Goal: Information Seeking & Learning: Learn about a topic

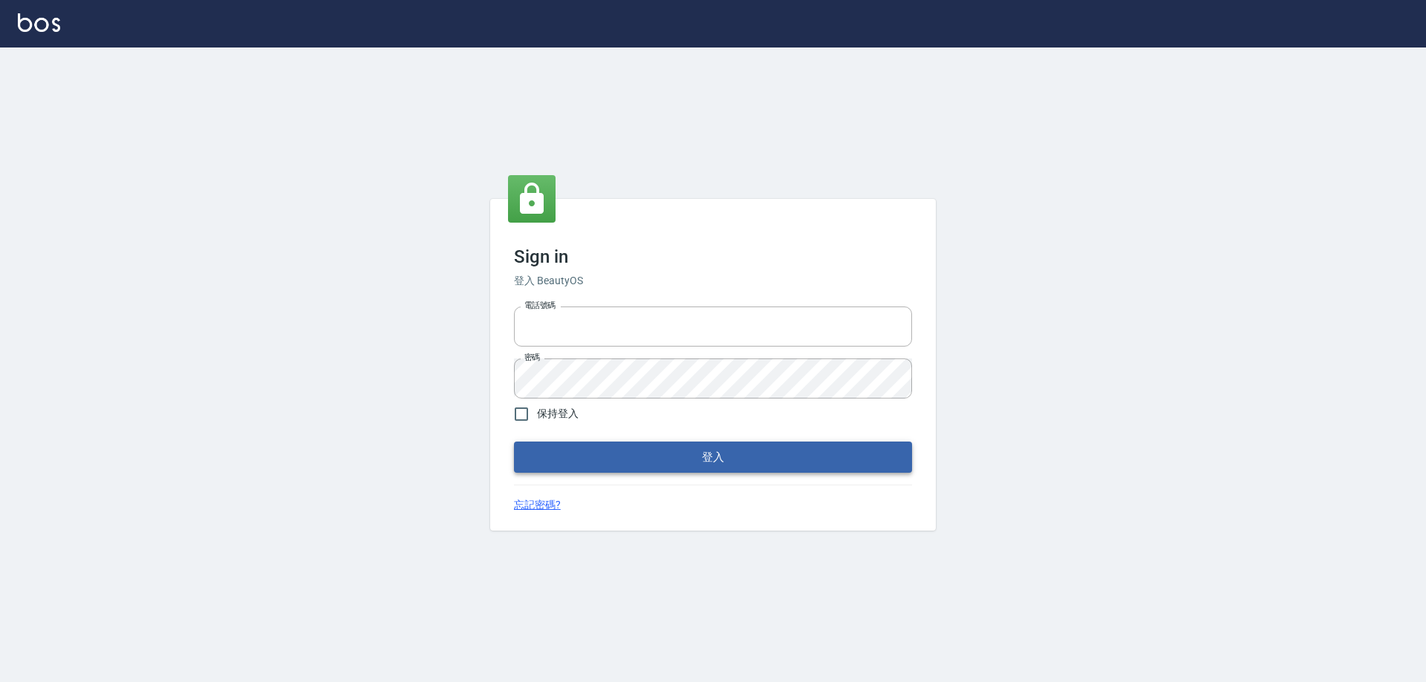
type input "0910673267"
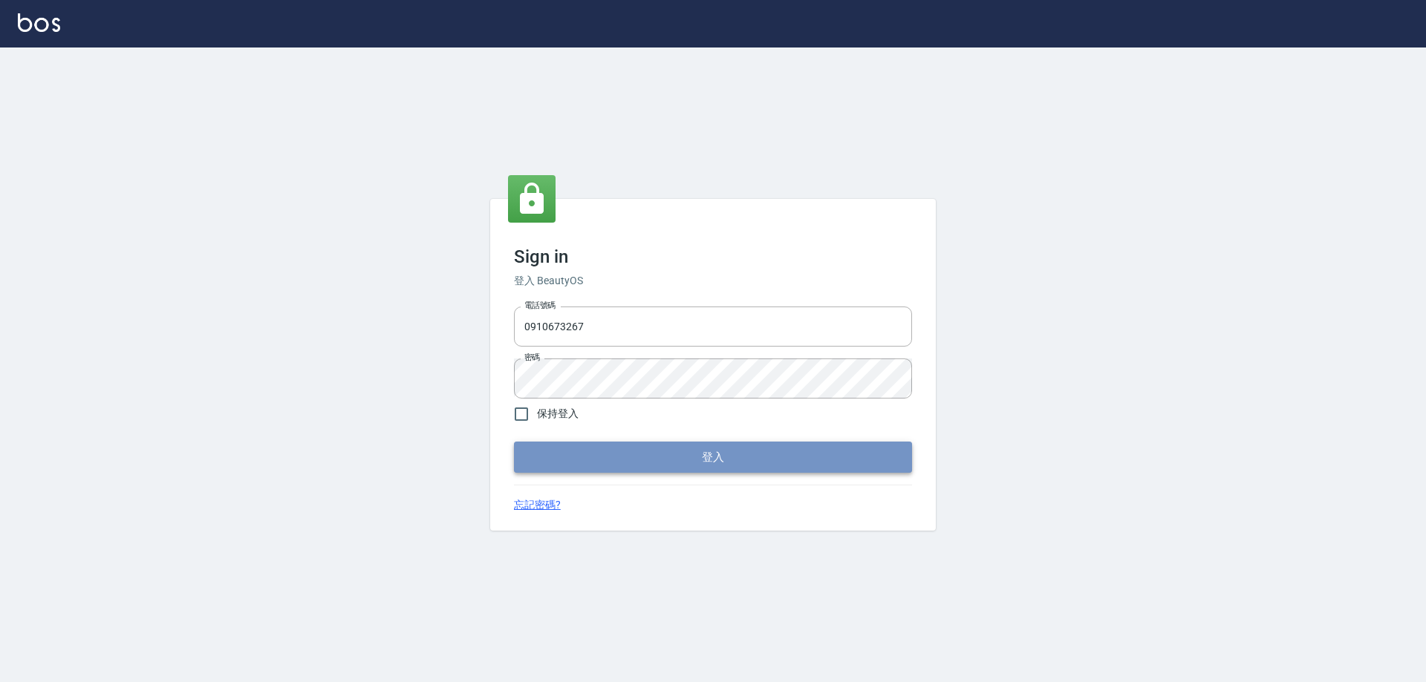
click at [730, 449] on button "登入" at bounding box center [713, 457] width 398 height 31
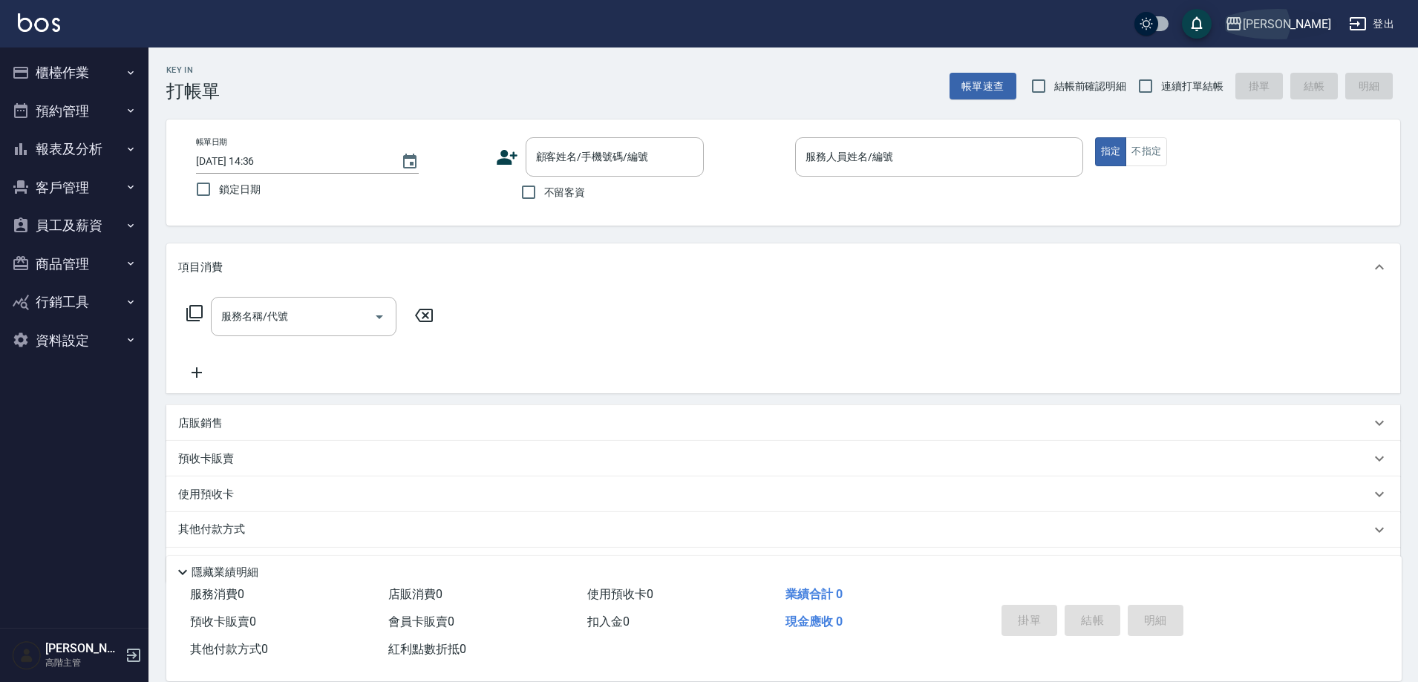
click at [1301, 26] on div "上越三和" at bounding box center [1287, 24] width 88 height 19
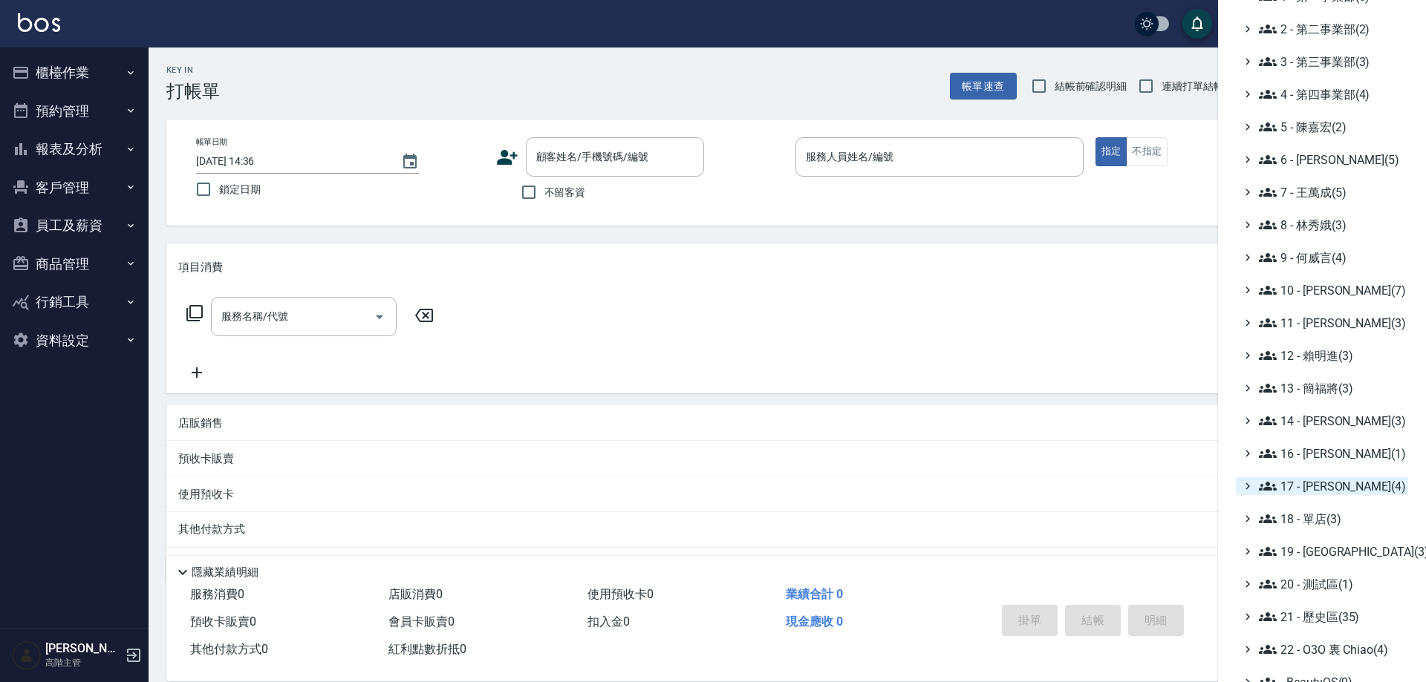
scroll to position [134, 0]
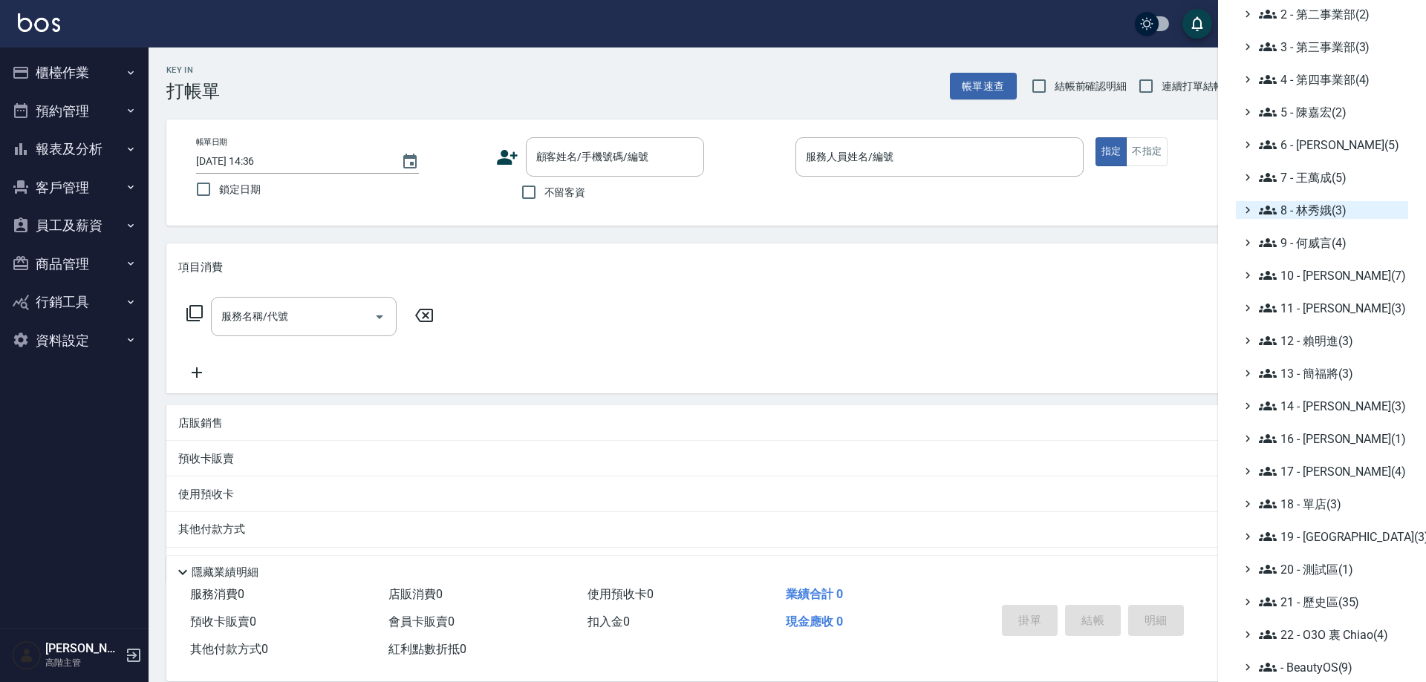
click at [1307, 218] on span "8 - 林秀娥(3)" at bounding box center [1330, 210] width 143 height 18
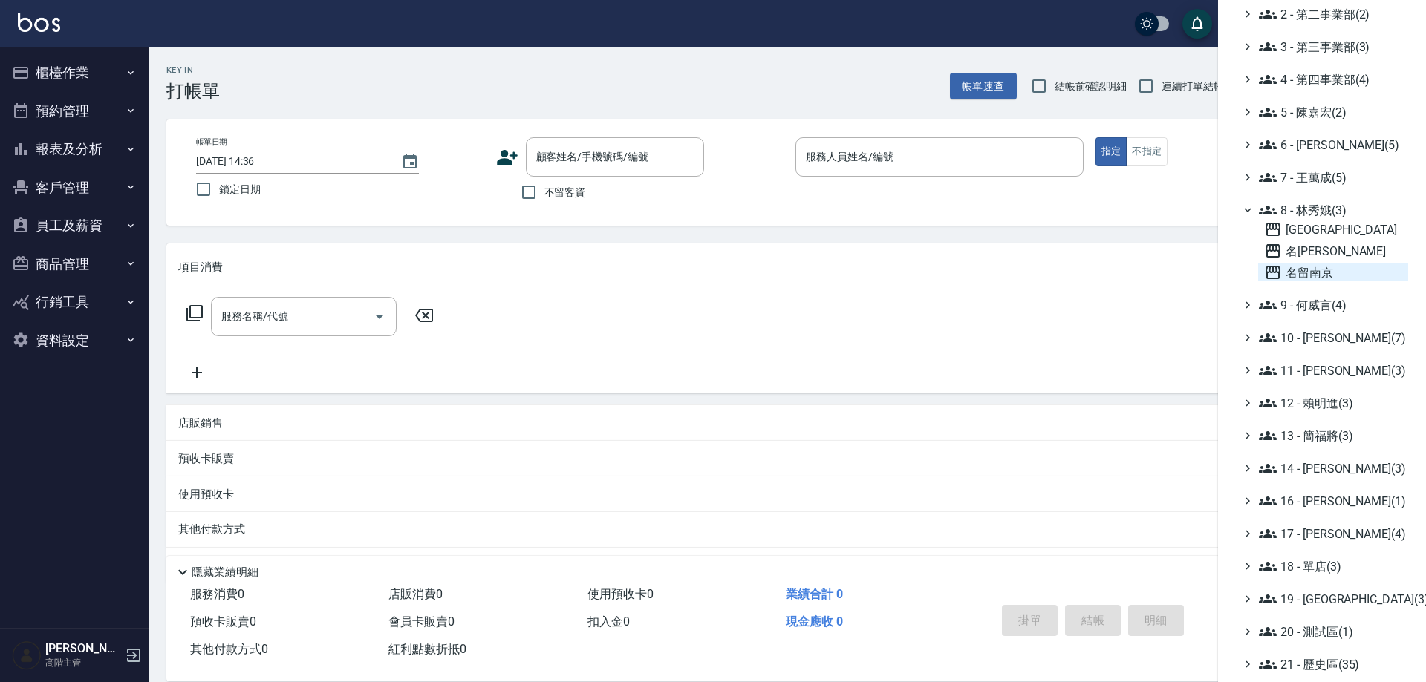
click at [1304, 280] on span "名留南京" at bounding box center [1333, 273] width 138 height 18
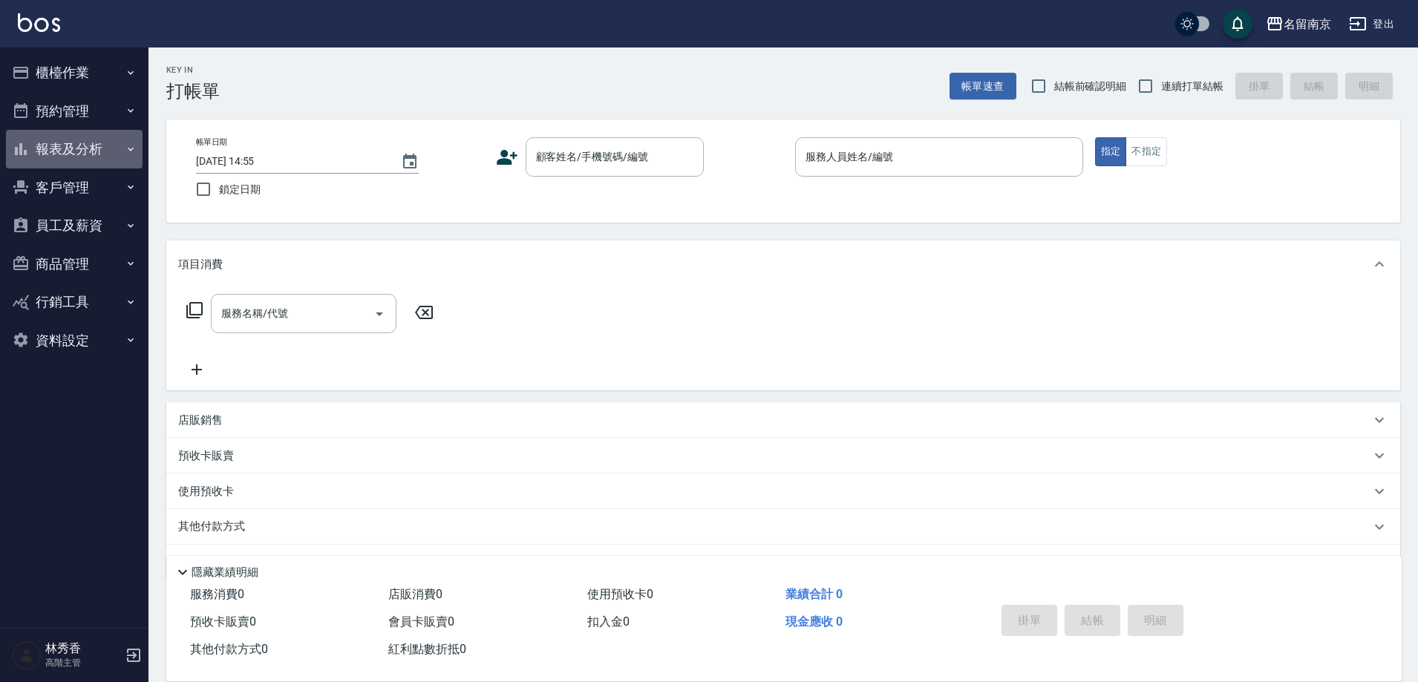
click at [49, 147] on button "報表及分析" at bounding box center [74, 149] width 137 height 39
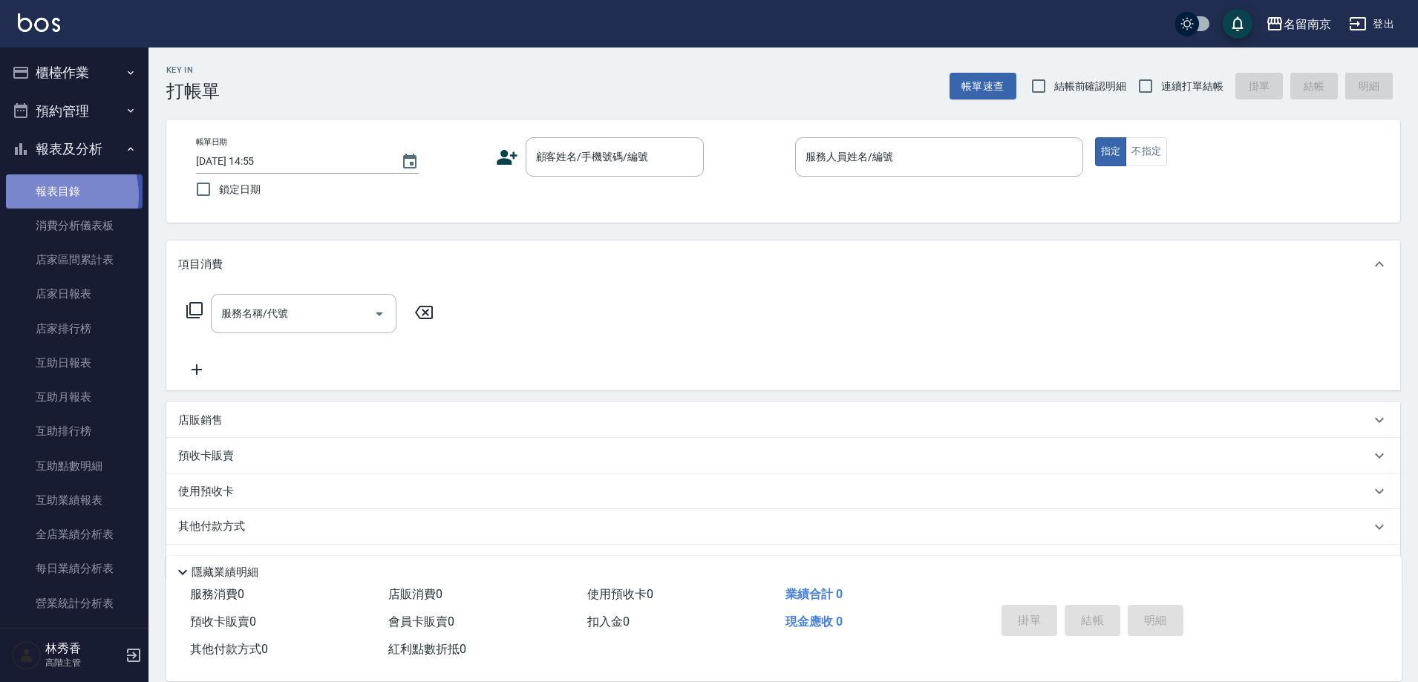
click at [49, 195] on link "報表目錄" at bounding box center [74, 192] width 137 height 34
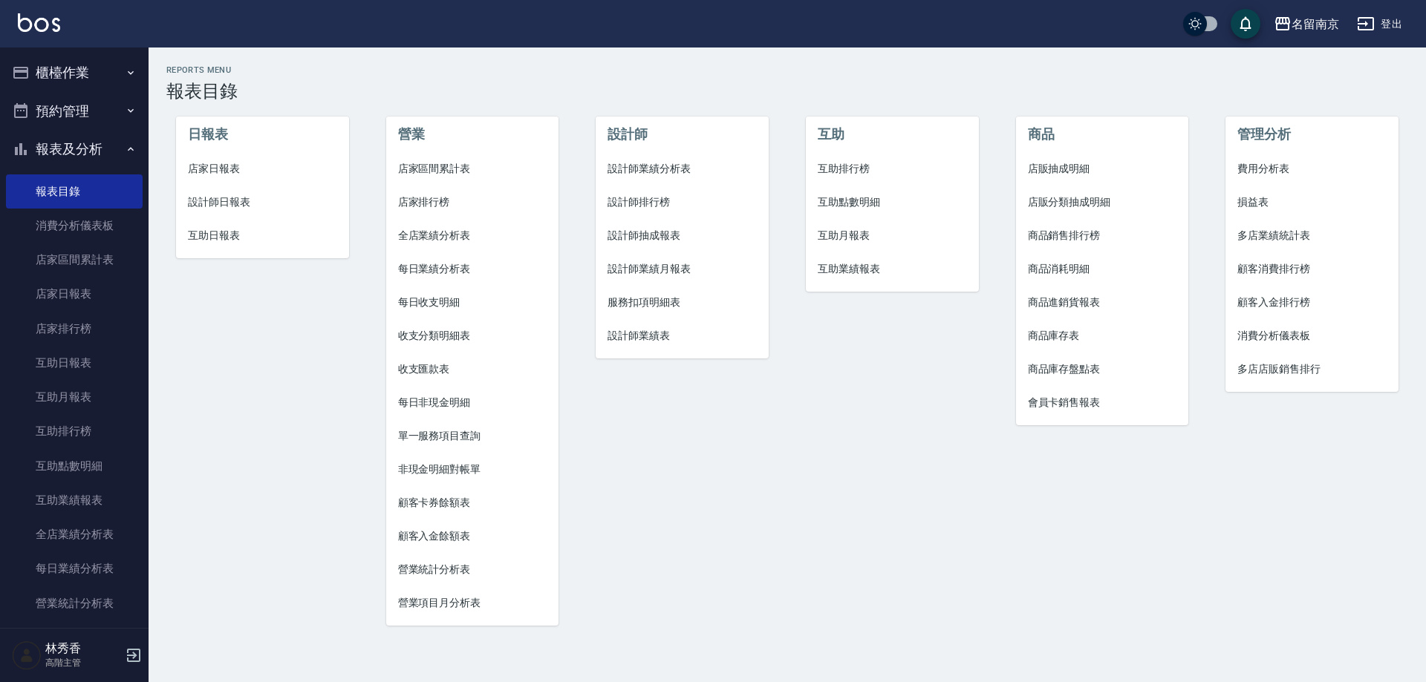
click at [614, 337] on span "設計師業績表" at bounding box center [681, 336] width 149 height 16
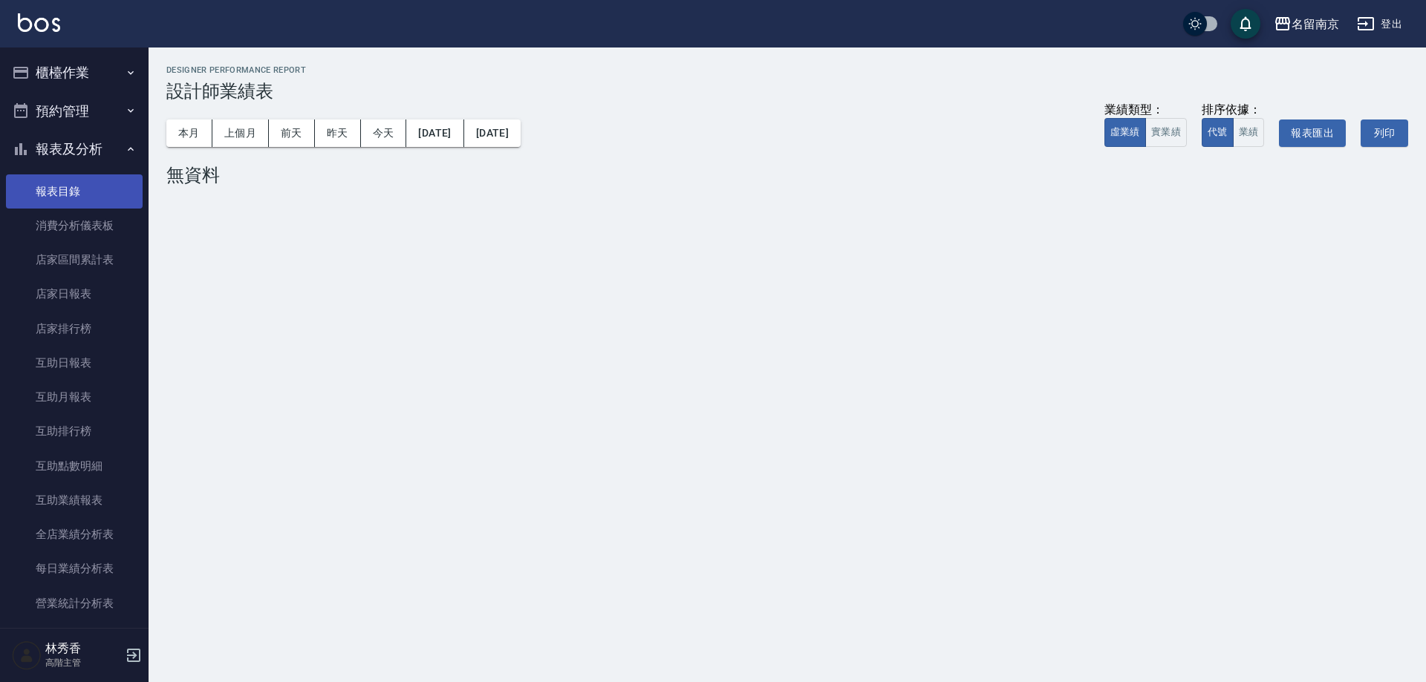
click at [75, 186] on link "報表目錄" at bounding box center [74, 192] width 137 height 34
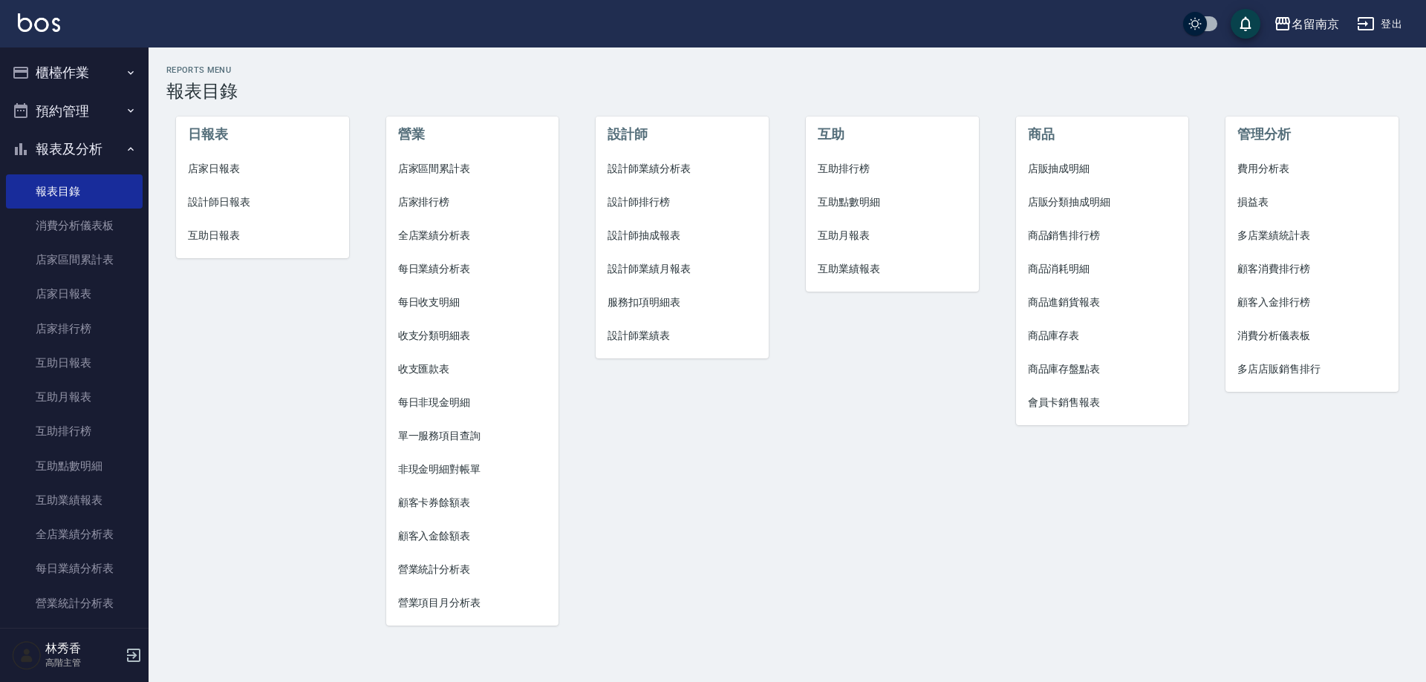
click at [639, 261] on li "設計師業績月報表" at bounding box center [682, 268] width 173 height 33
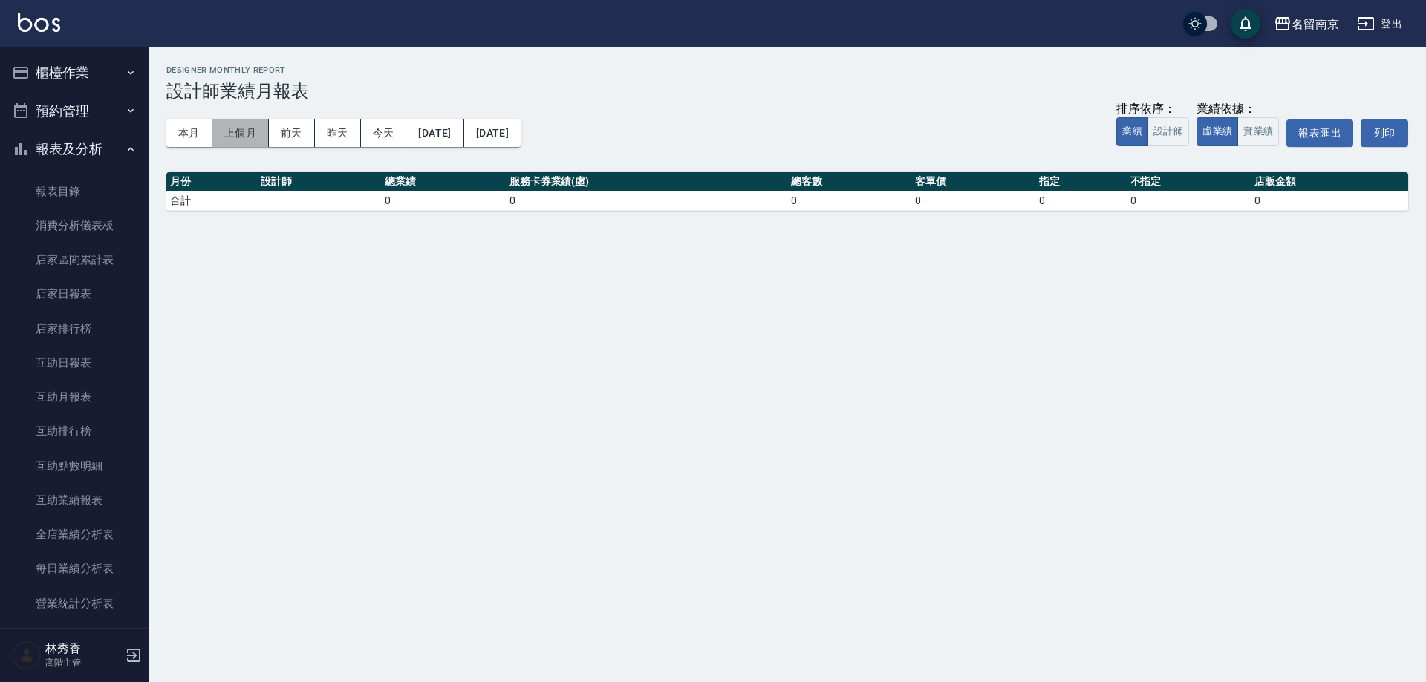
click at [238, 132] on button "上個月" at bounding box center [240, 133] width 56 height 27
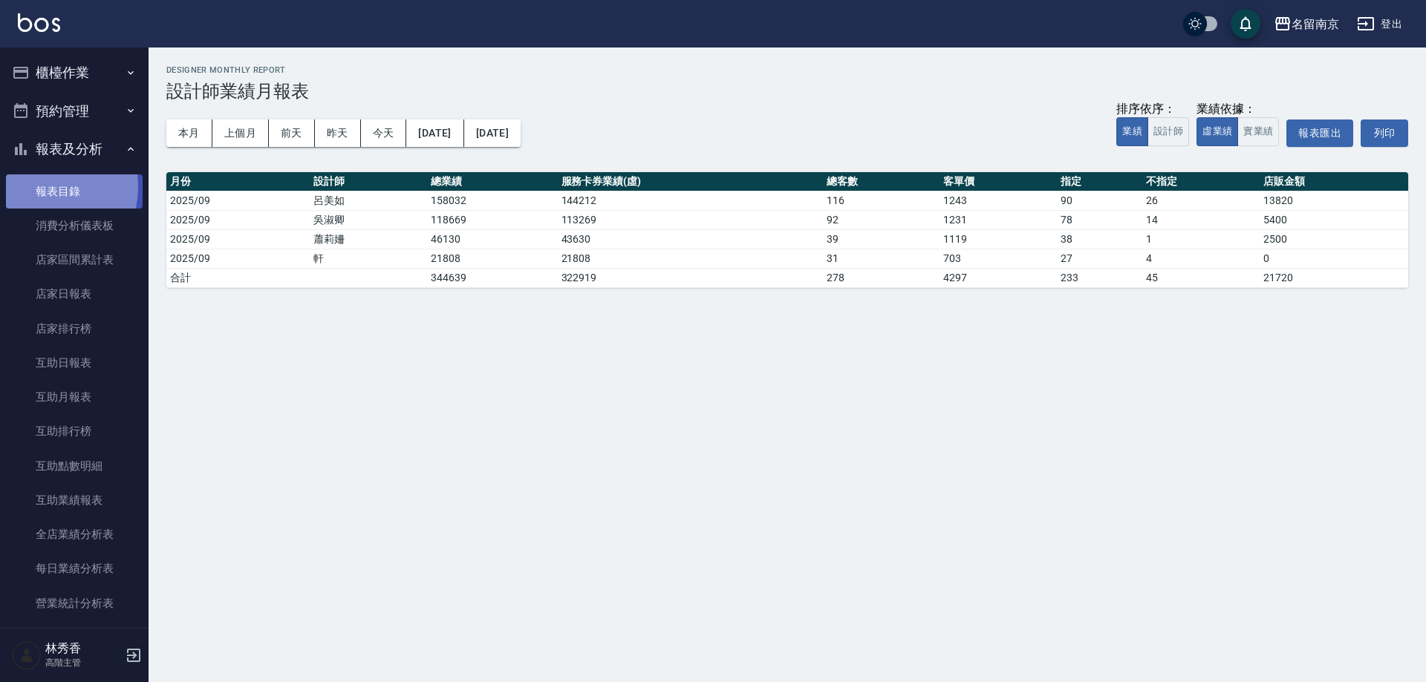
click at [39, 186] on link "報表目錄" at bounding box center [74, 192] width 137 height 34
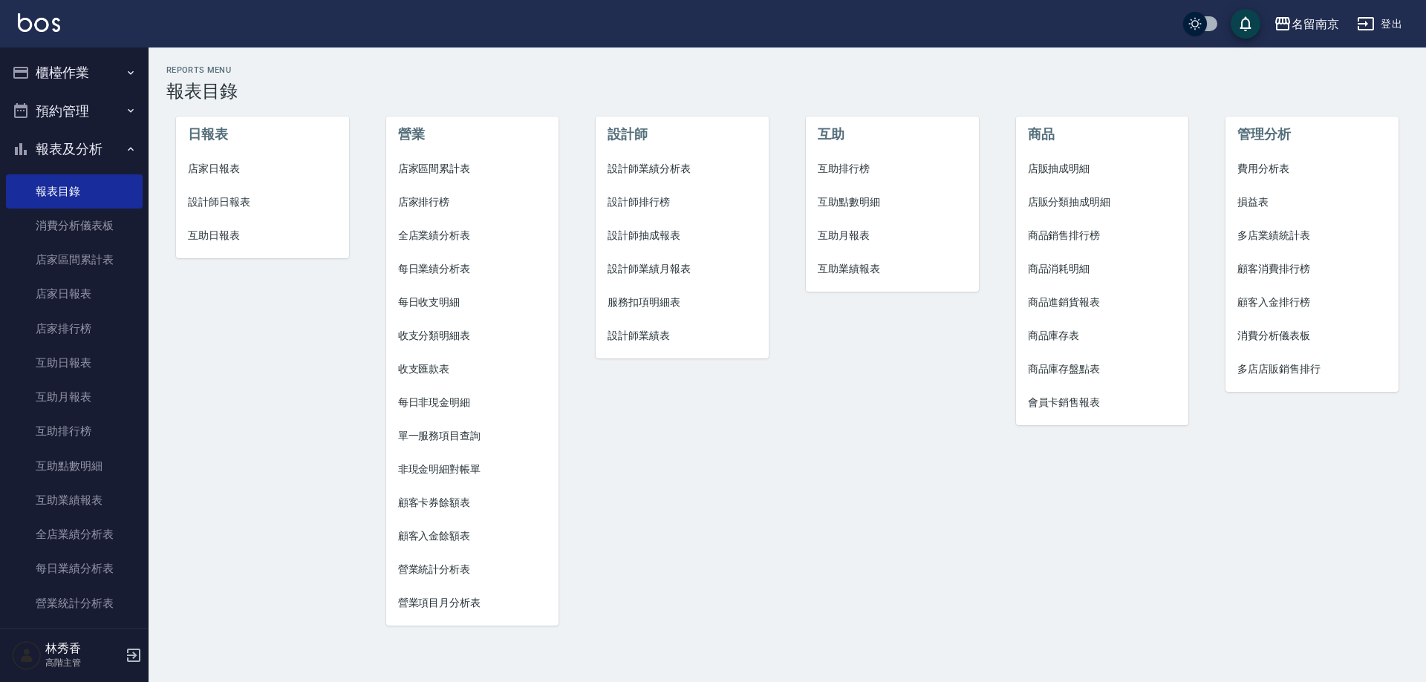
click at [660, 165] on span "設計師業績分析表" at bounding box center [681, 169] width 149 height 16
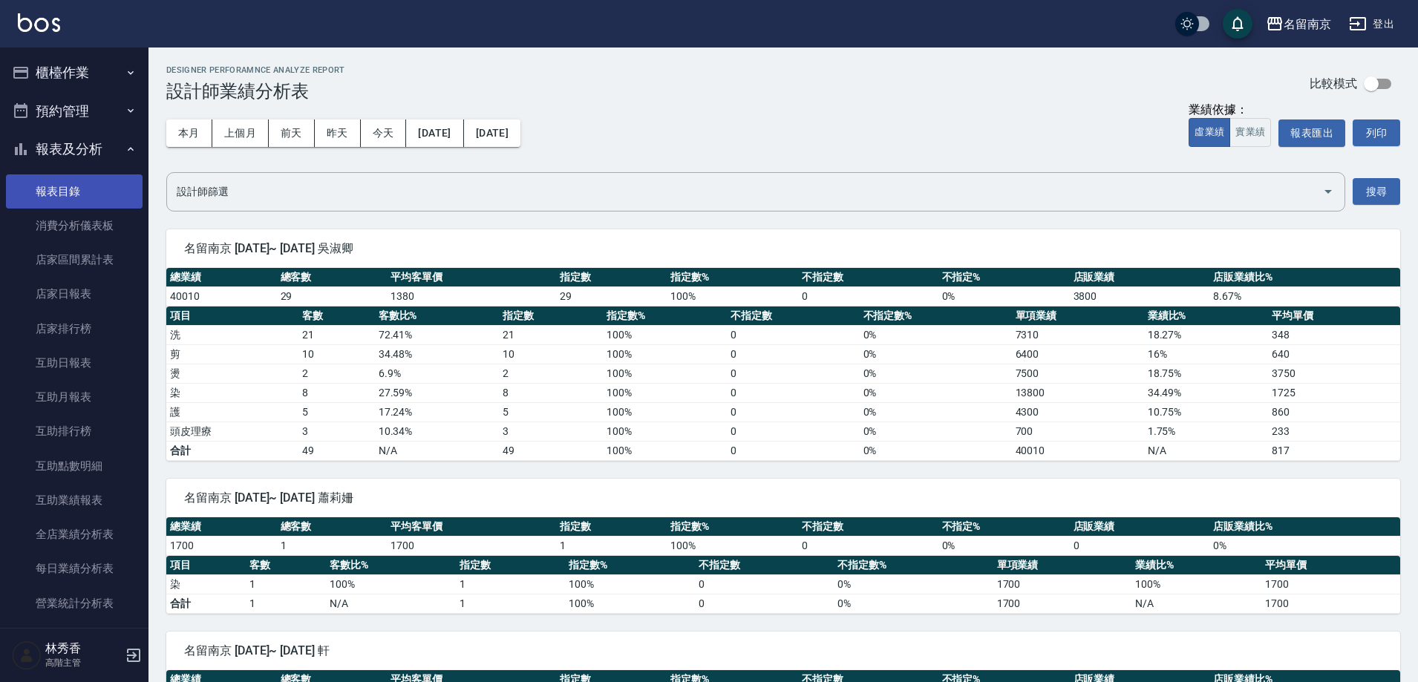
click at [56, 195] on link "報表目錄" at bounding box center [74, 192] width 137 height 34
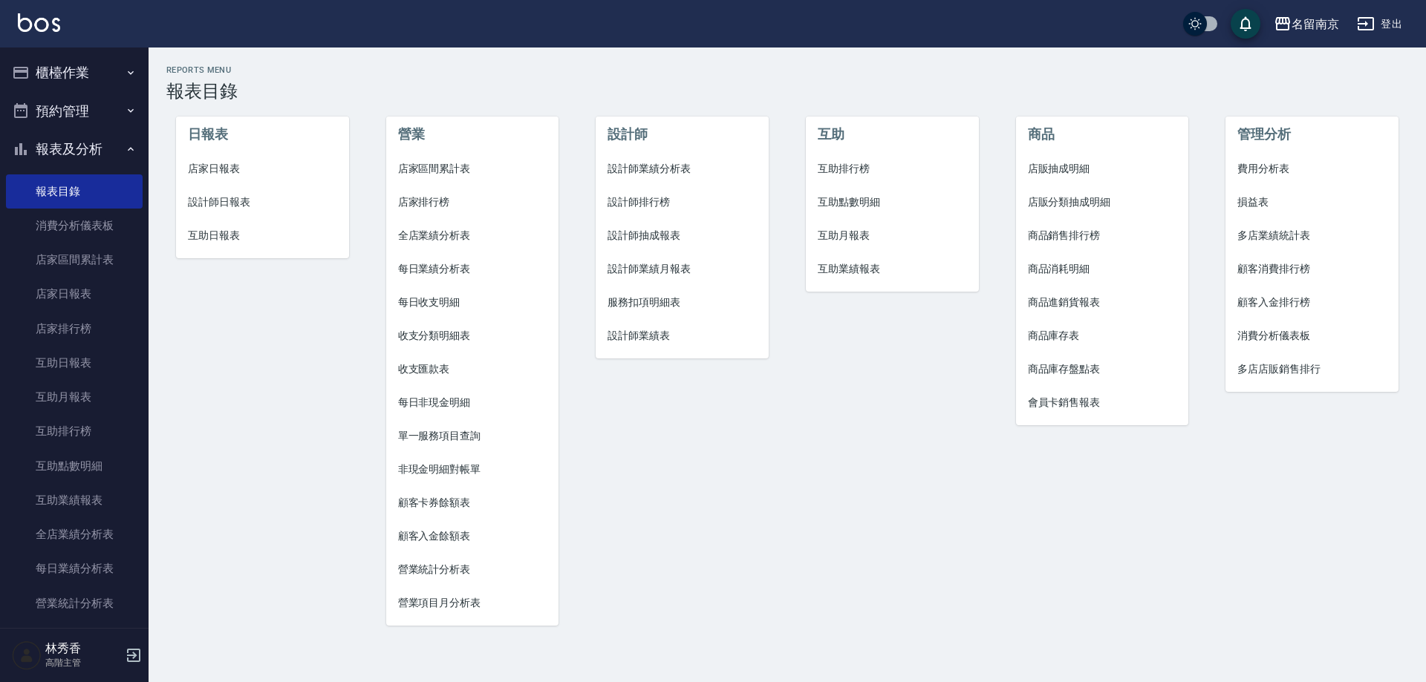
click at [1272, 163] on span "費用分析表" at bounding box center [1311, 169] width 149 height 16
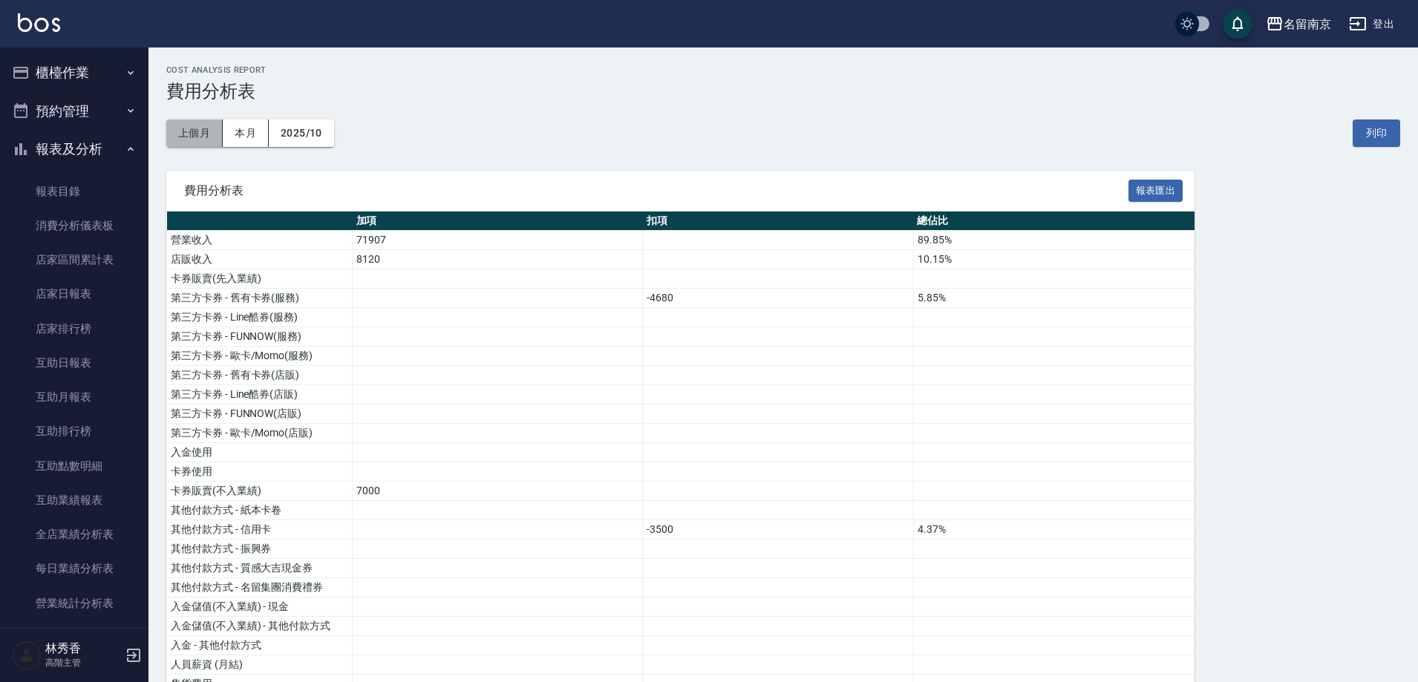
click at [205, 137] on button "上個月" at bounding box center [194, 133] width 56 height 27
click at [1293, 33] on div "名留南京" at bounding box center [1308, 24] width 48 height 19
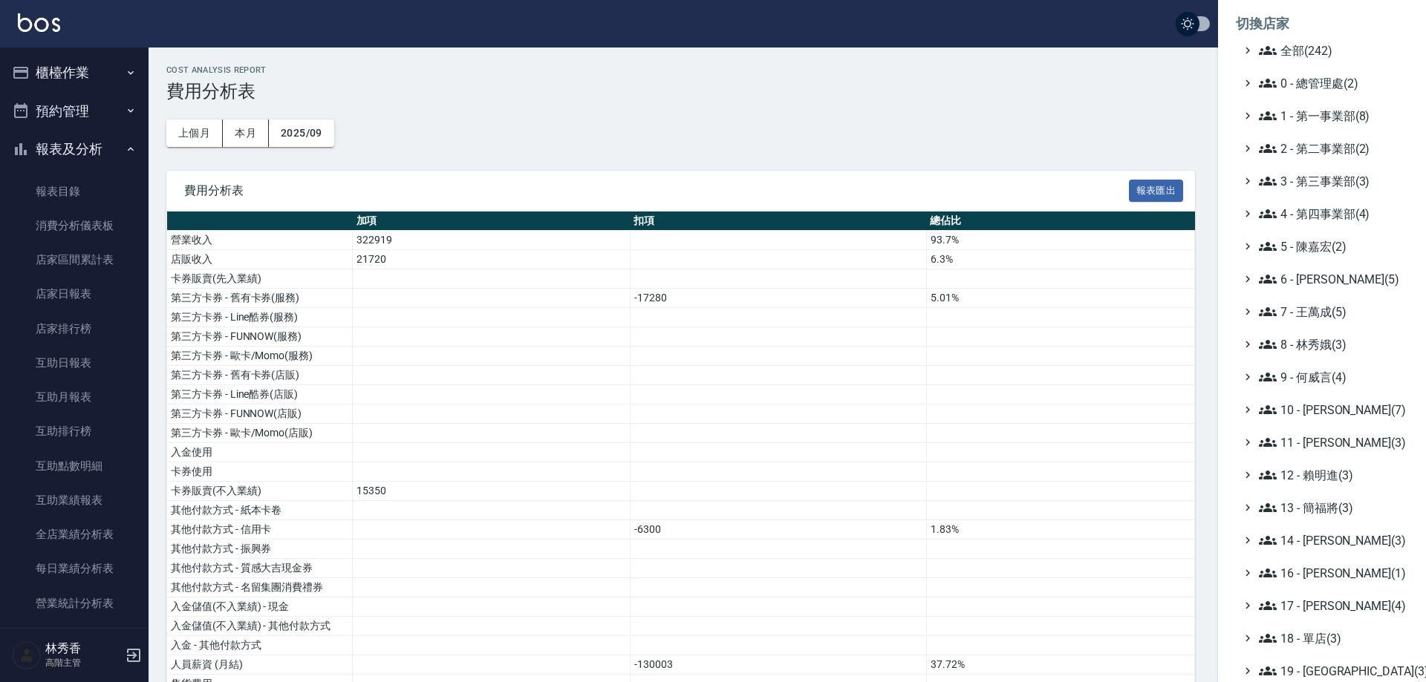
click at [71, 192] on div at bounding box center [713, 341] width 1426 height 682
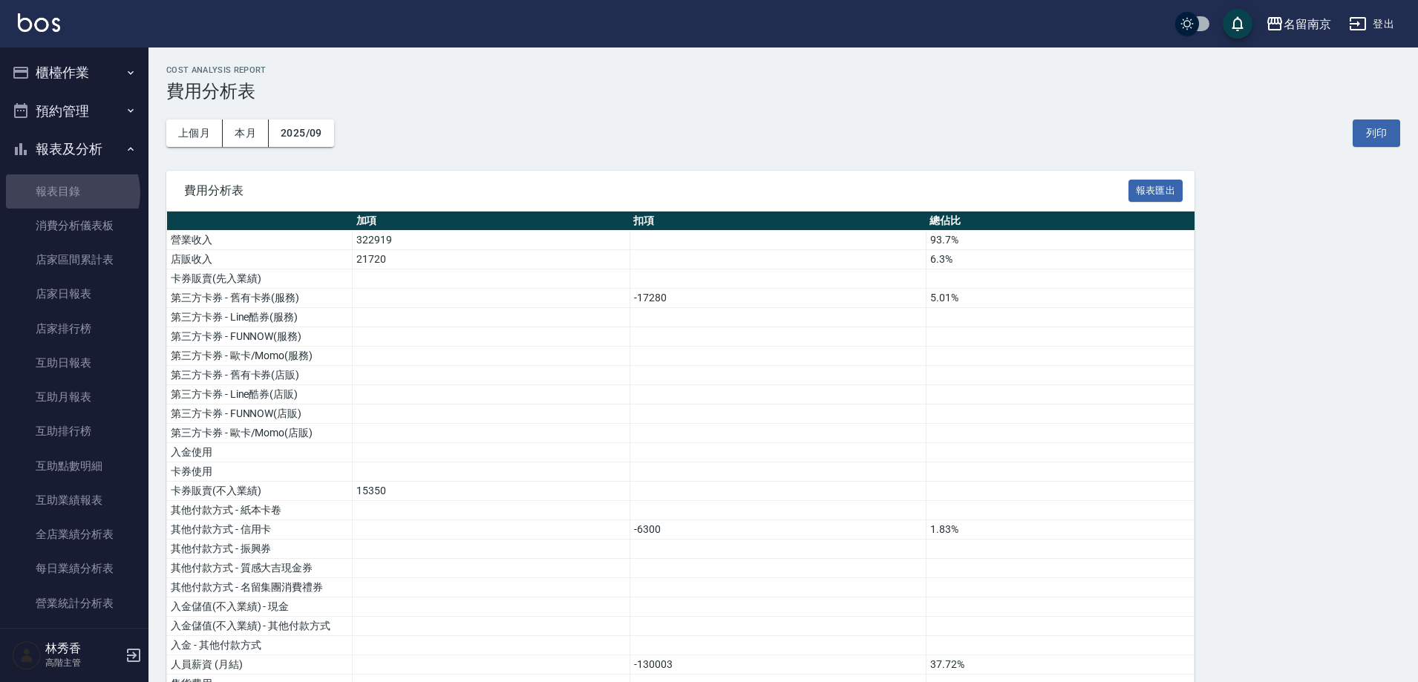
click at [71, 192] on link "報表目錄" at bounding box center [74, 192] width 137 height 34
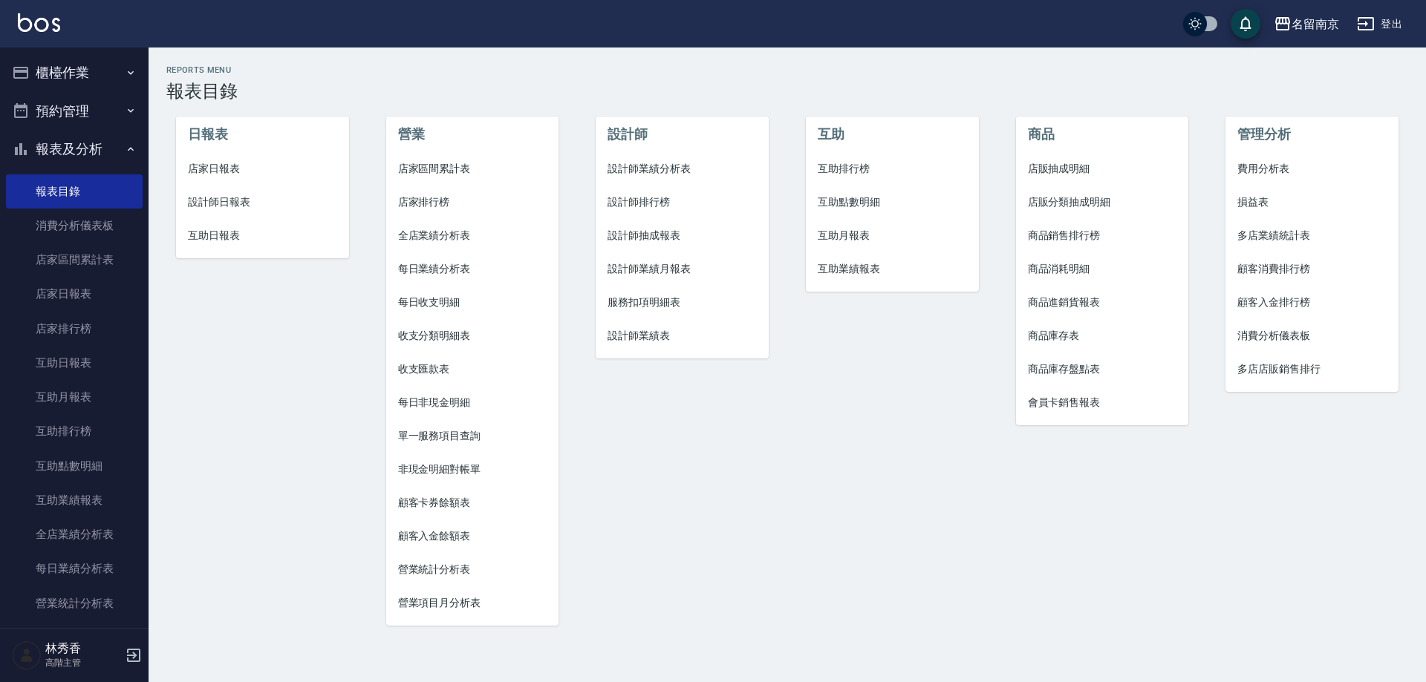
click at [464, 610] on span "營業項目月分析表" at bounding box center [472, 604] width 149 height 16
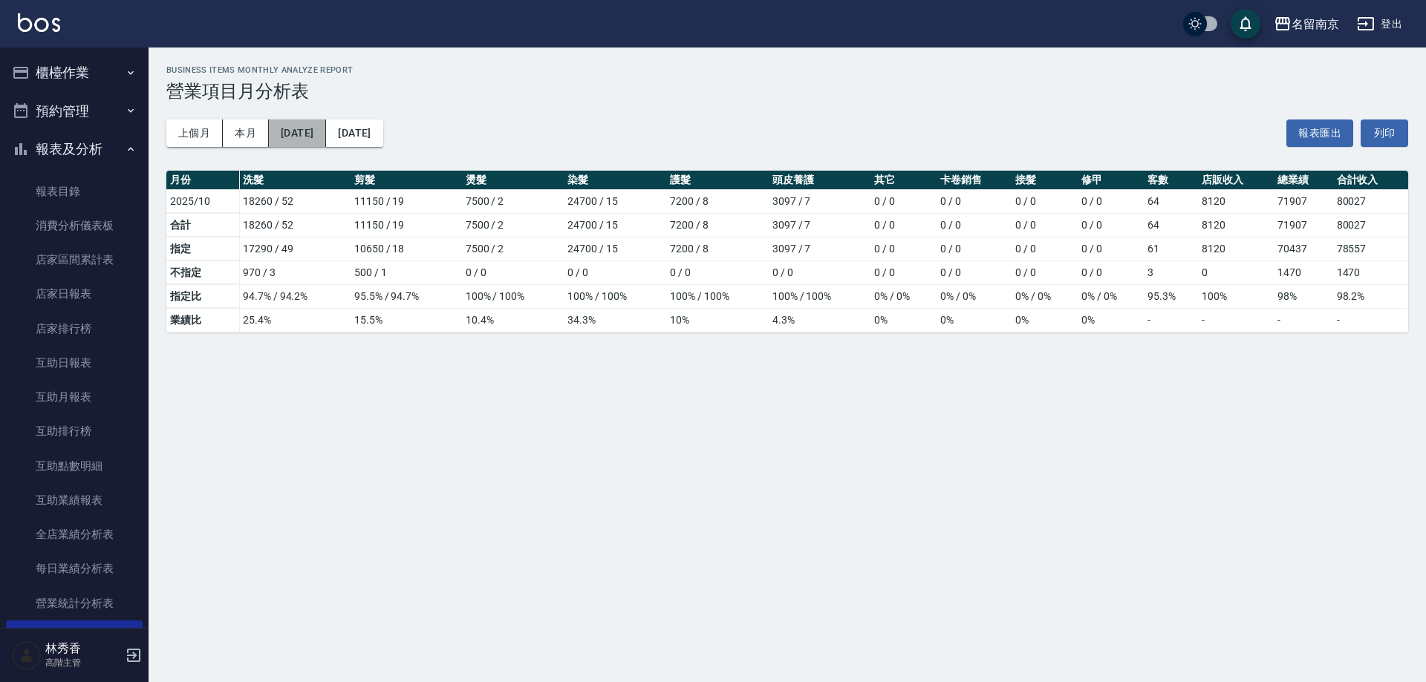
click at [307, 138] on button "[DATE]" at bounding box center [297, 133] width 57 height 27
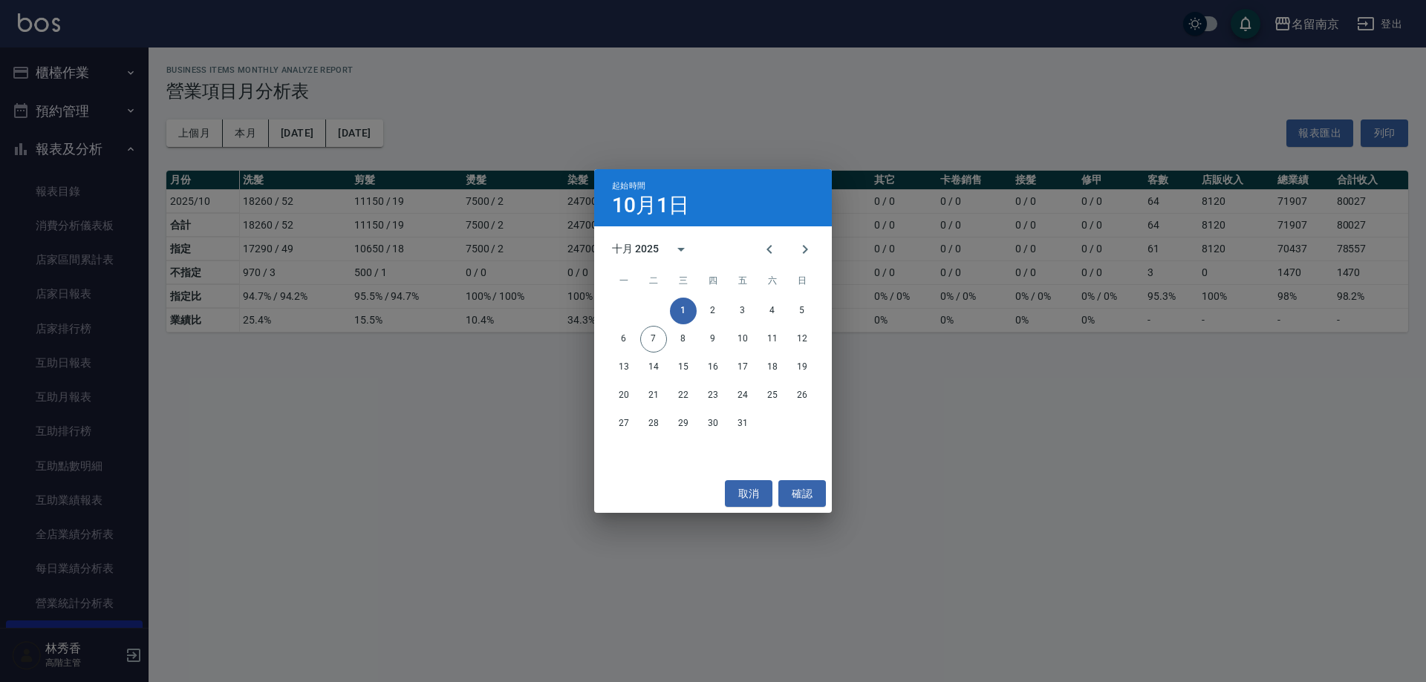
click at [654, 255] on div "十月 2025" at bounding box center [635, 249] width 47 height 16
click at [634, 374] on button "2023" at bounding box center [635, 370] width 53 height 27
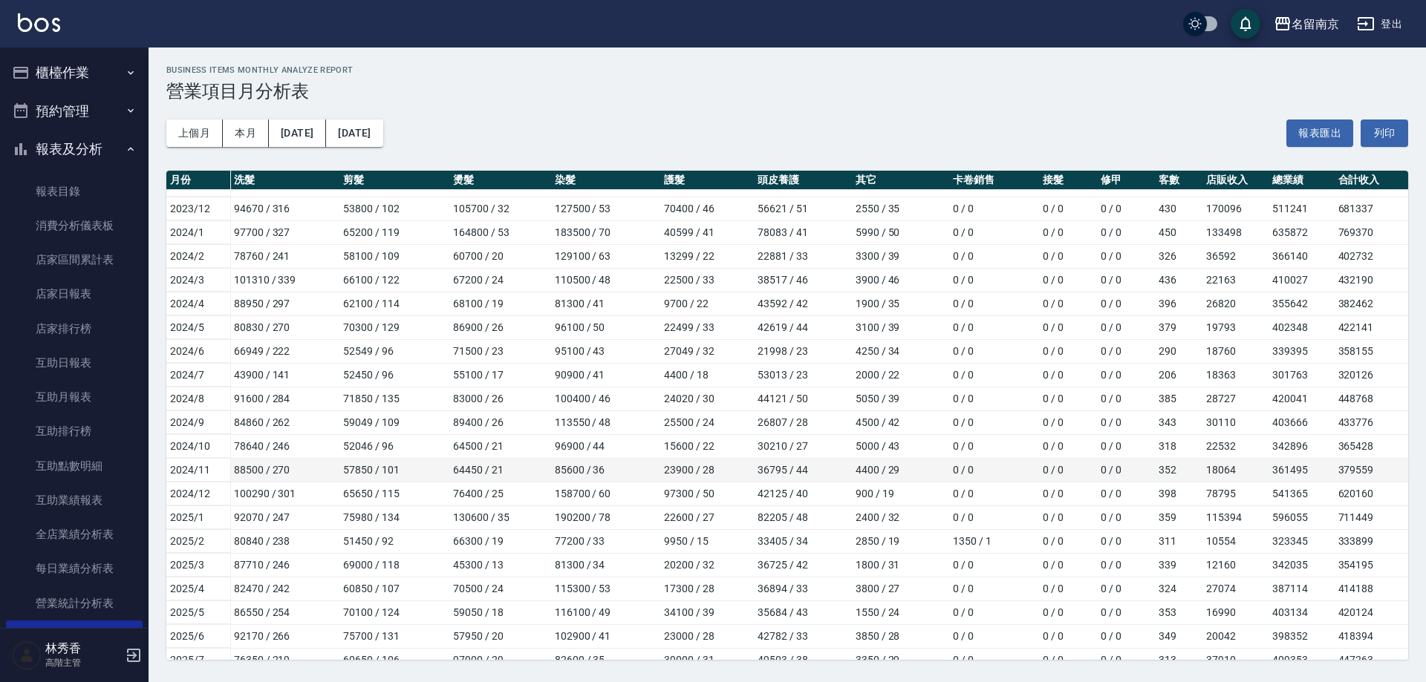
scroll to position [149, 0]
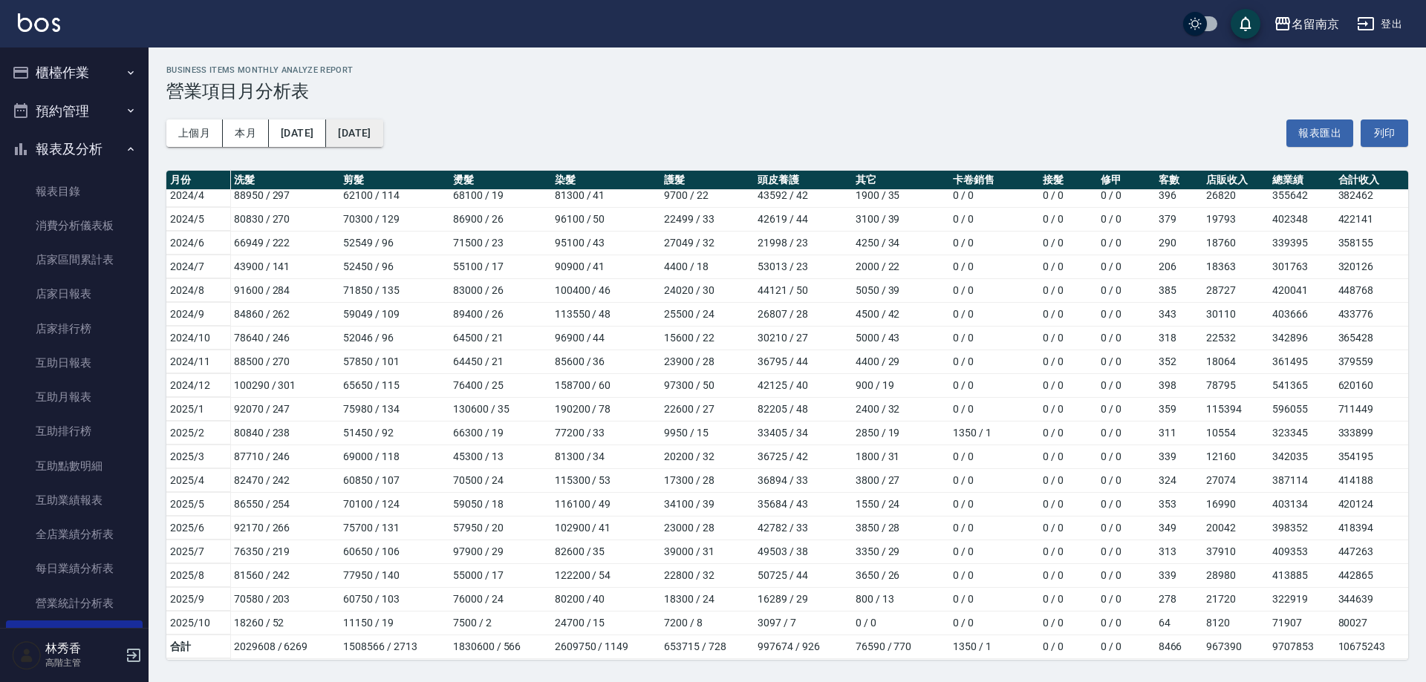
click at [380, 134] on button "2025/10/31" at bounding box center [354, 133] width 56 height 27
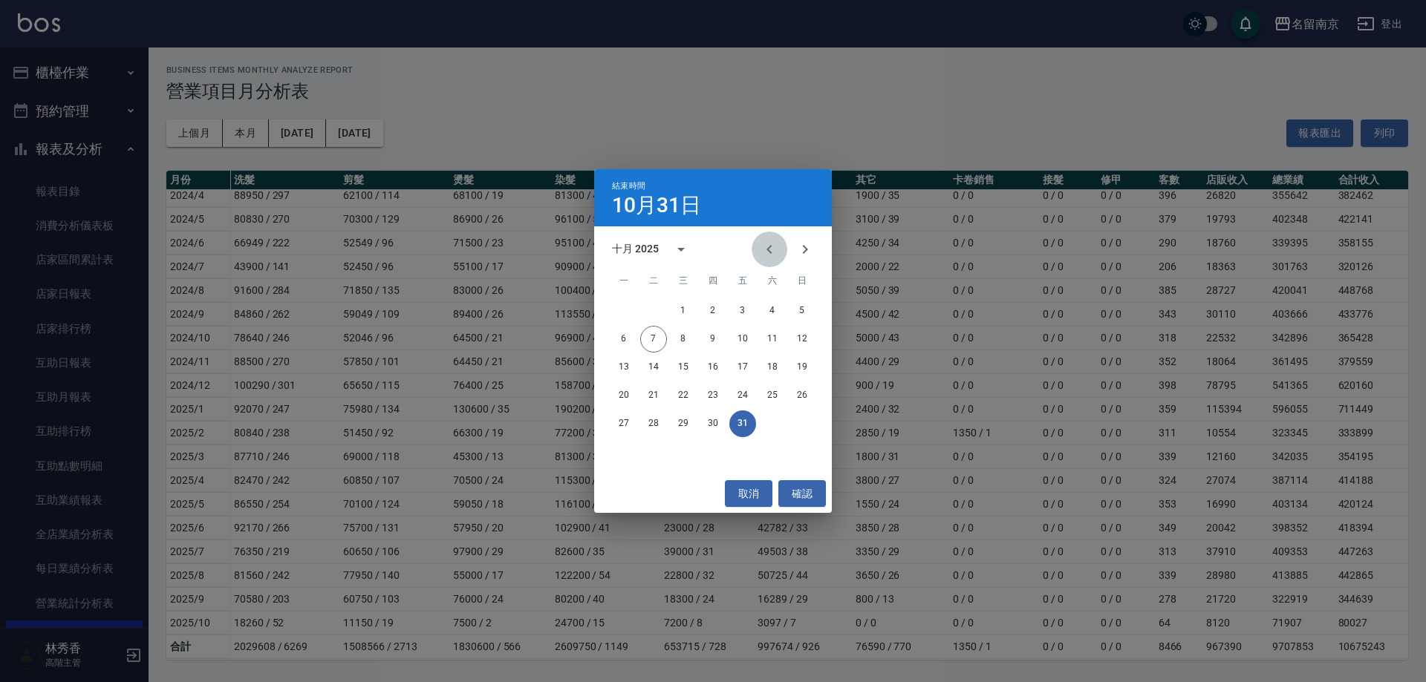
click at [766, 249] on icon "Previous month" at bounding box center [769, 250] width 18 height 18
click at [645, 423] on button "30" at bounding box center [653, 424] width 27 height 27
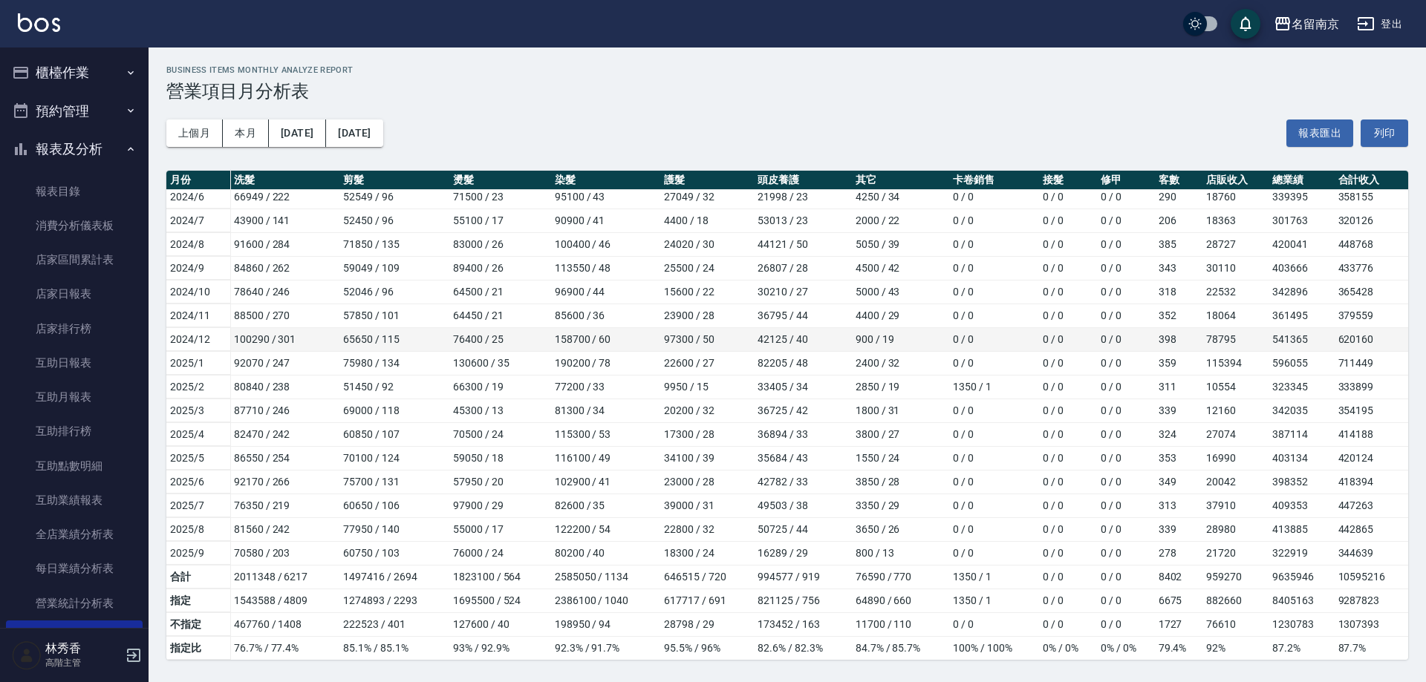
scroll to position [219, 0]
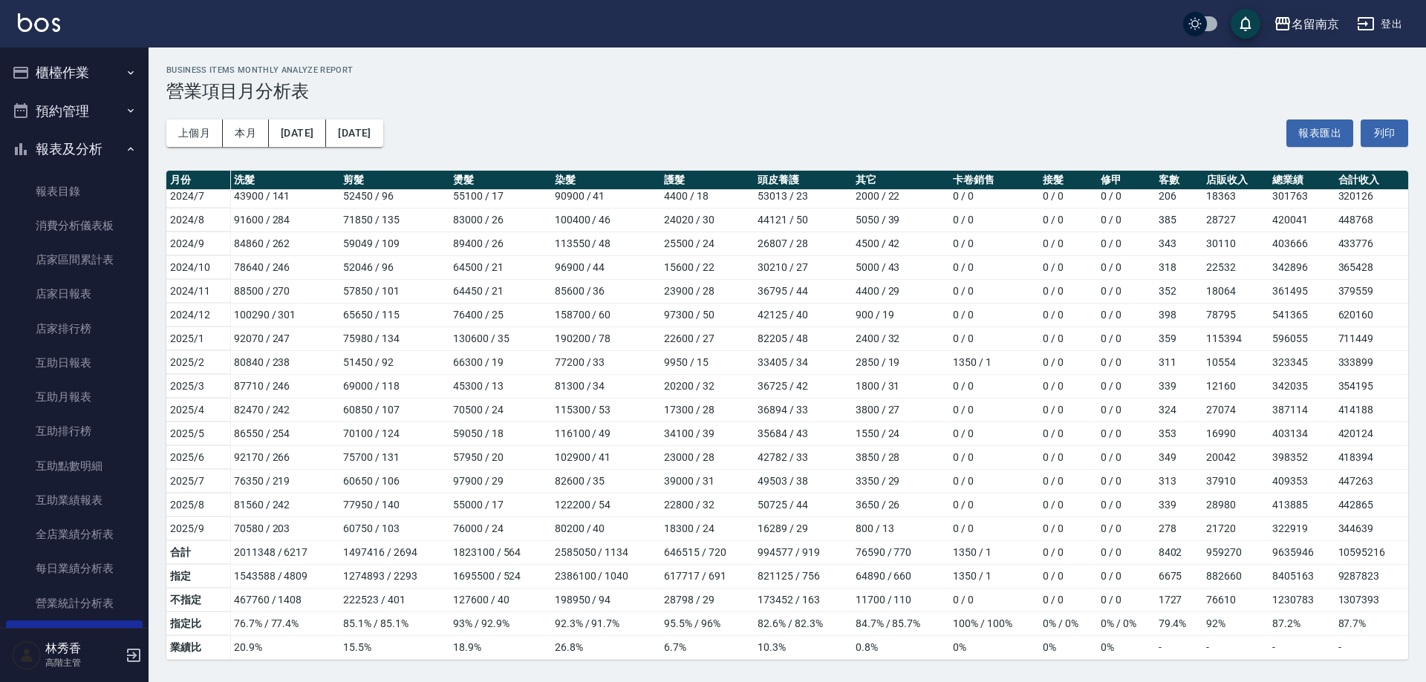
click at [1308, 27] on div "名留南京" at bounding box center [1315, 24] width 48 height 19
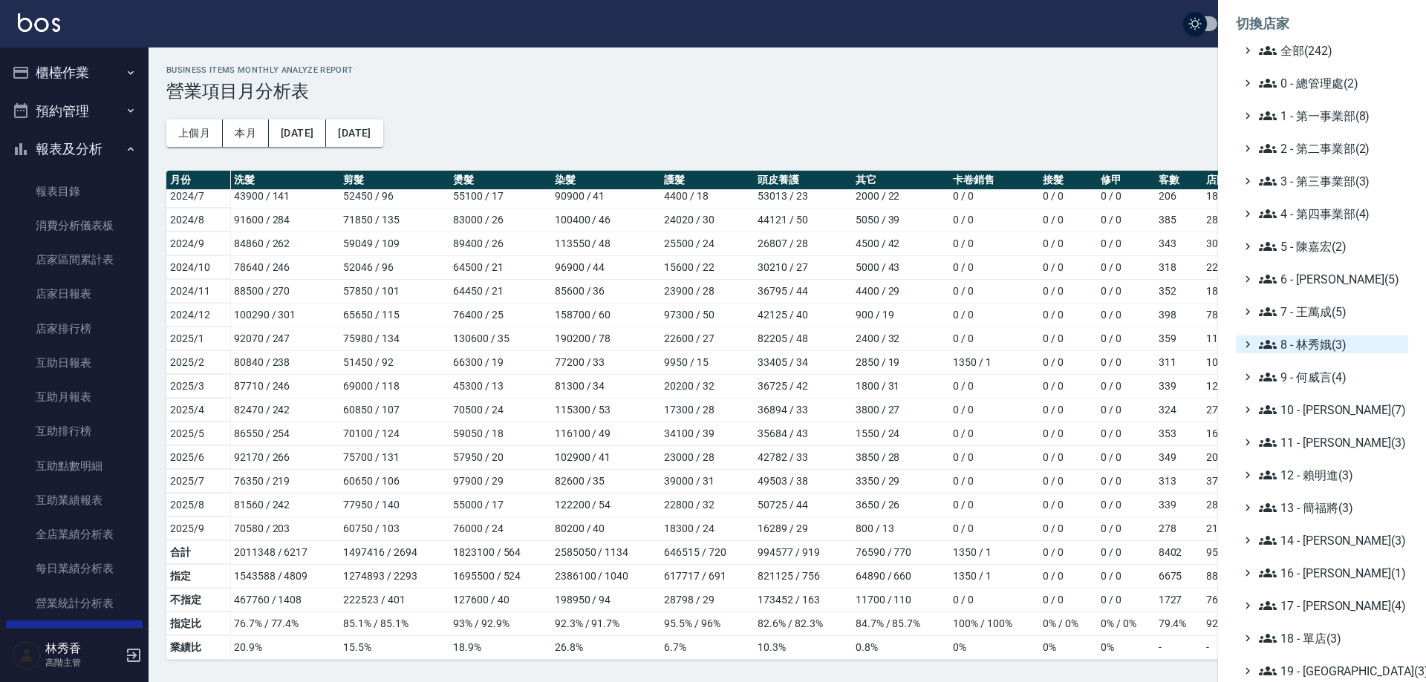
click at [1320, 351] on span "8 - 林秀娥(3)" at bounding box center [1330, 345] width 143 height 18
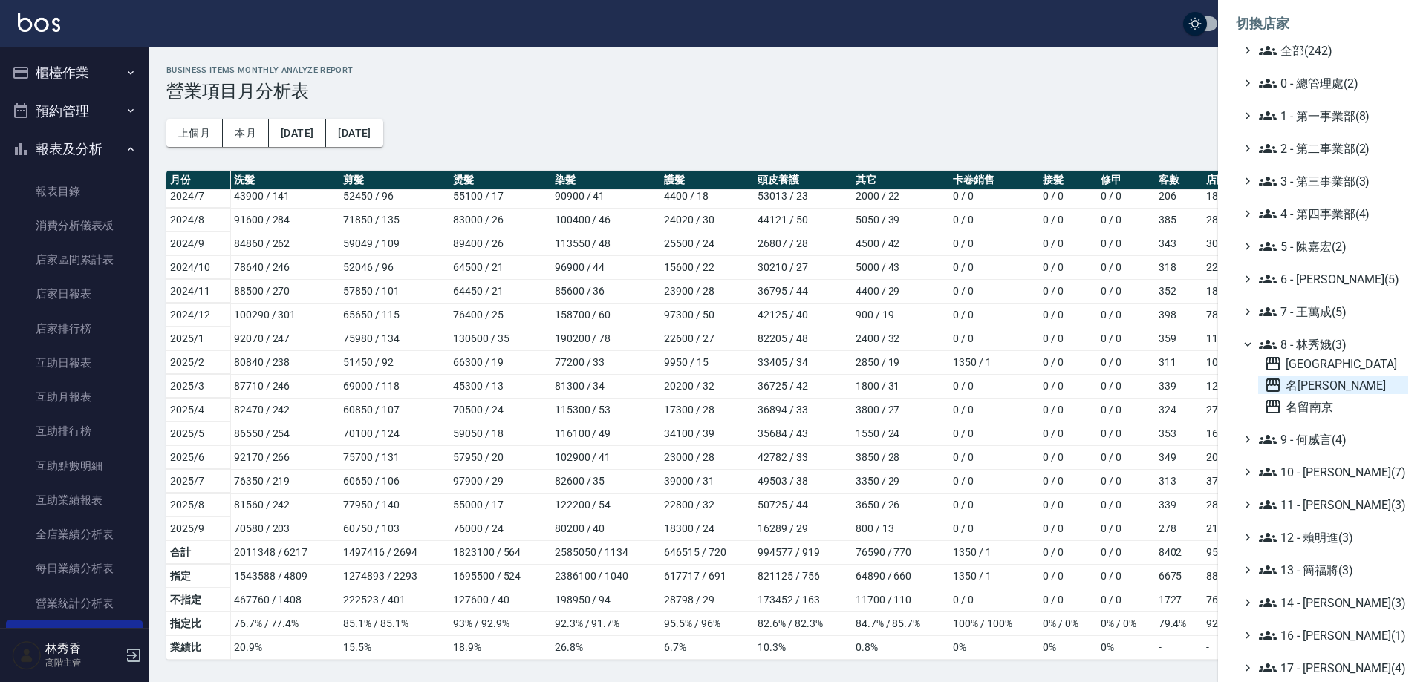
click at [1299, 384] on span "名[PERSON_NAME]" at bounding box center [1333, 386] width 138 height 18
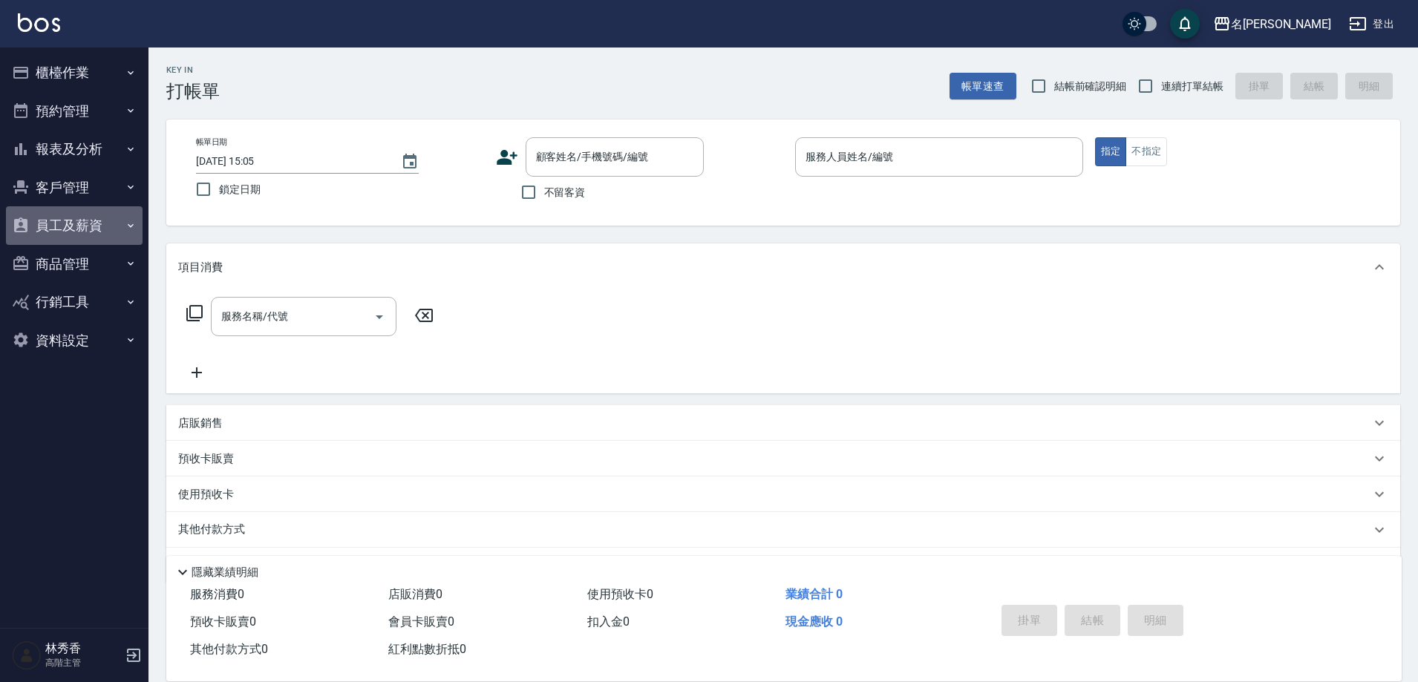
click at [66, 229] on button "員工及薪資" at bounding box center [74, 225] width 137 height 39
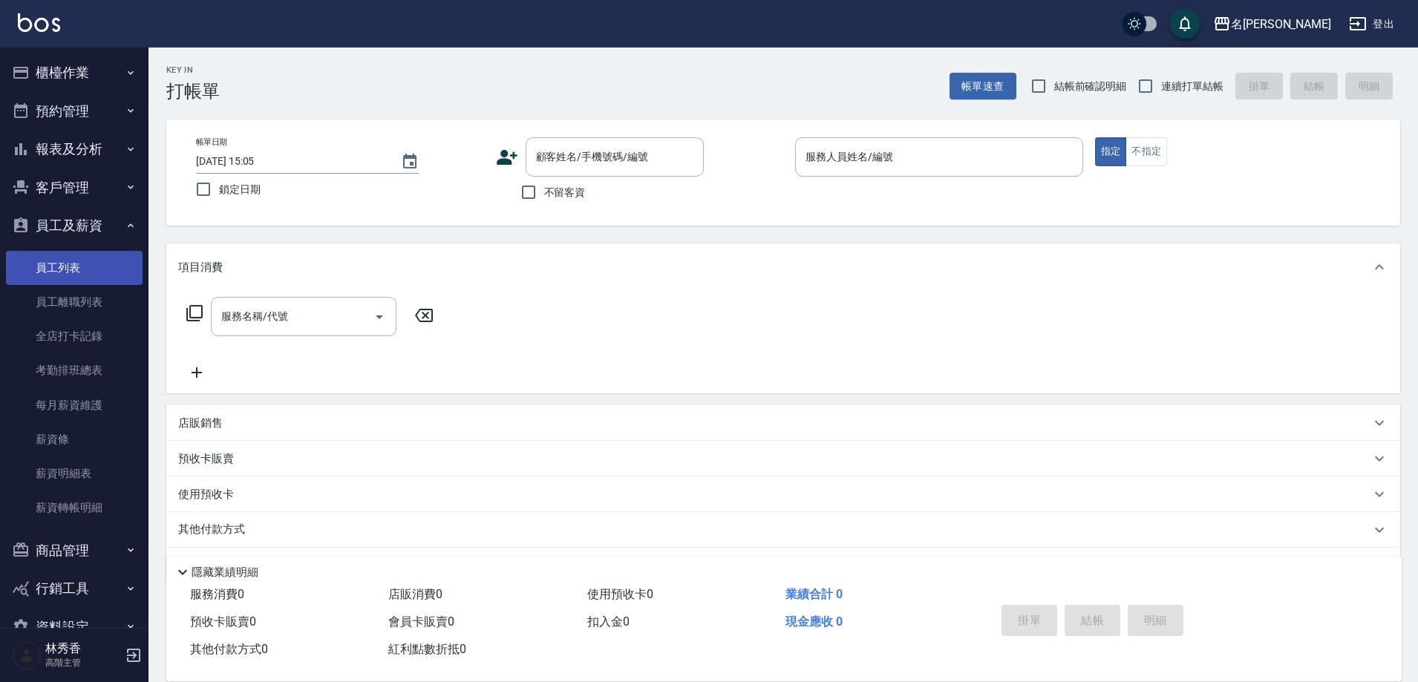
click at [74, 267] on link "員工列表" at bounding box center [74, 268] width 137 height 34
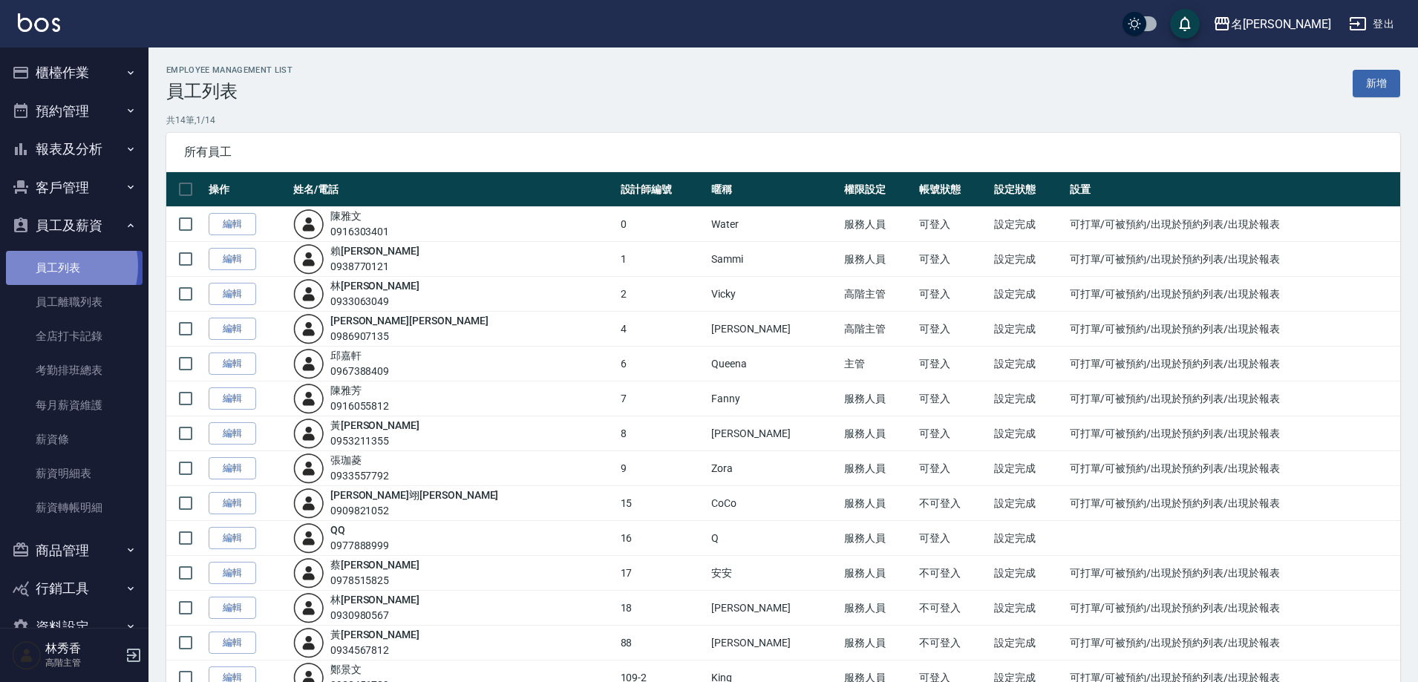
click at [56, 266] on link "員工列表" at bounding box center [74, 268] width 137 height 34
click at [80, 146] on button "報表及分析" at bounding box center [74, 149] width 137 height 39
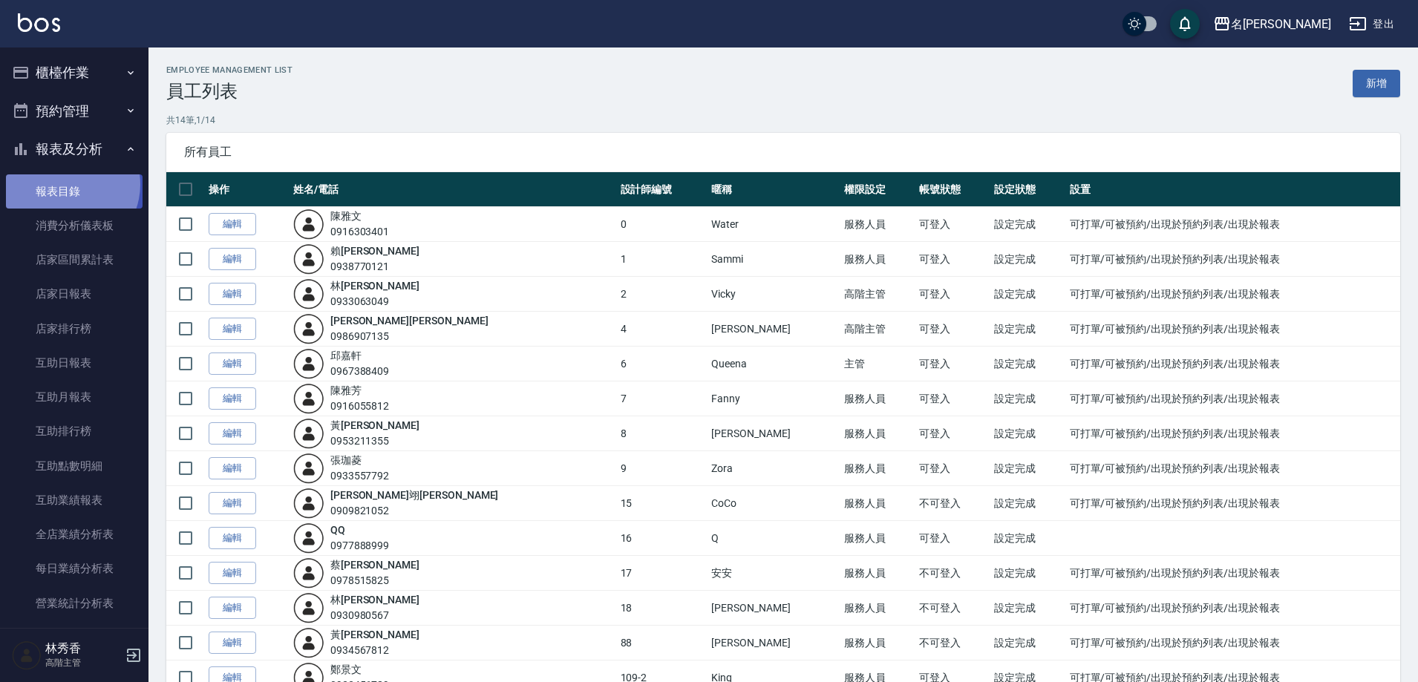
click at [66, 184] on link "報表目錄" at bounding box center [74, 192] width 137 height 34
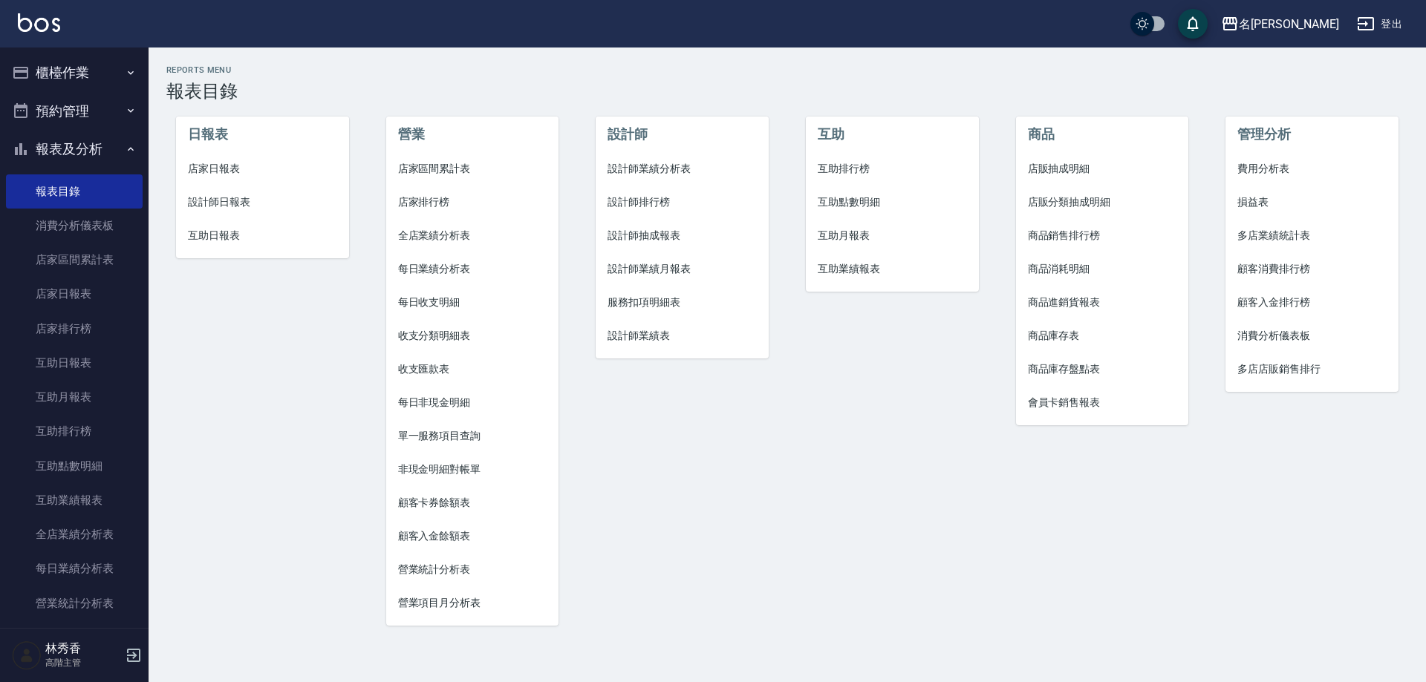
click at [440, 594] on li "營業項目月分析表" at bounding box center [472, 603] width 173 height 33
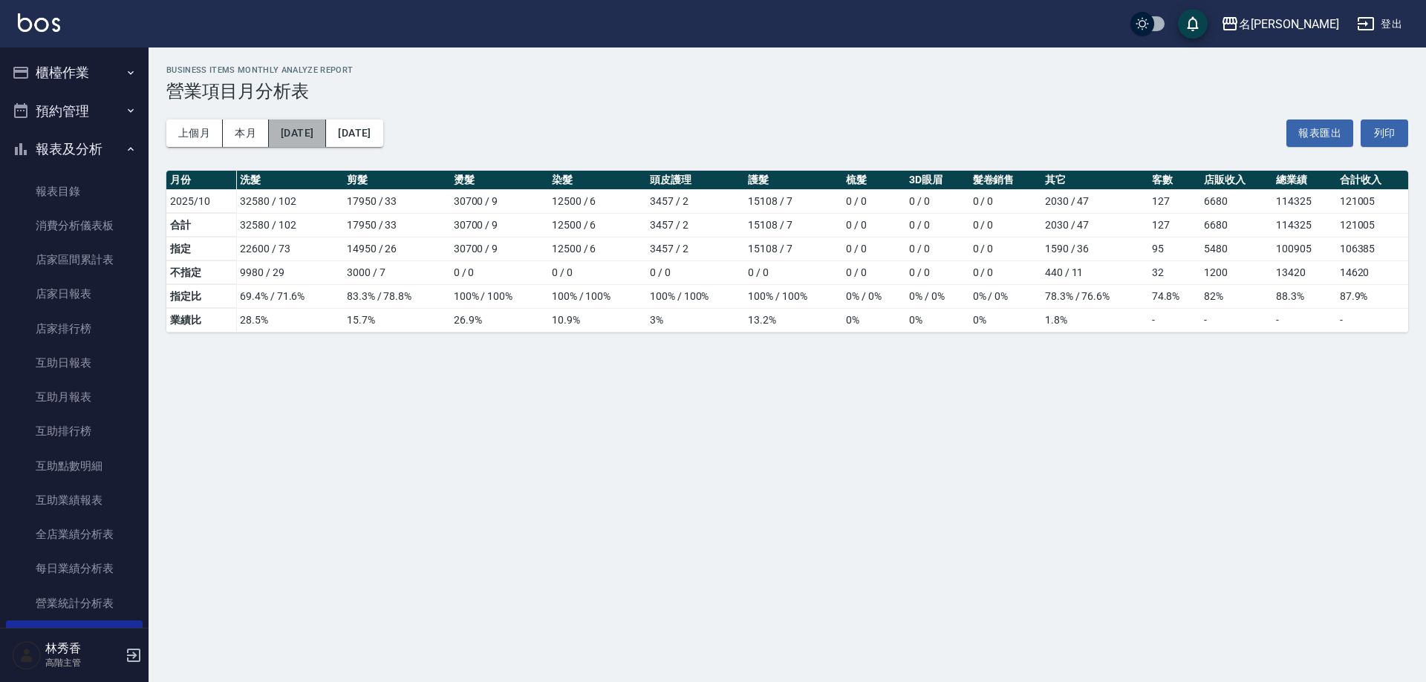
click at [312, 123] on button "2025/10/01" at bounding box center [297, 133] width 57 height 27
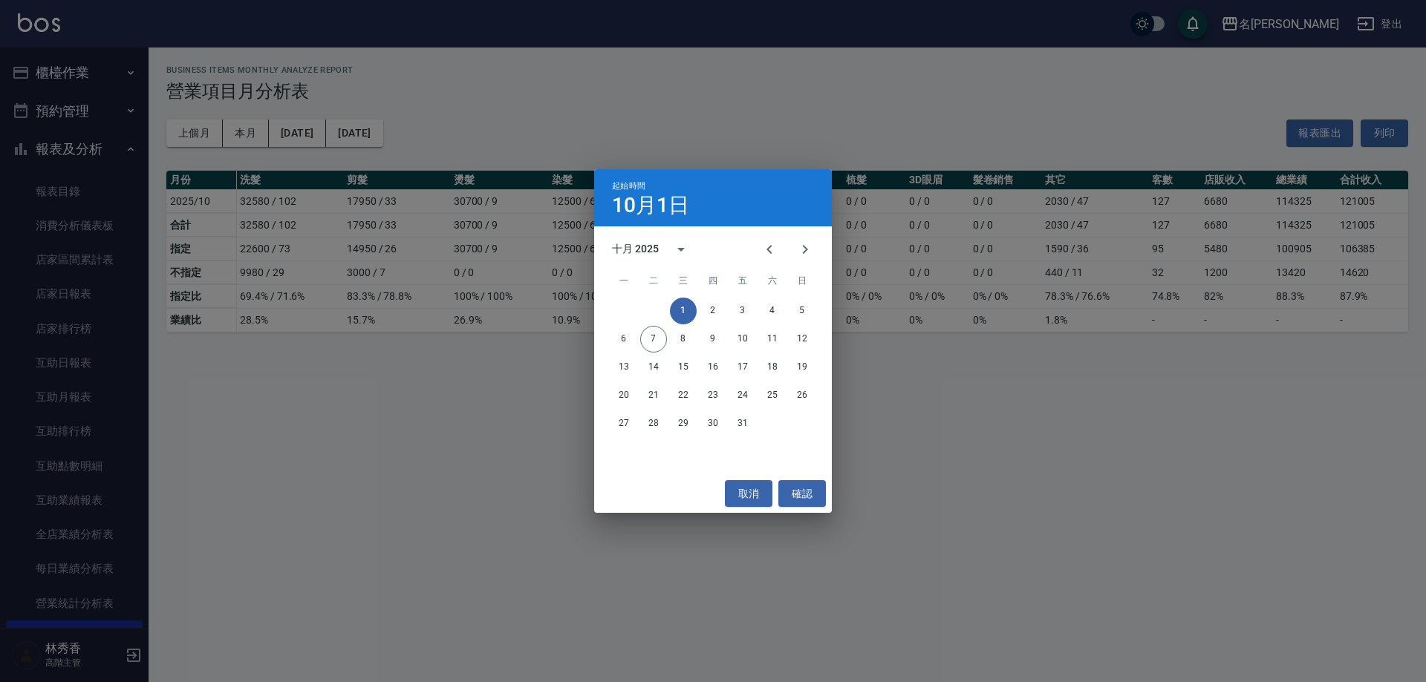
click at [515, 112] on div "起始時間 10月1日 十月 2025 一 二 三 四 五 六 日 1 2 3 4 5 6 7 8 9 10 11 12 13 14 15 16 17 18 1…" at bounding box center [713, 341] width 1426 height 682
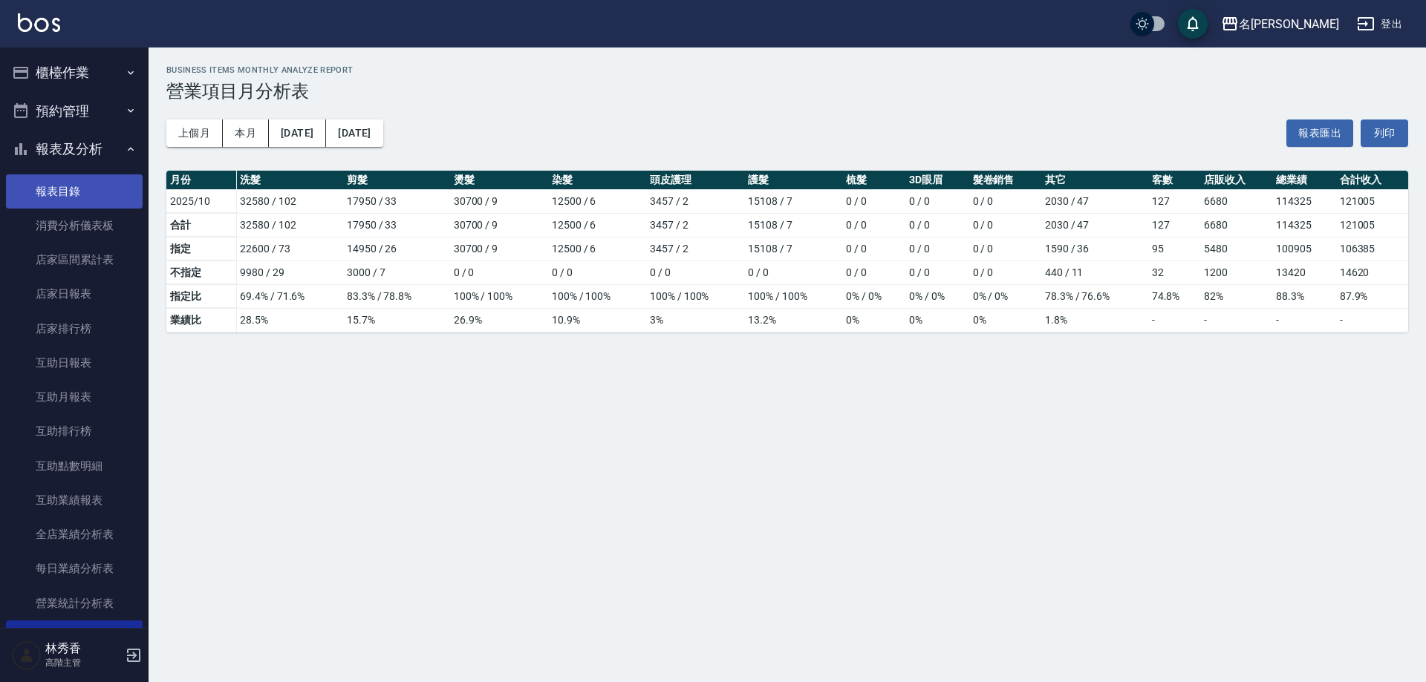
click at [82, 186] on link "報表目錄" at bounding box center [74, 192] width 137 height 34
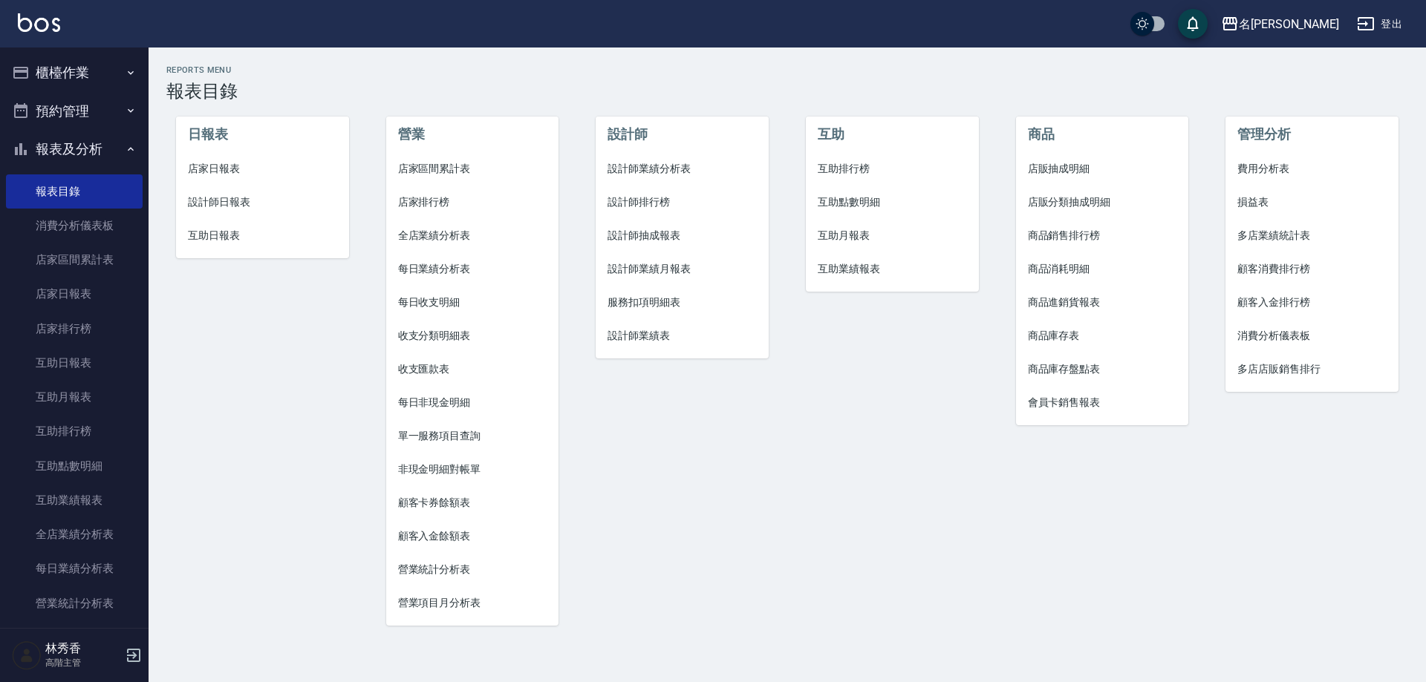
click at [677, 267] on span "設計師業績月報表" at bounding box center [681, 269] width 149 height 16
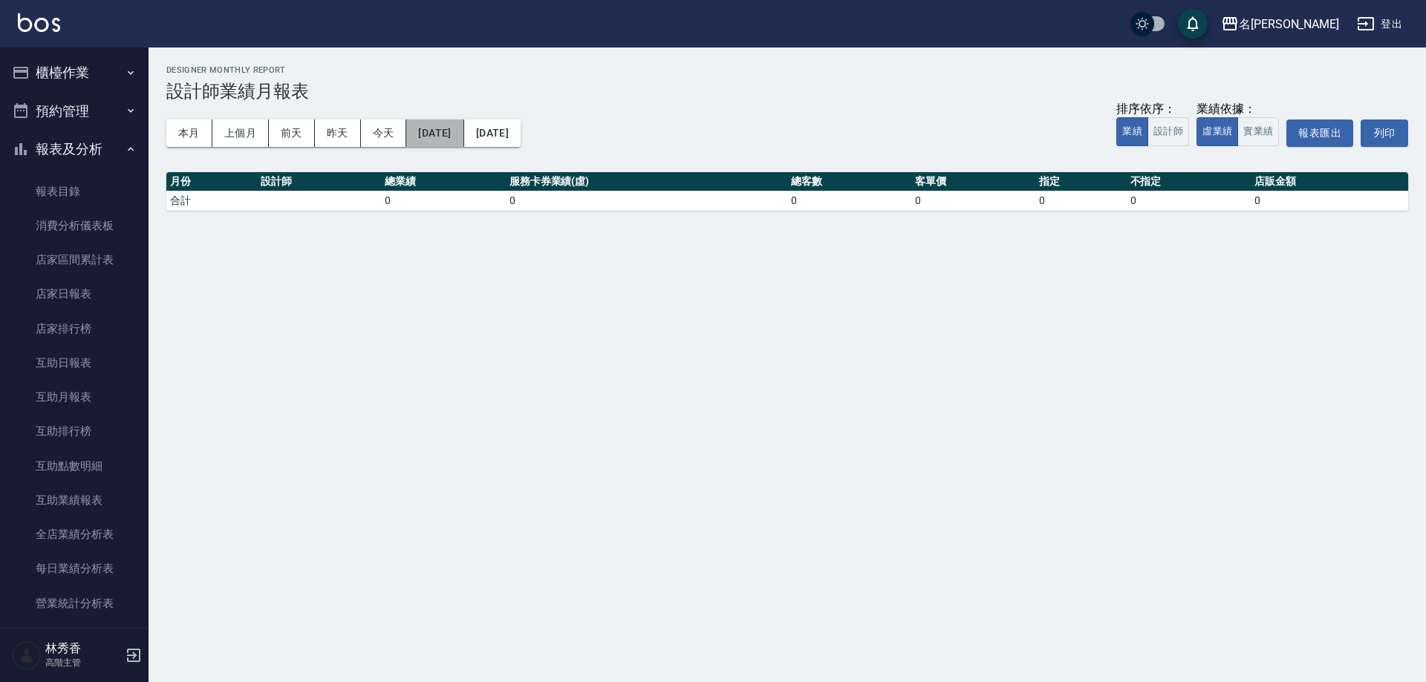
click at [423, 129] on button "[DATE]" at bounding box center [434, 133] width 57 height 27
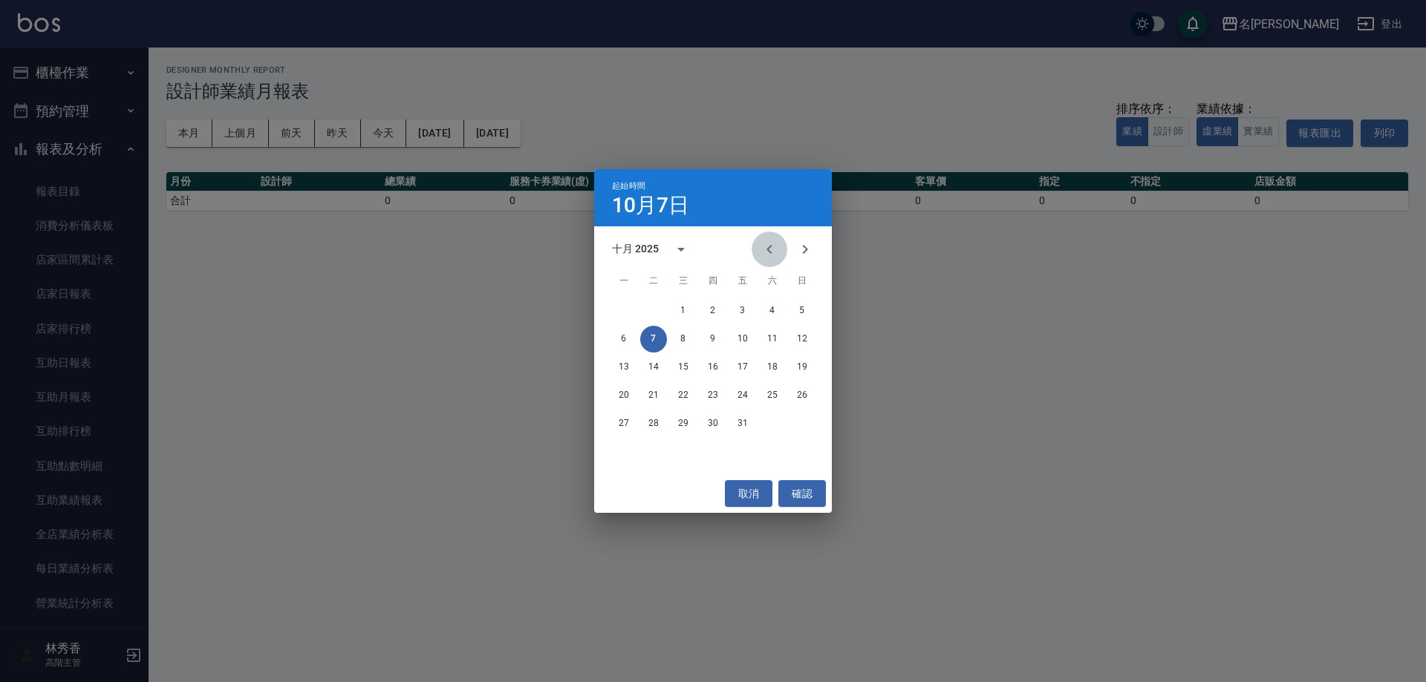
click at [772, 250] on icon "Previous month" at bounding box center [769, 250] width 18 height 18
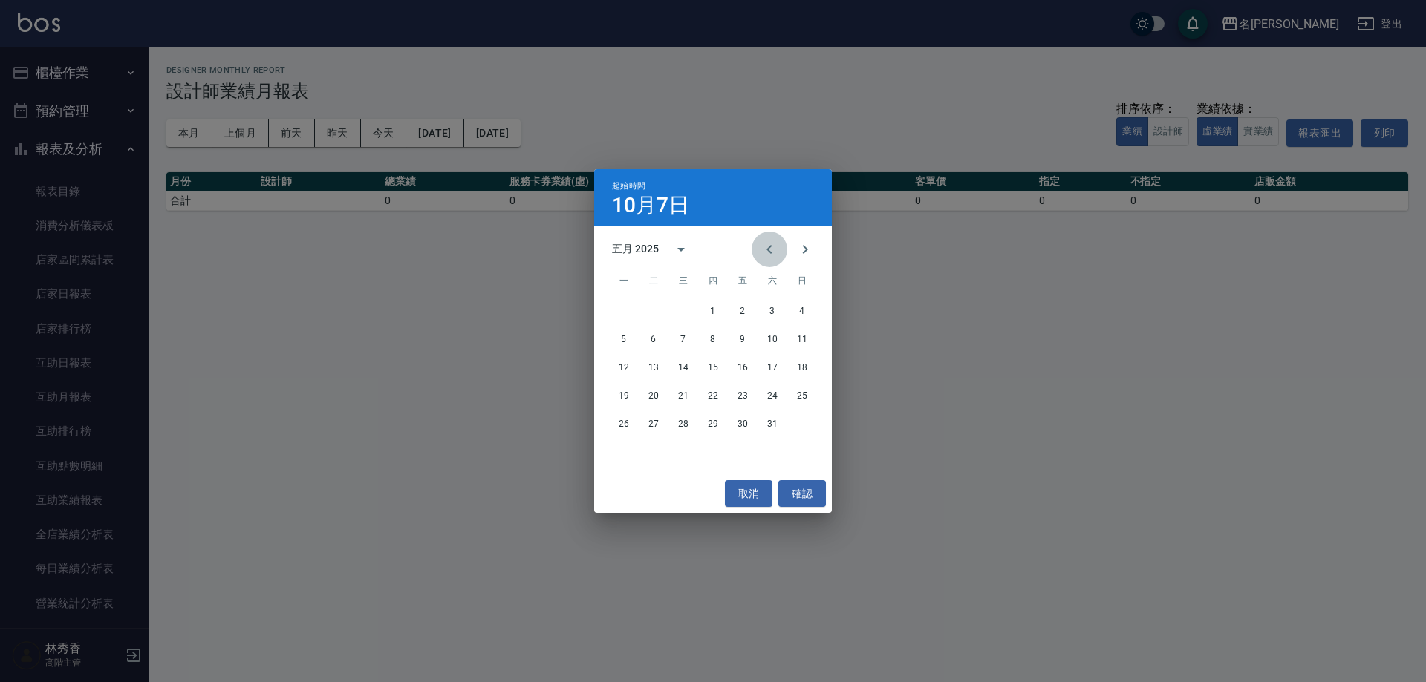
click at [772, 250] on icon "Previous month" at bounding box center [769, 250] width 18 height 18
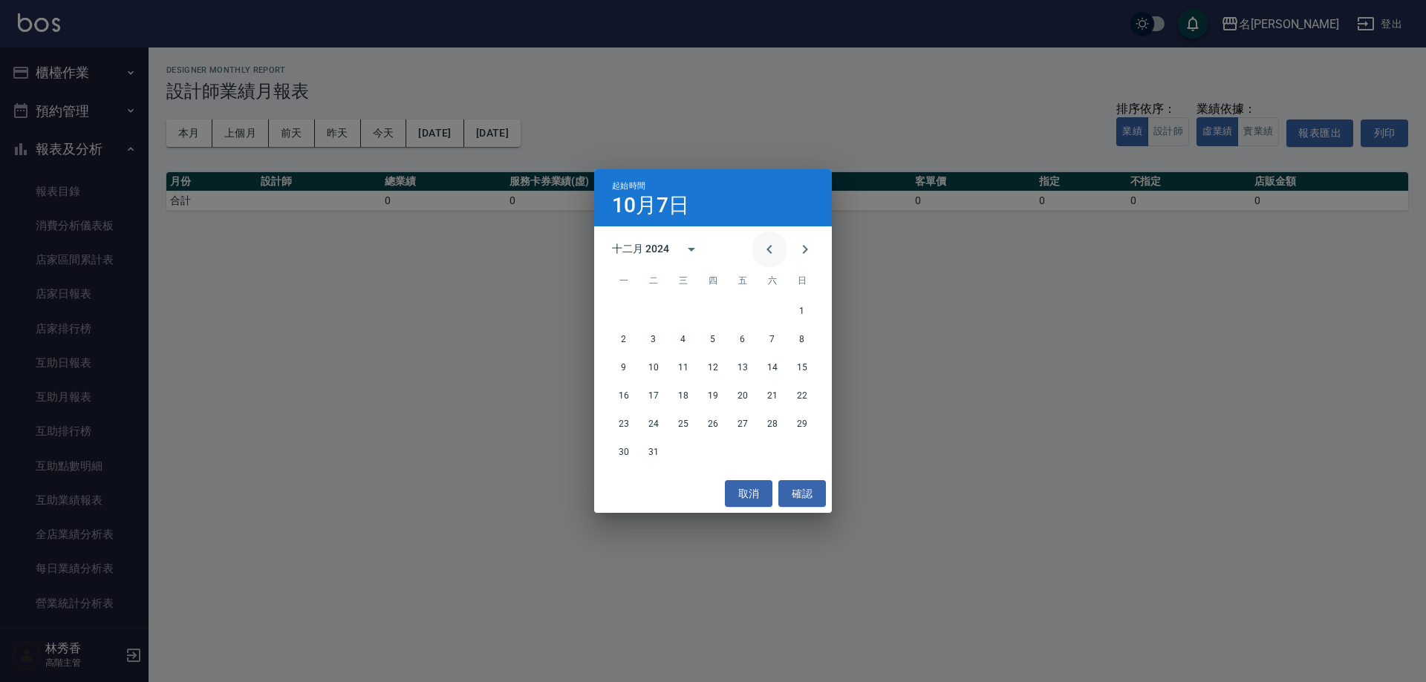
click at [772, 250] on icon "Previous month" at bounding box center [769, 250] width 18 height 18
click at [798, 307] on button "1" at bounding box center [802, 311] width 27 height 27
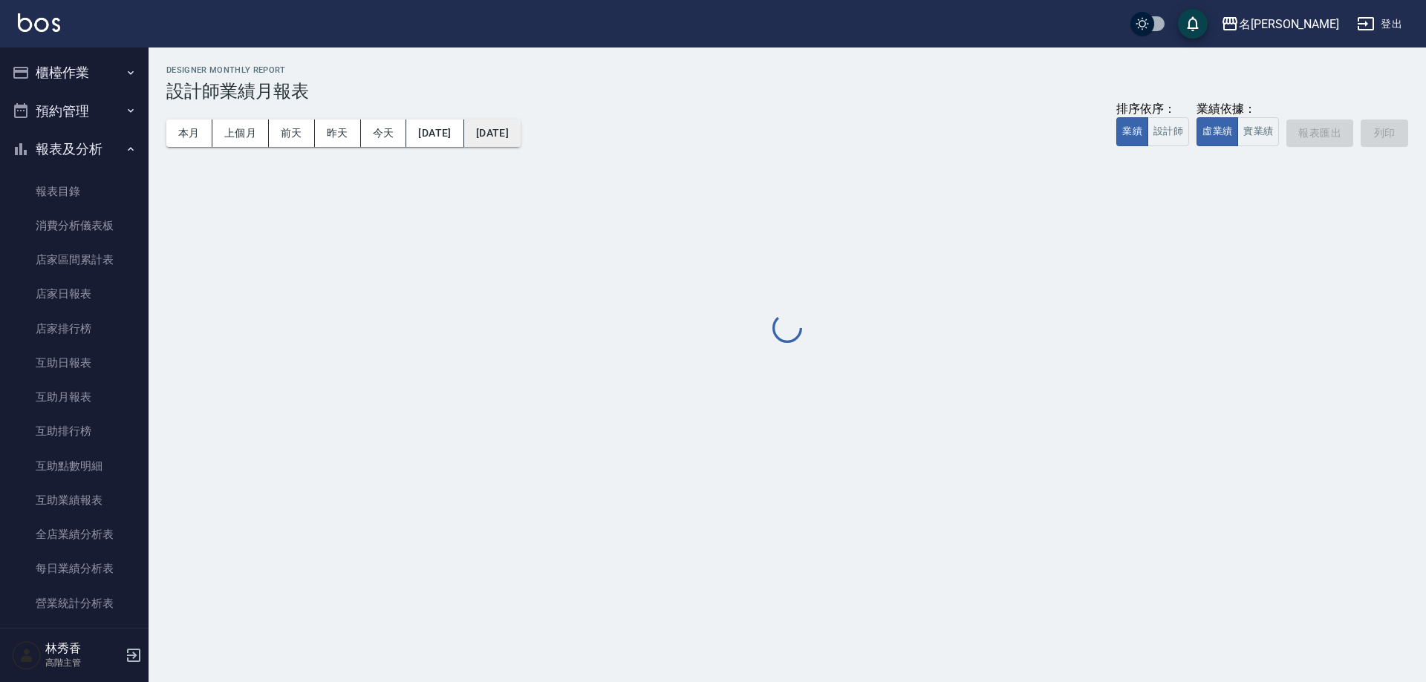
click at [521, 130] on button "[DATE]" at bounding box center [492, 133] width 56 height 27
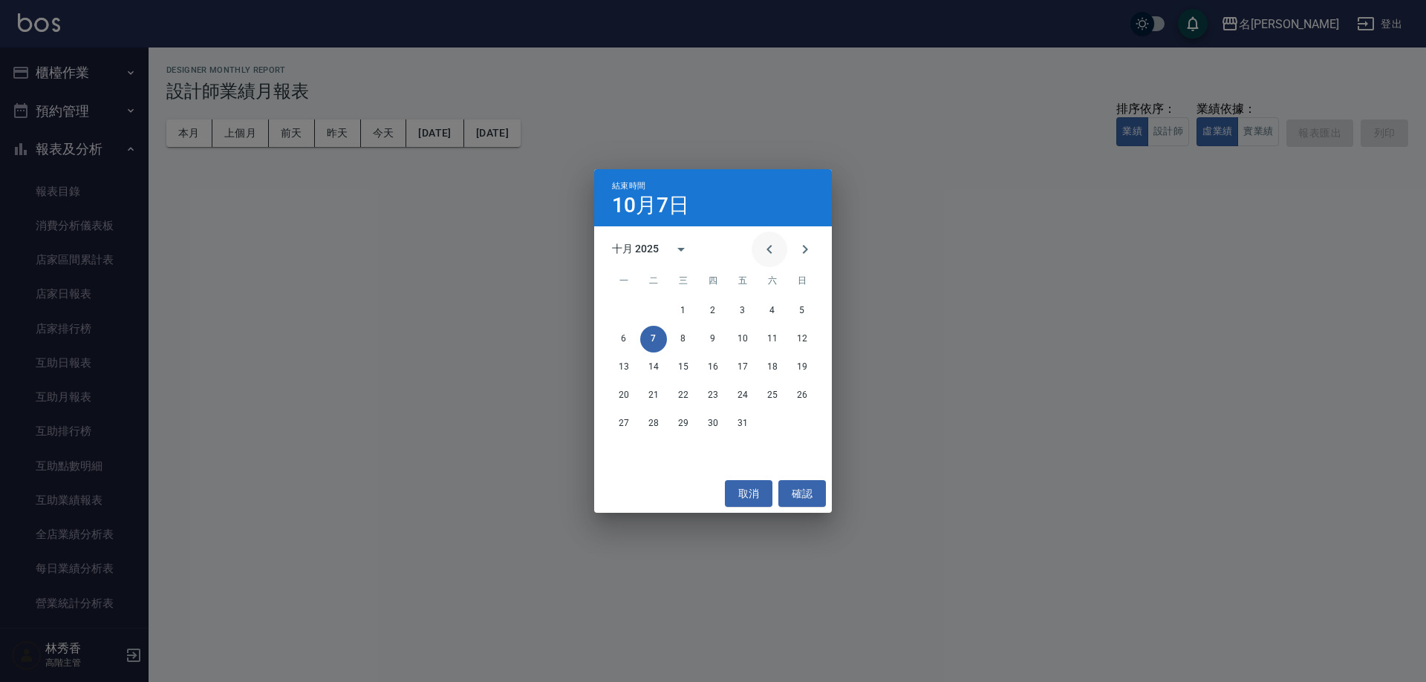
click at [770, 255] on icon "Previous month" at bounding box center [769, 250] width 18 height 18
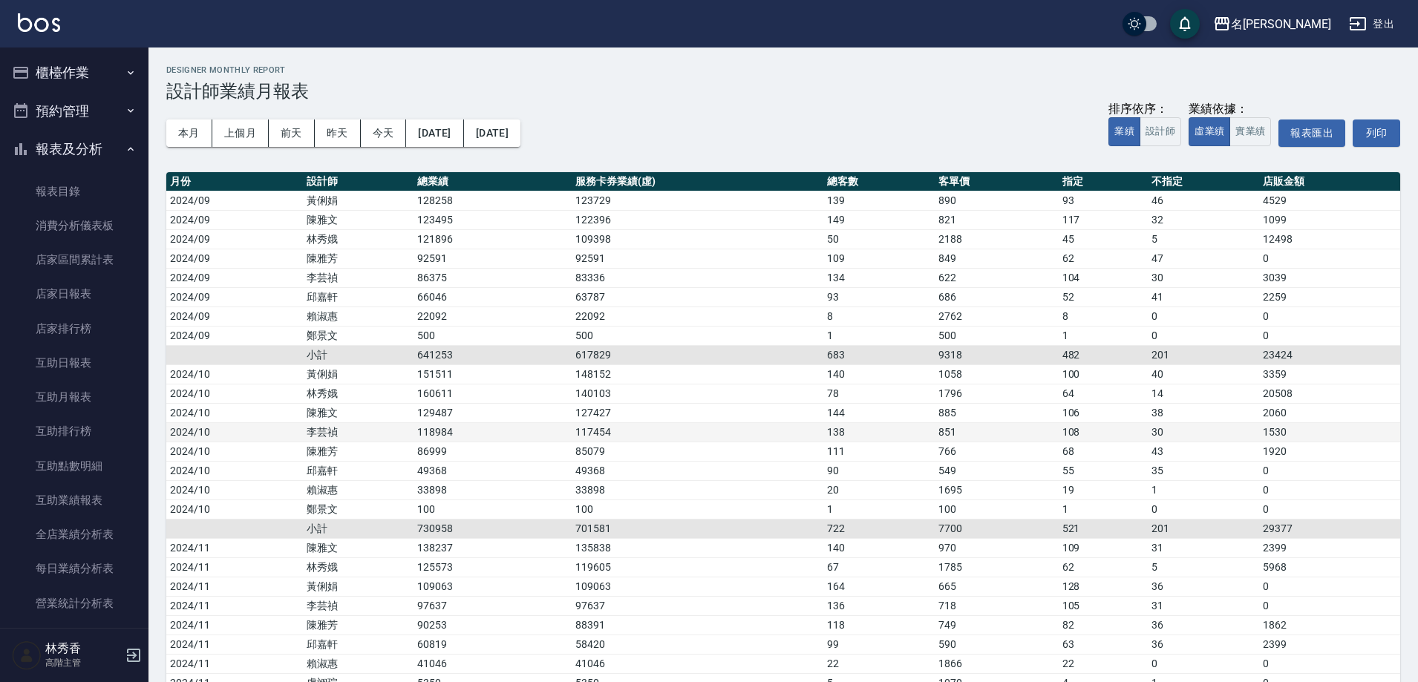
click at [646, 424] on td "117454" at bounding box center [698, 432] width 252 height 19
click at [521, 136] on button "[DATE]" at bounding box center [492, 133] width 56 height 27
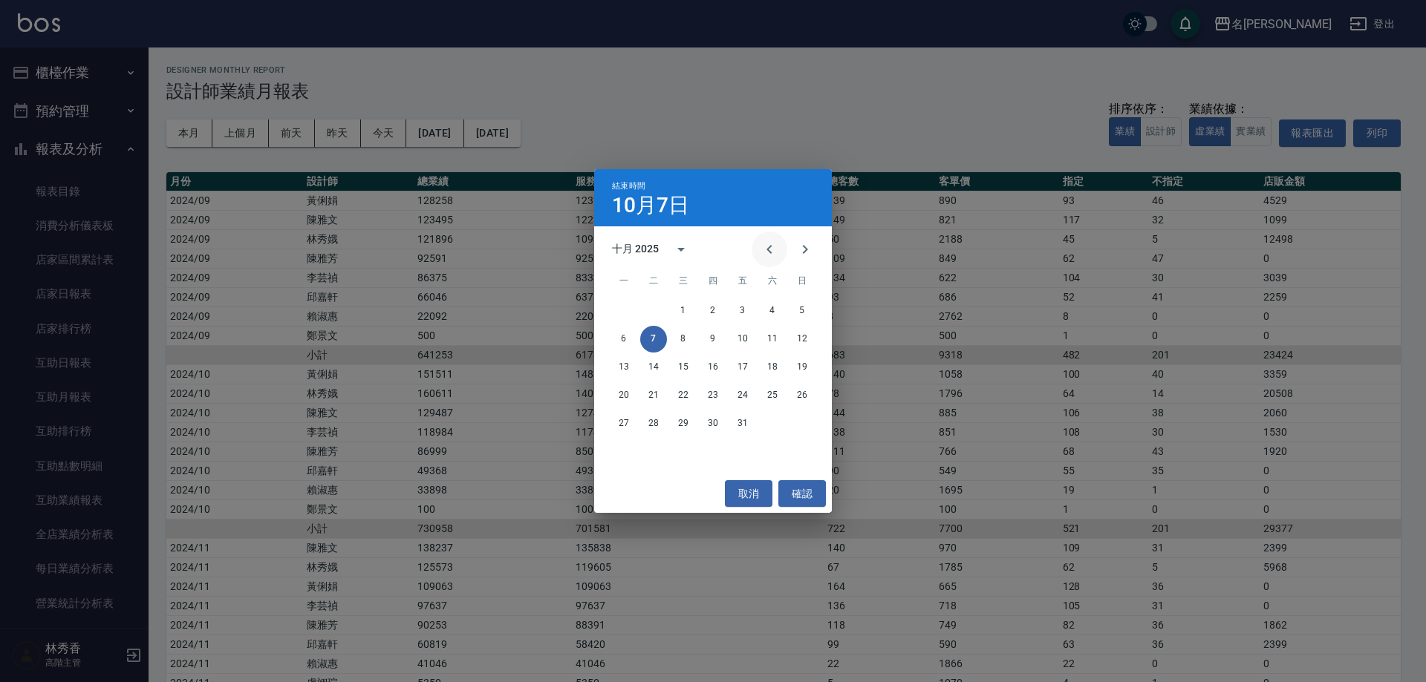
click at [766, 253] on icon "Previous month" at bounding box center [769, 250] width 18 height 18
click at [648, 417] on button "30" at bounding box center [653, 424] width 27 height 27
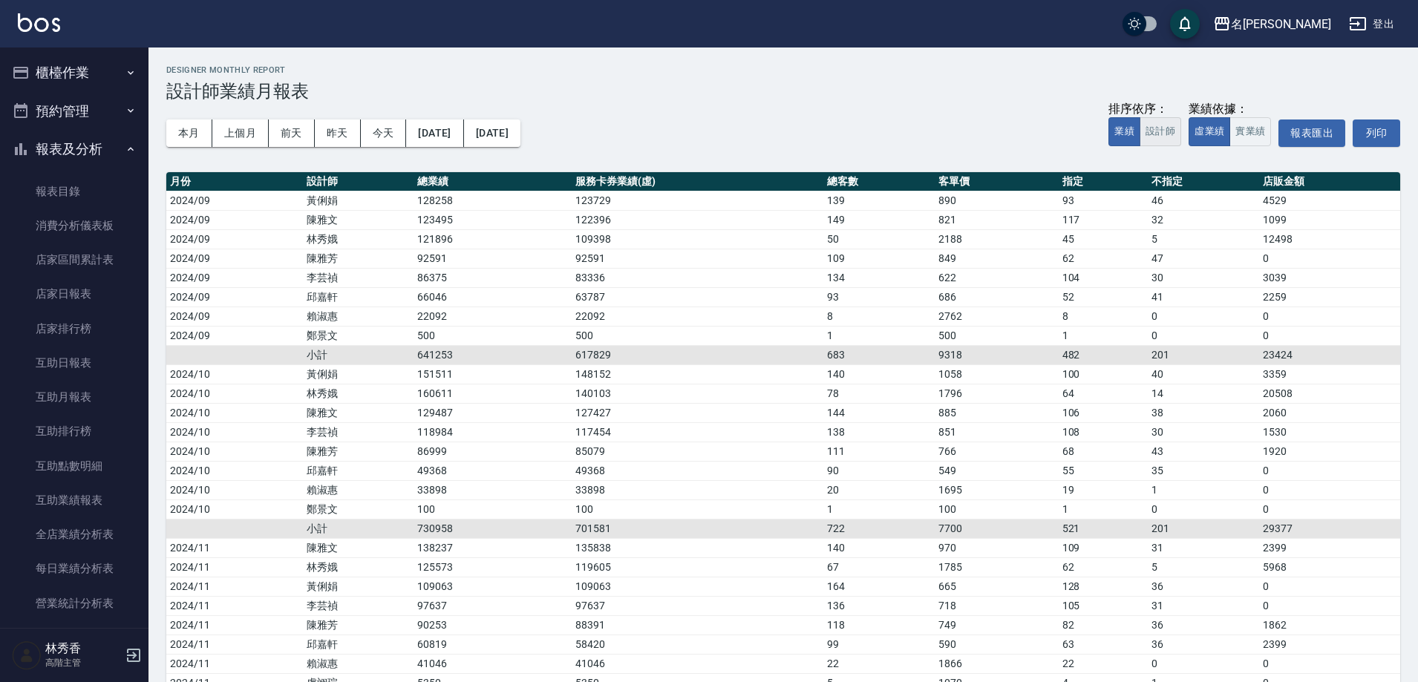
click at [1168, 139] on button "設計師" at bounding box center [1161, 131] width 42 height 29
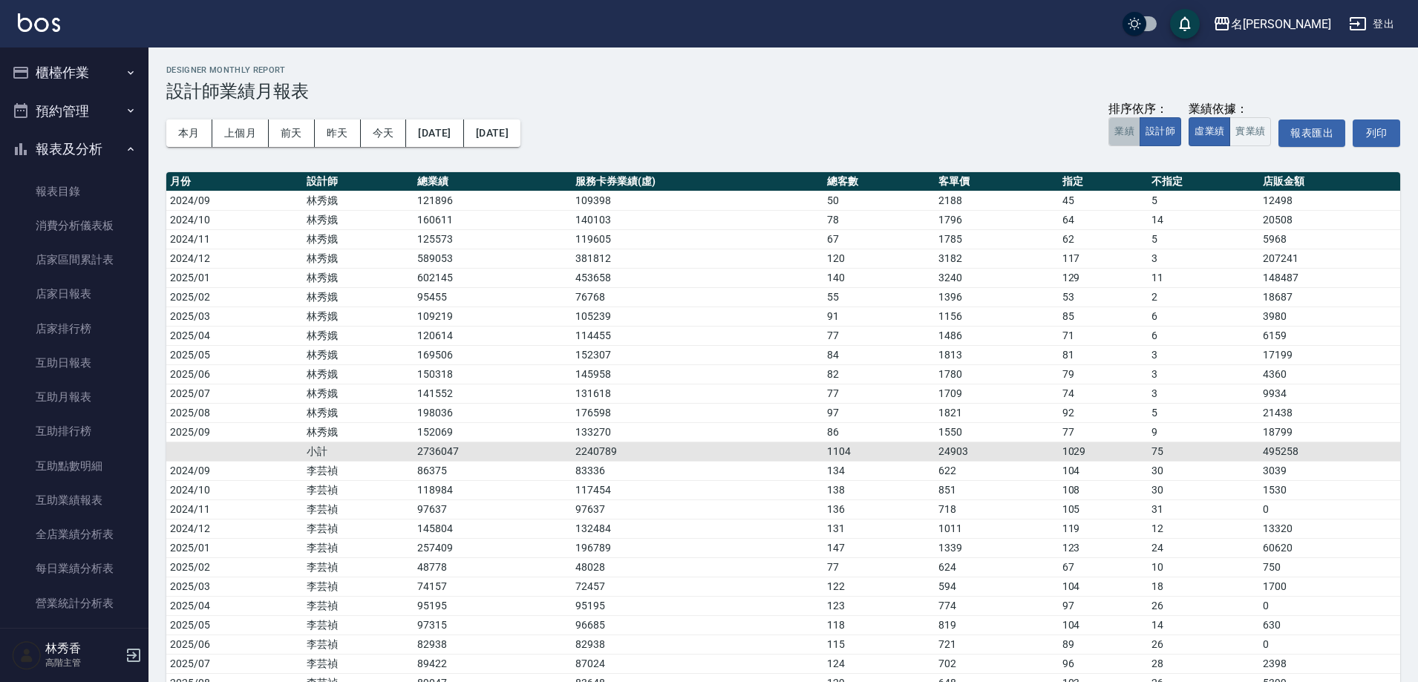
click at [1121, 137] on button "業績" at bounding box center [1125, 131] width 32 height 29
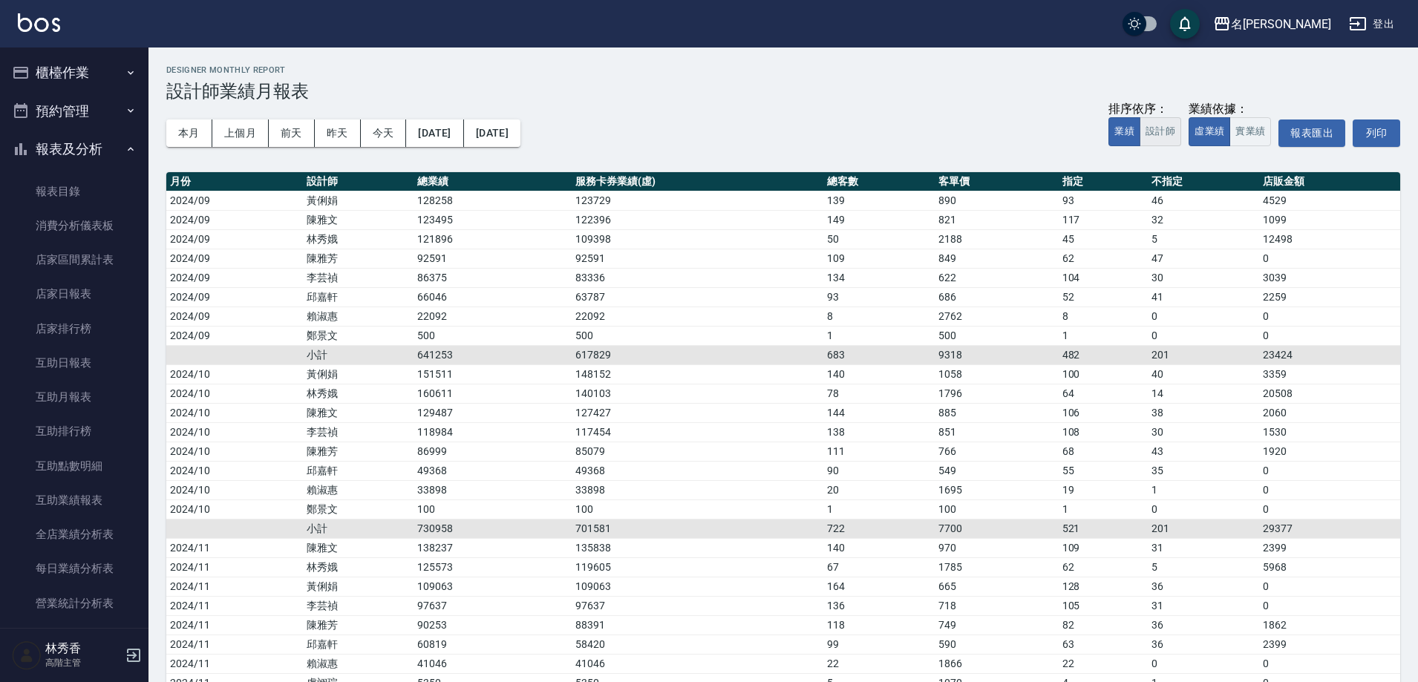
click at [1167, 135] on button "設計師" at bounding box center [1161, 131] width 42 height 29
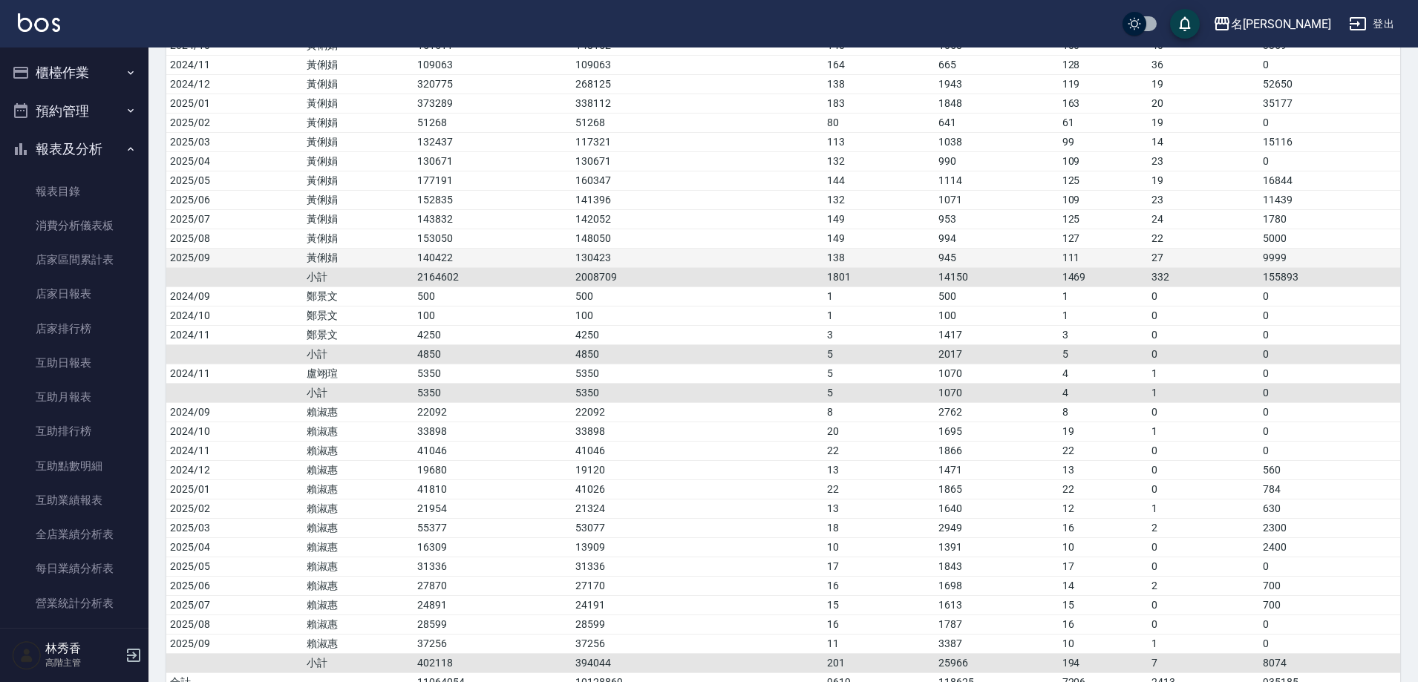
scroll to position [1767, 0]
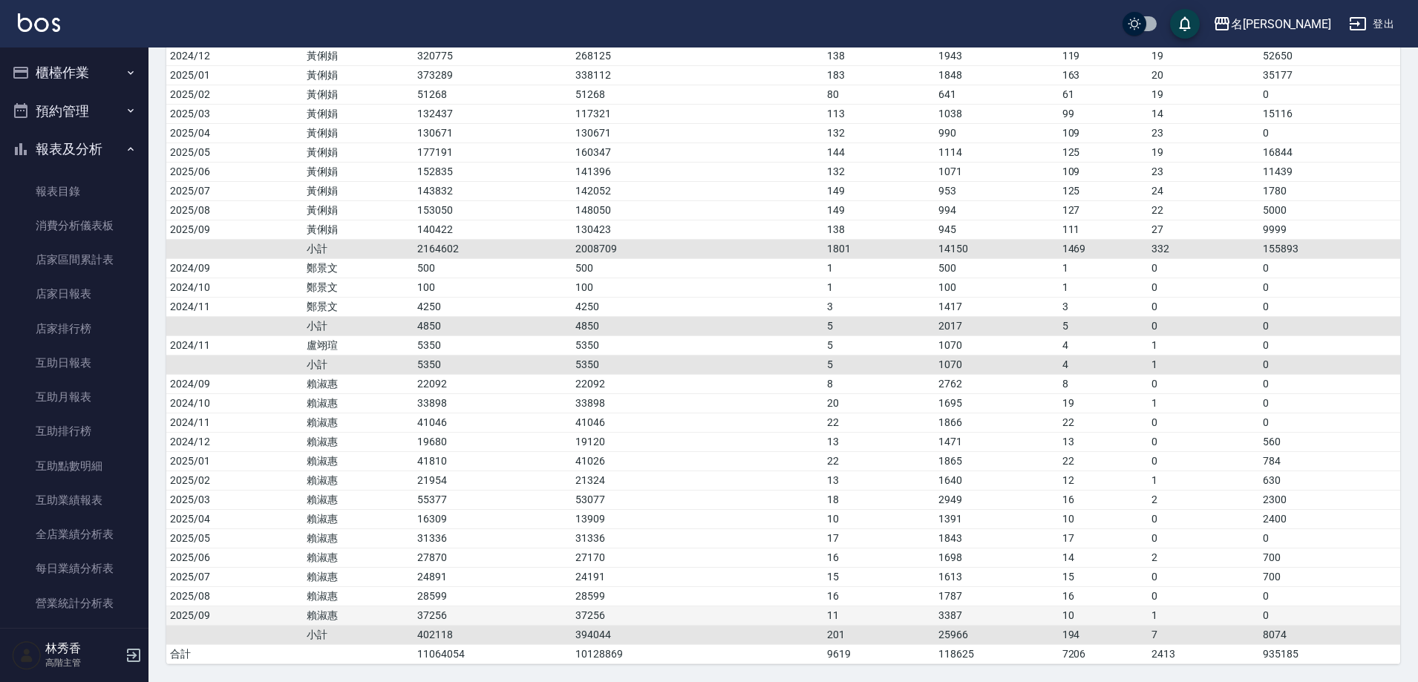
click at [372, 616] on td "賴淑惠" at bounding box center [358, 615] width 111 height 19
click at [378, 602] on td "賴淑惠" at bounding box center [358, 596] width 111 height 19
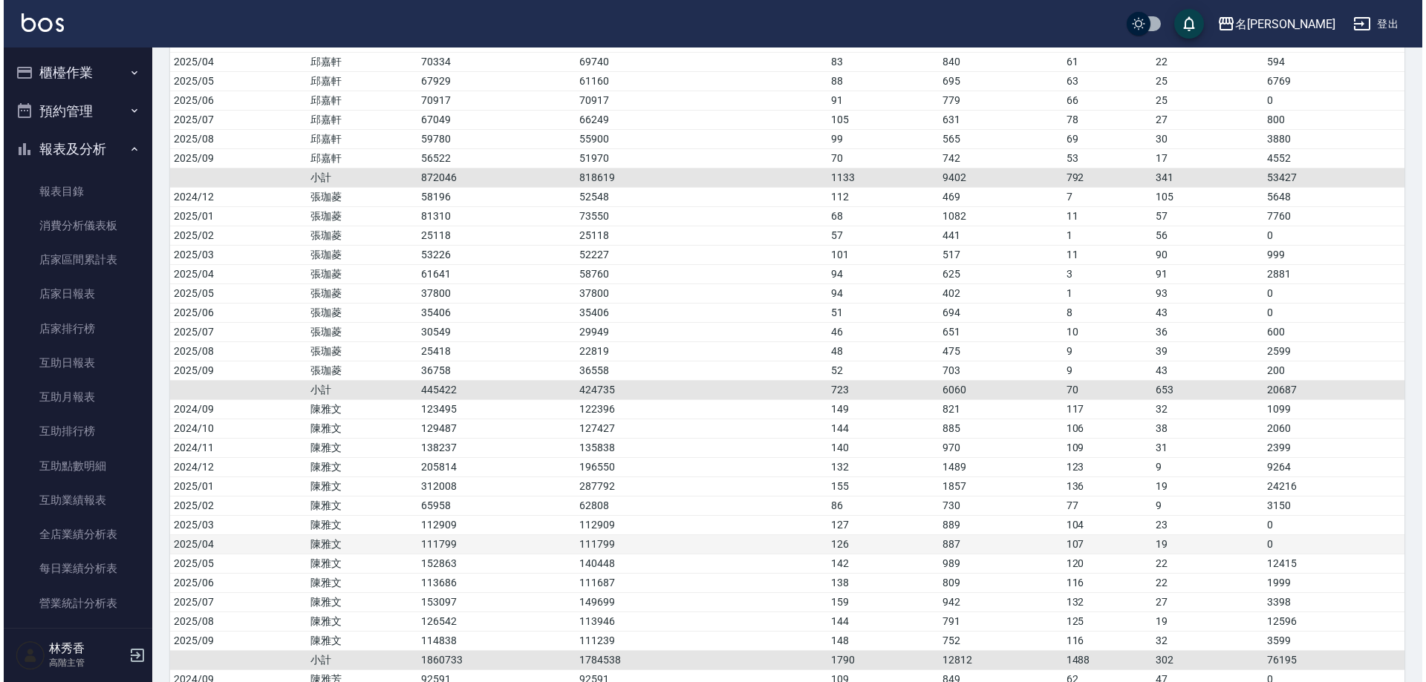
scroll to position [801, 0]
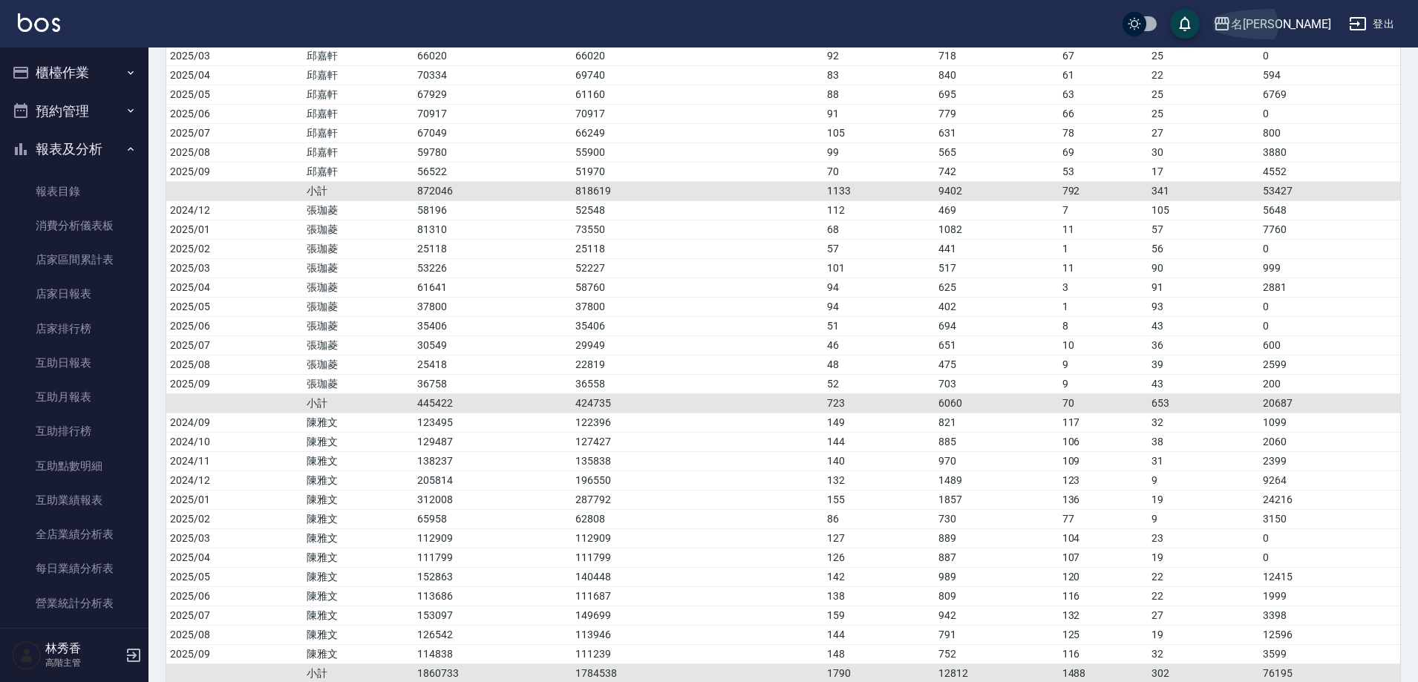
click at [1304, 19] on div "名[PERSON_NAME]" at bounding box center [1281, 24] width 100 height 19
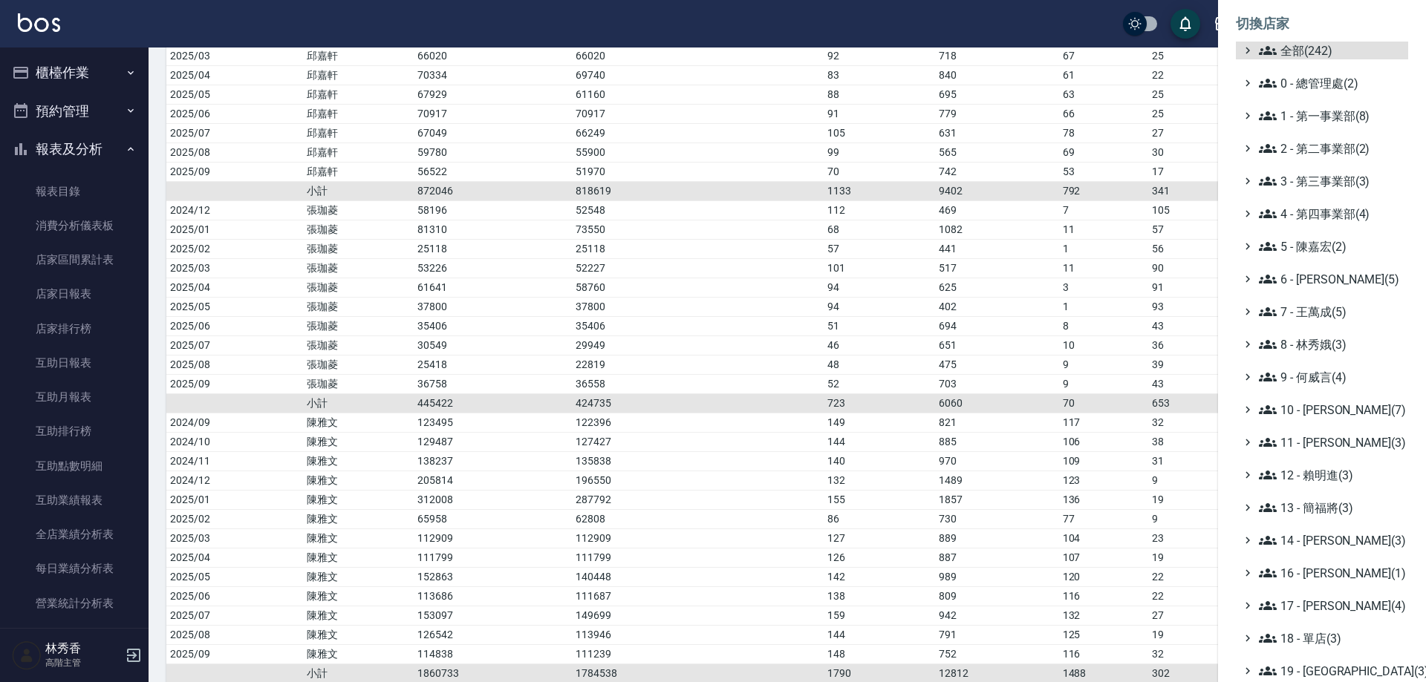
click at [1294, 333] on ul "全部(242) 0 - 總管理處(2) 1 - 第一事業部(8) 2 - 第二事業部(2) 3 - 第三事業部(3) 4 - 第四事業部(4) 5 - [PE…" at bounding box center [1322, 426] width 172 height 769
click at [1294, 340] on span "8 - 林秀娥(3)" at bounding box center [1330, 345] width 143 height 18
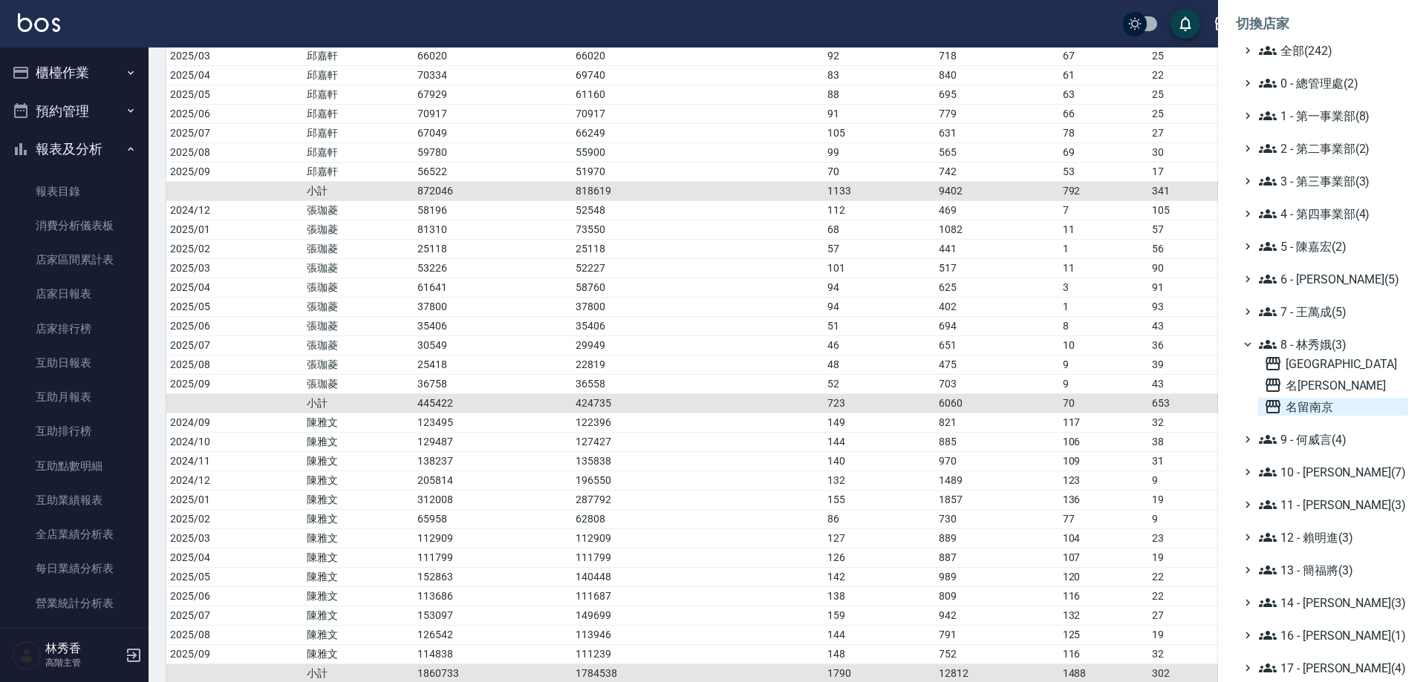
click at [1293, 409] on span "名留南京" at bounding box center [1333, 407] width 138 height 18
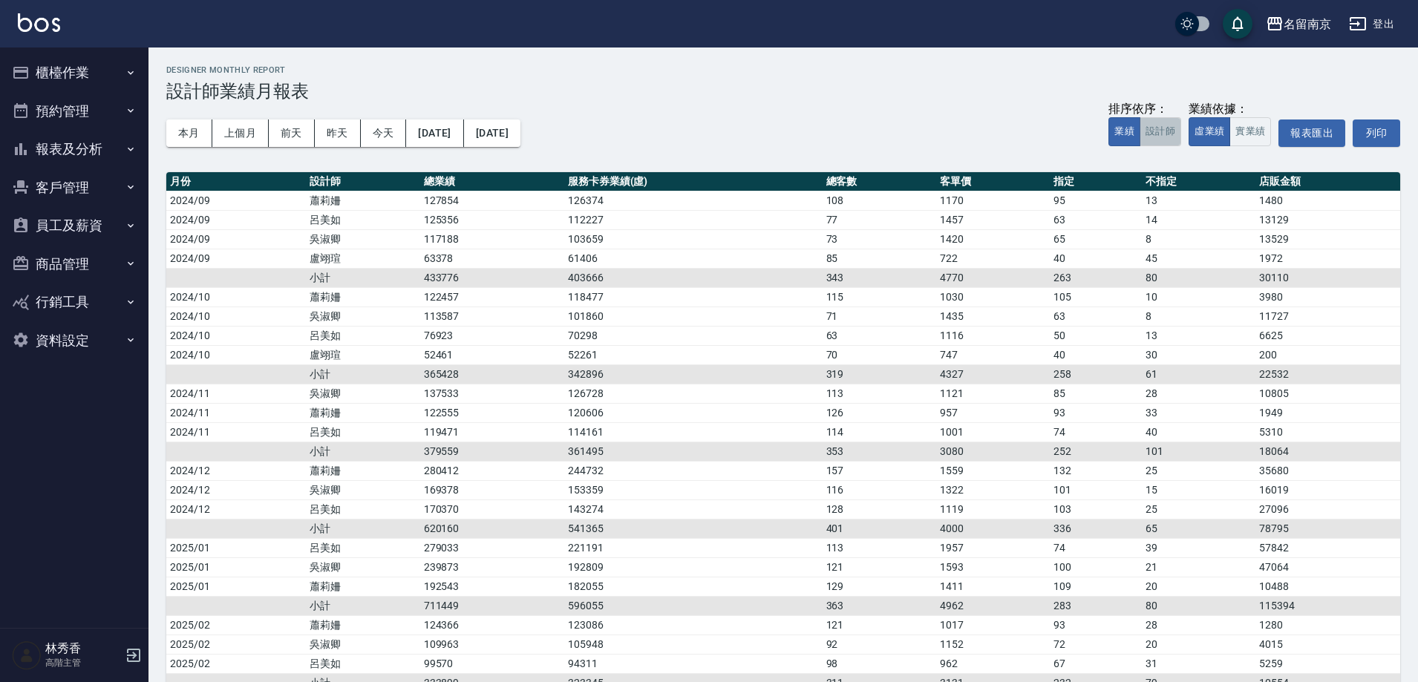
click at [1161, 131] on button "設計師" at bounding box center [1161, 131] width 42 height 29
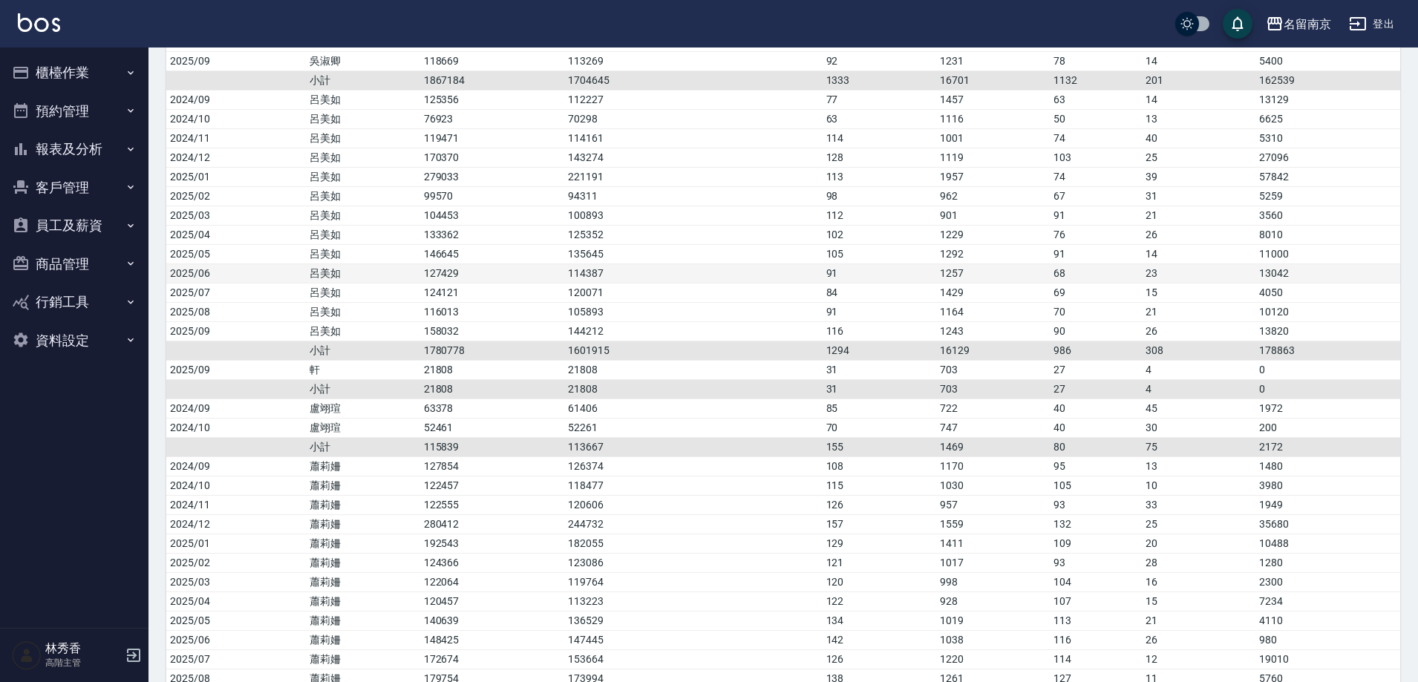
scroll to position [446, 0]
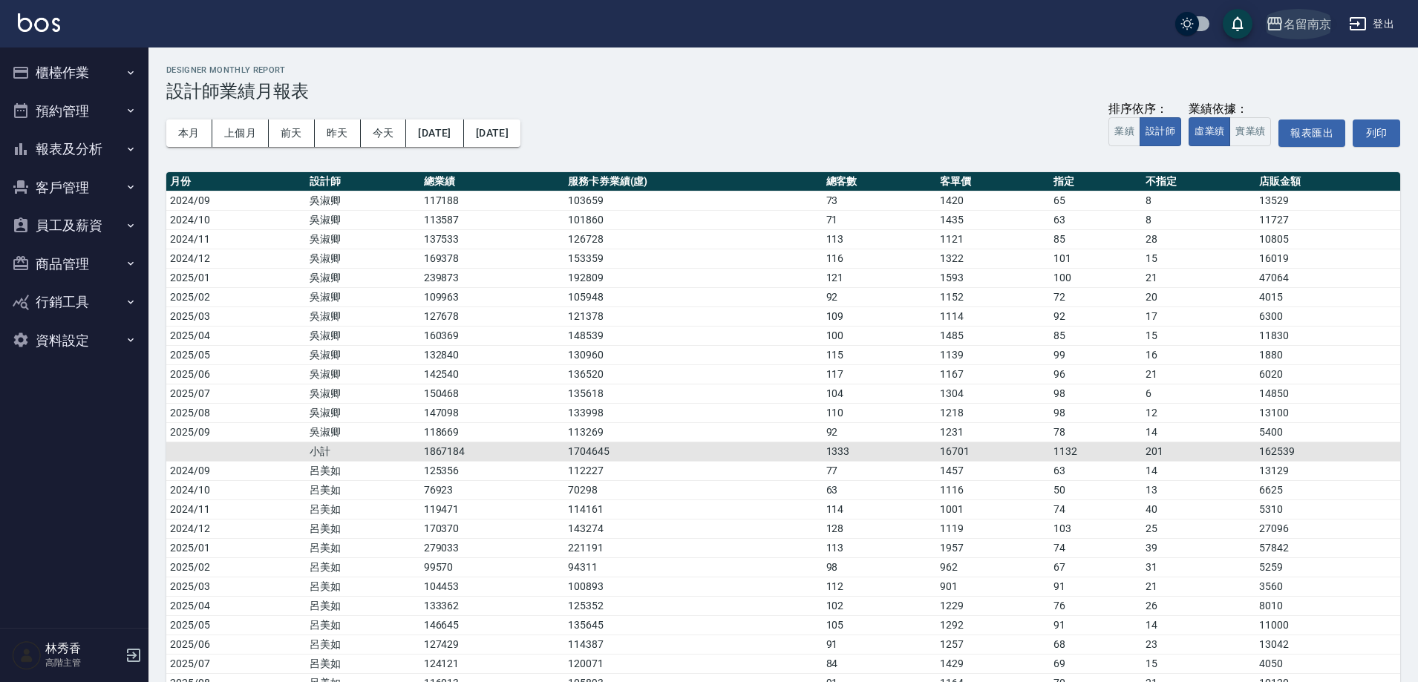
click at [1306, 31] on div "名留南京" at bounding box center [1308, 24] width 48 height 19
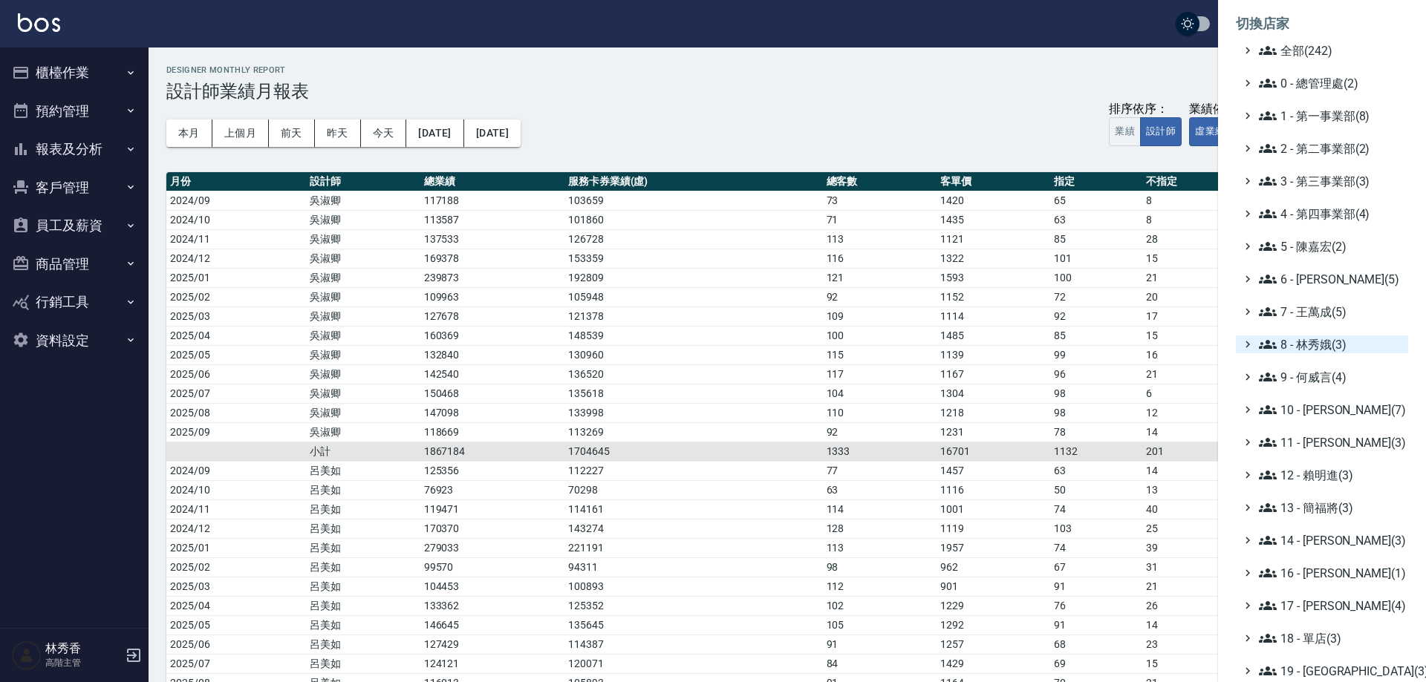
click at [1291, 351] on span "8 - 林秀娥(3)" at bounding box center [1330, 345] width 143 height 18
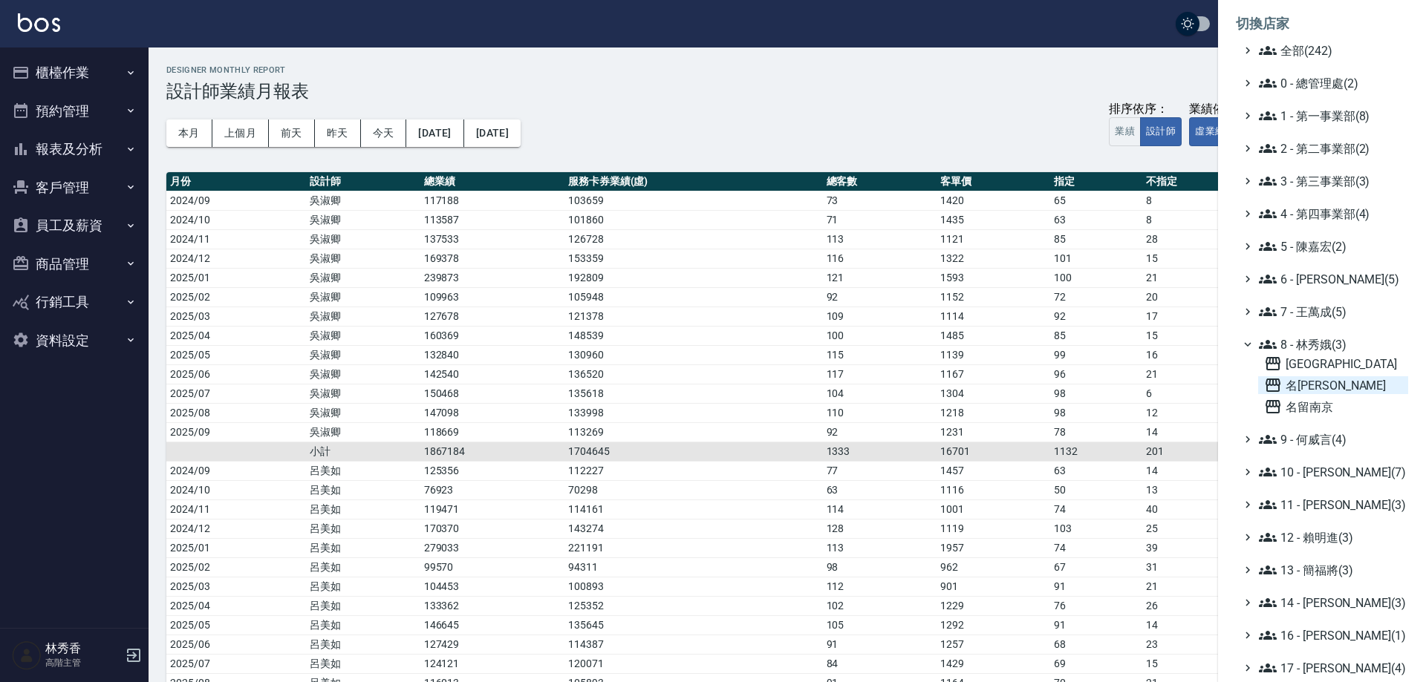
click at [1302, 388] on span "名[PERSON_NAME]" at bounding box center [1333, 386] width 138 height 18
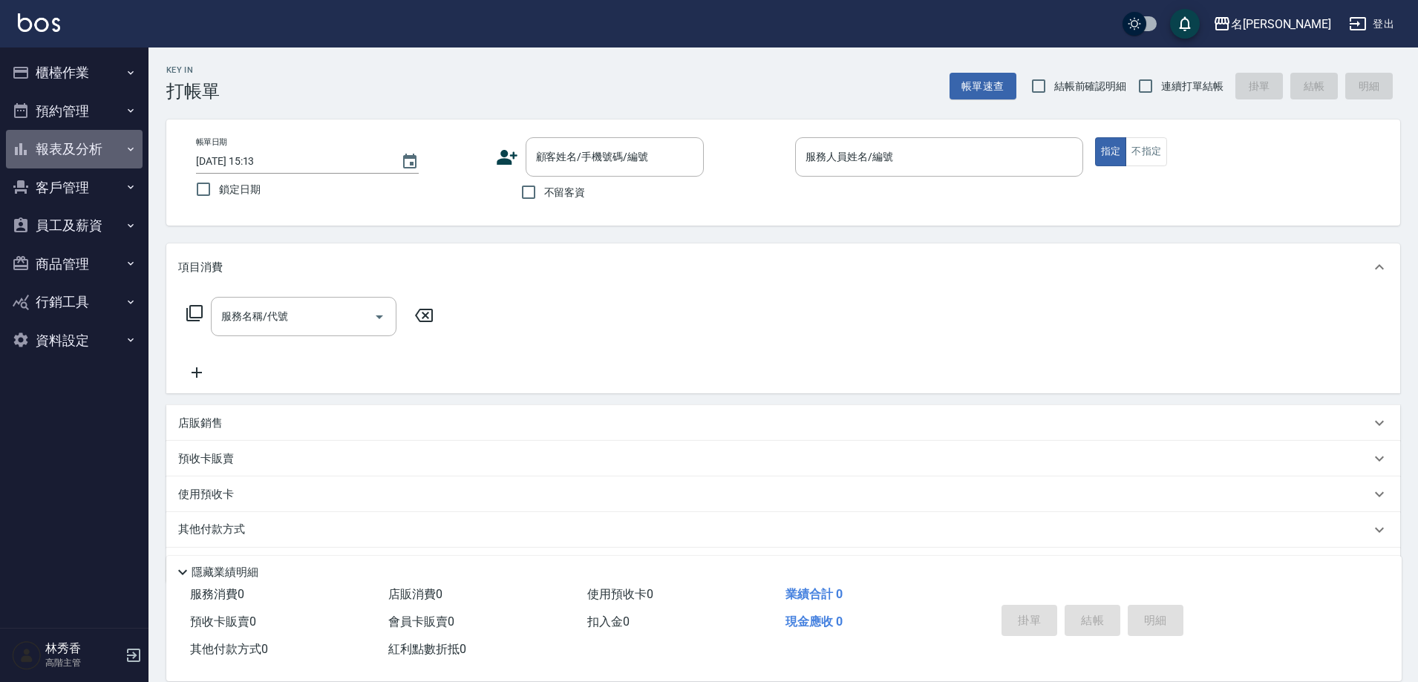
click at [79, 148] on button "報表及分析" at bounding box center [74, 149] width 137 height 39
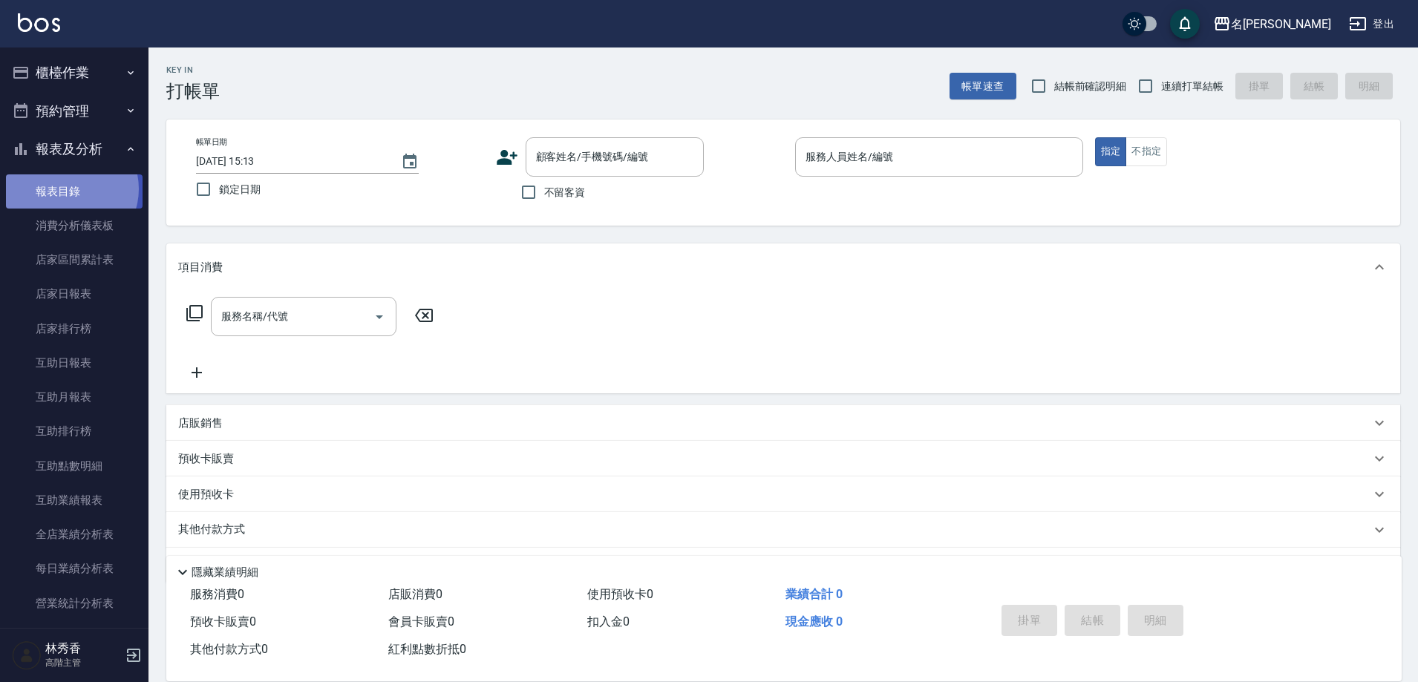
click at [68, 189] on link "報表目錄" at bounding box center [74, 192] width 137 height 34
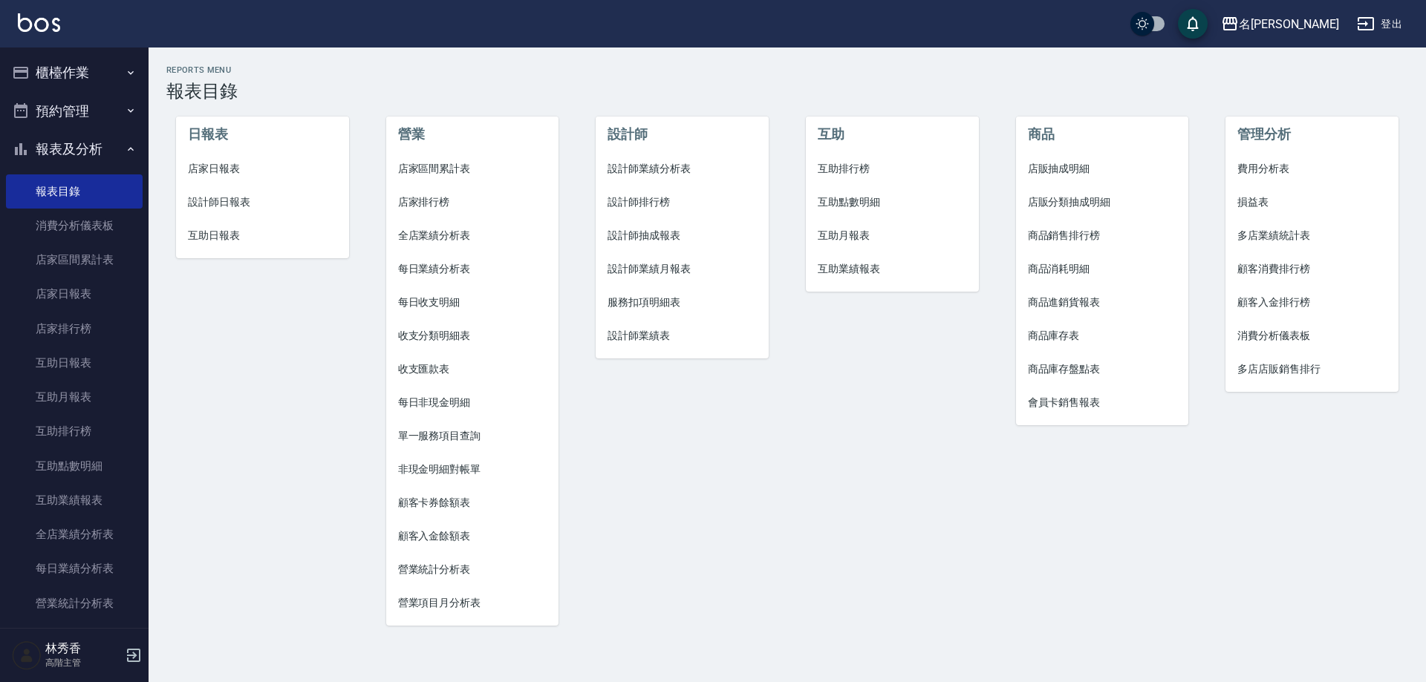
click at [659, 165] on span "設計師業績分析表" at bounding box center [681, 169] width 149 height 16
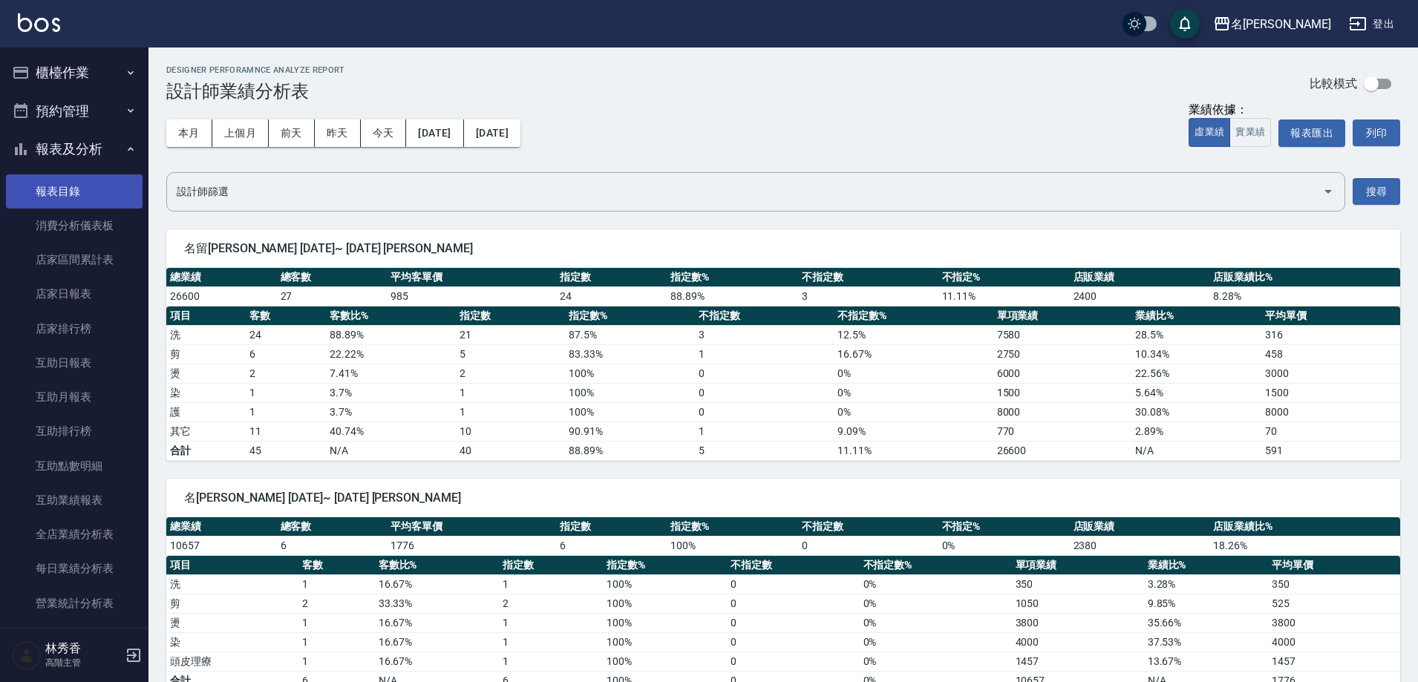
click at [70, 187] on link "報表目錄" at bounding box center [74, 192] width 137 height 34
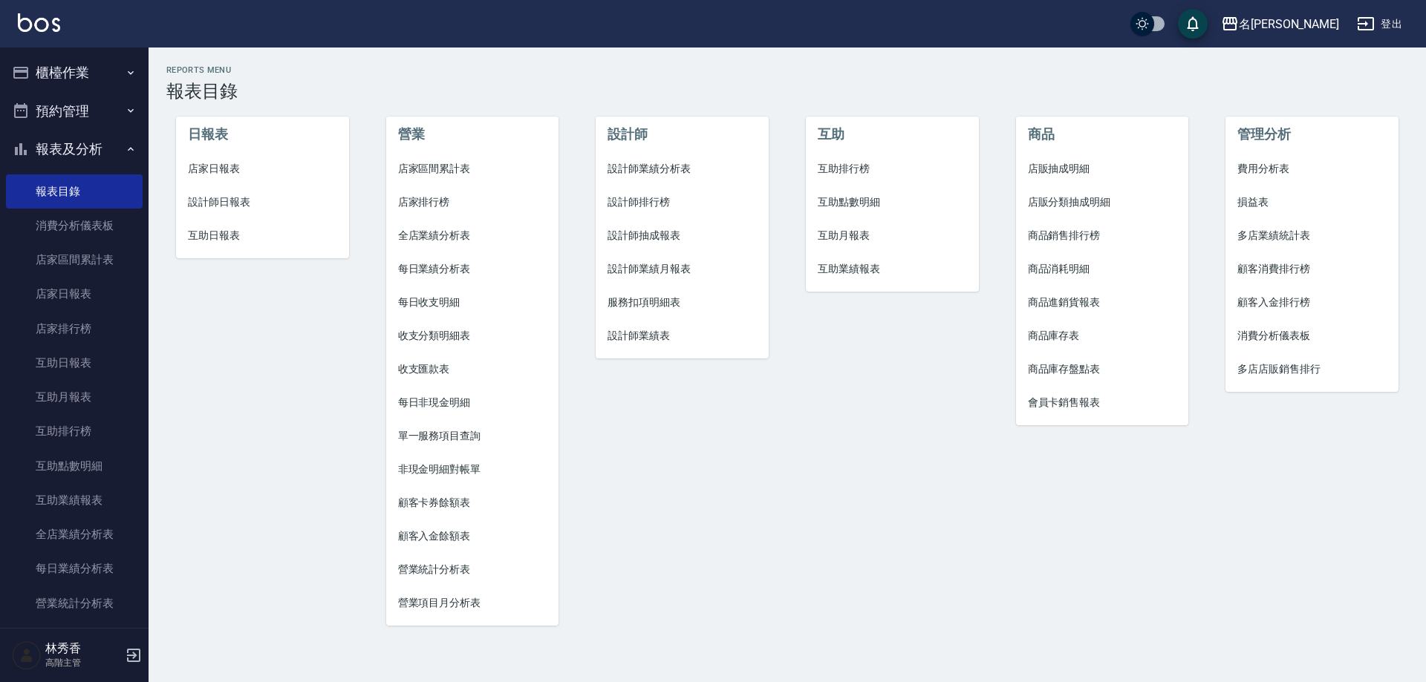
click at [675, 263] on span "設計師業績月報表" at bounding box center [681, 269] width 149 height 16
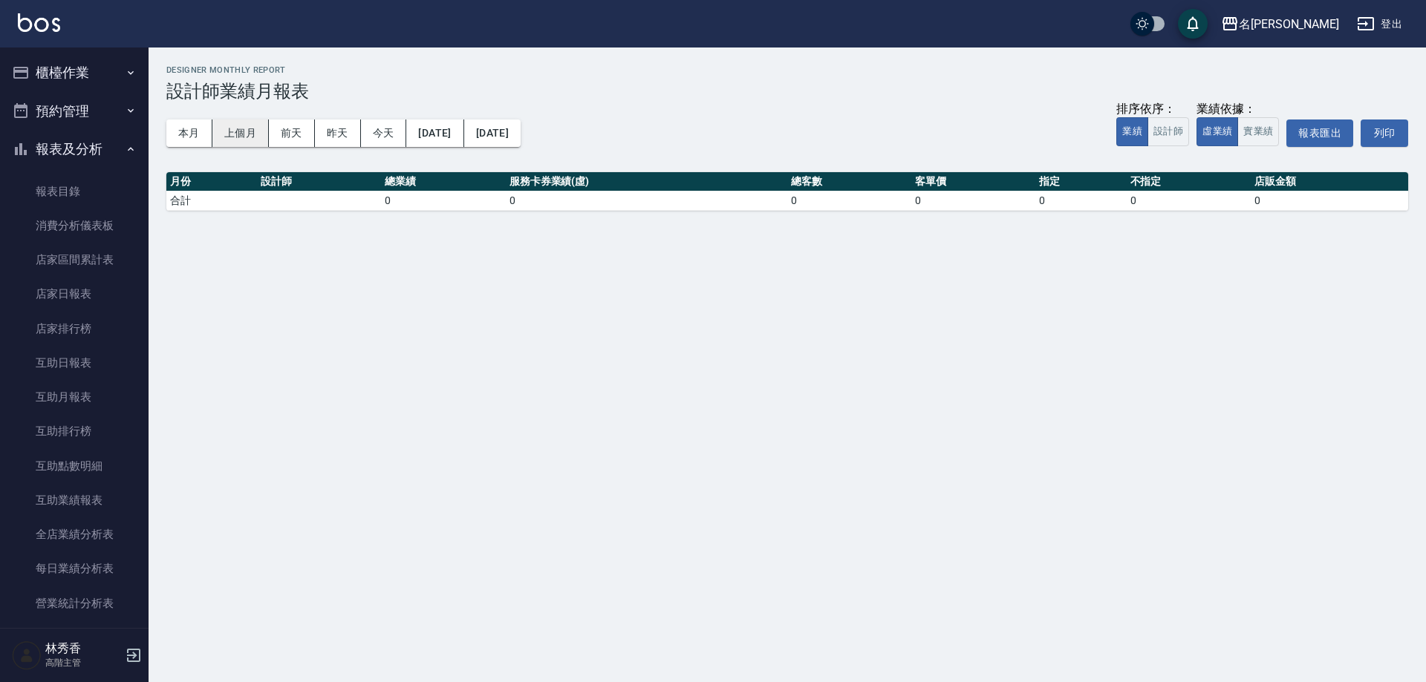
click at [240, 131] on button "上個月" at bounding box center [240, 133] width 56 height 27
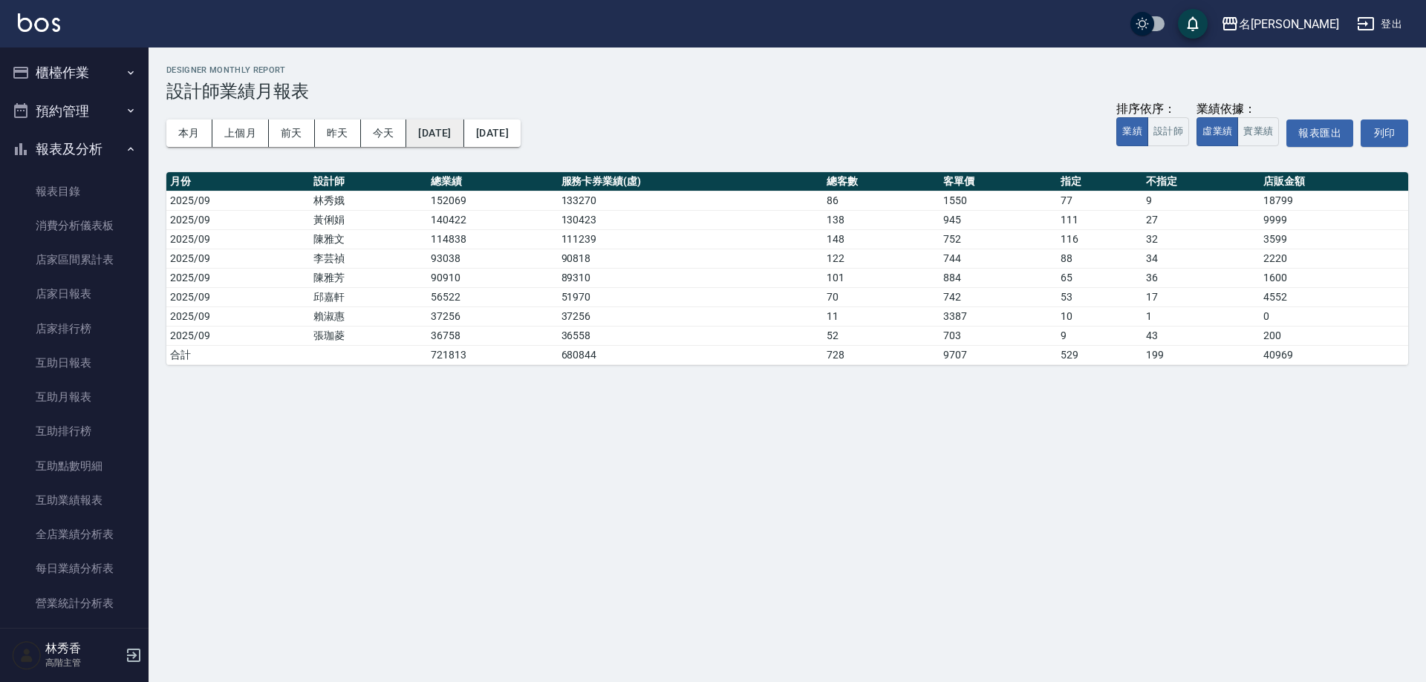
click at [453, 128] on button "[DATE]" at bounding box center [434, 133] width 57 height 27
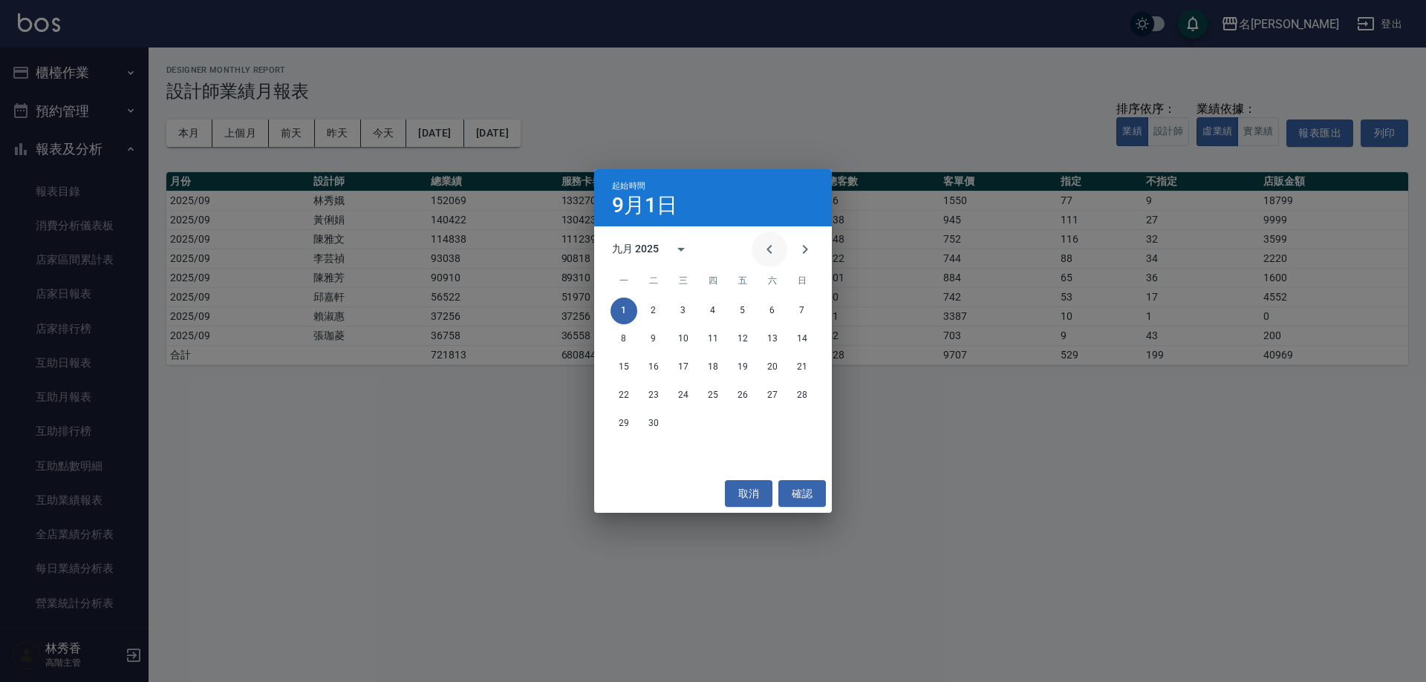
click at [774, 242] on icon "Previous month" at bounding box center [769, 250] width 18 height 18
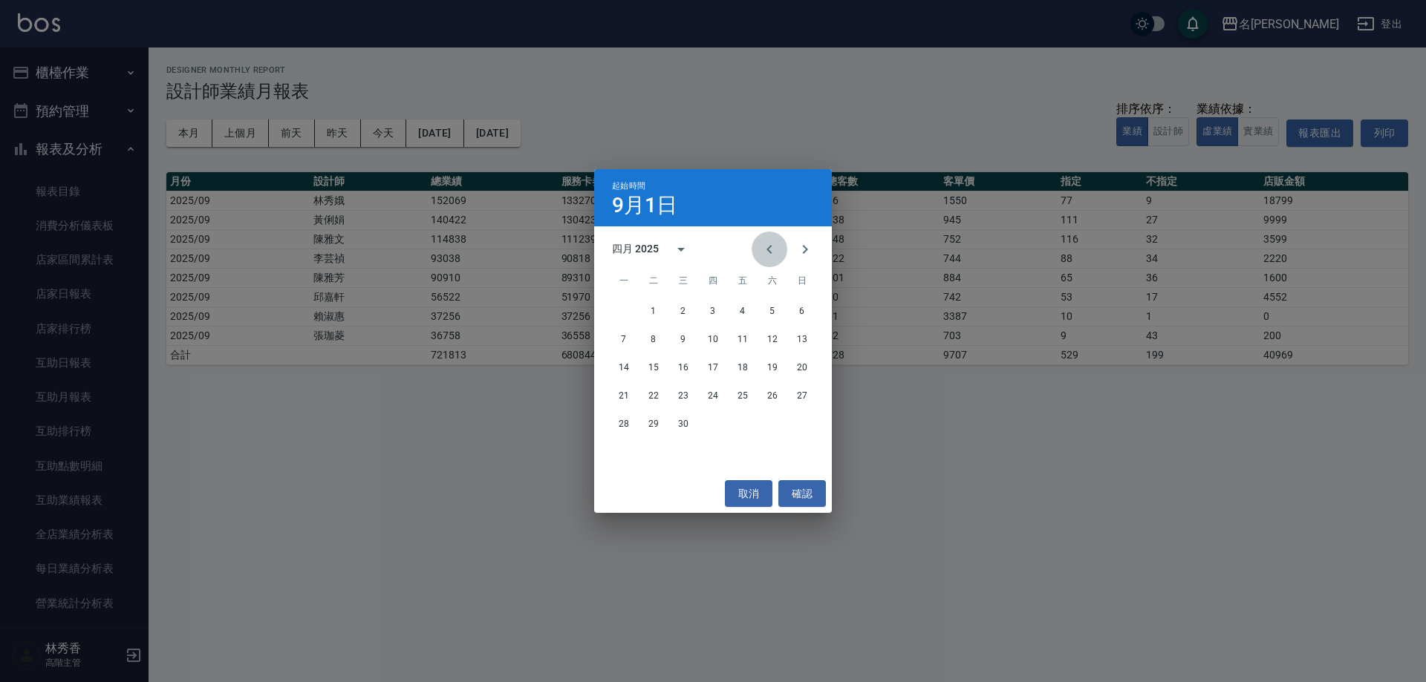
click at [774, 242] on icon "Previous month" at bounding box center [769, 250] width 18 height 18
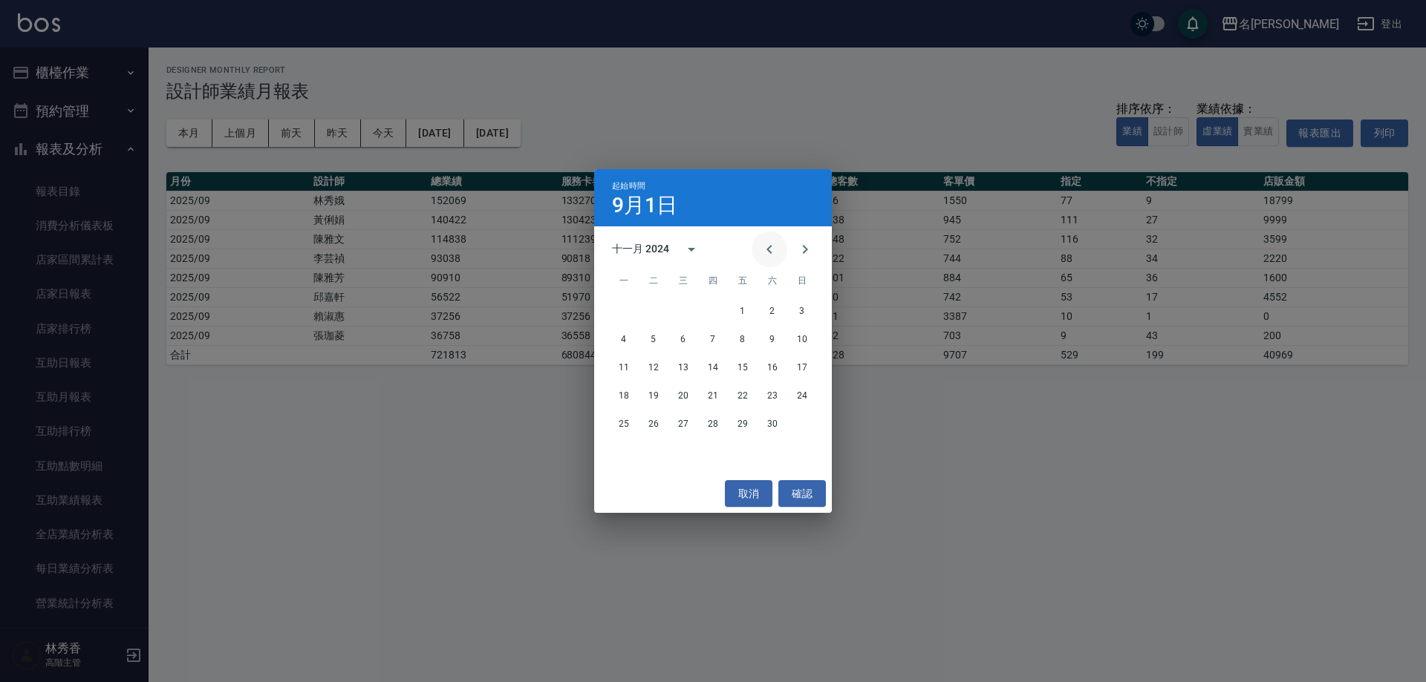
click at [774, 242] on icon "Previous month" at bounding box center [769, 250] width 18 height 18
click at [654, 307] on button "1" at bounding box center [653, 311] width 27 height 27
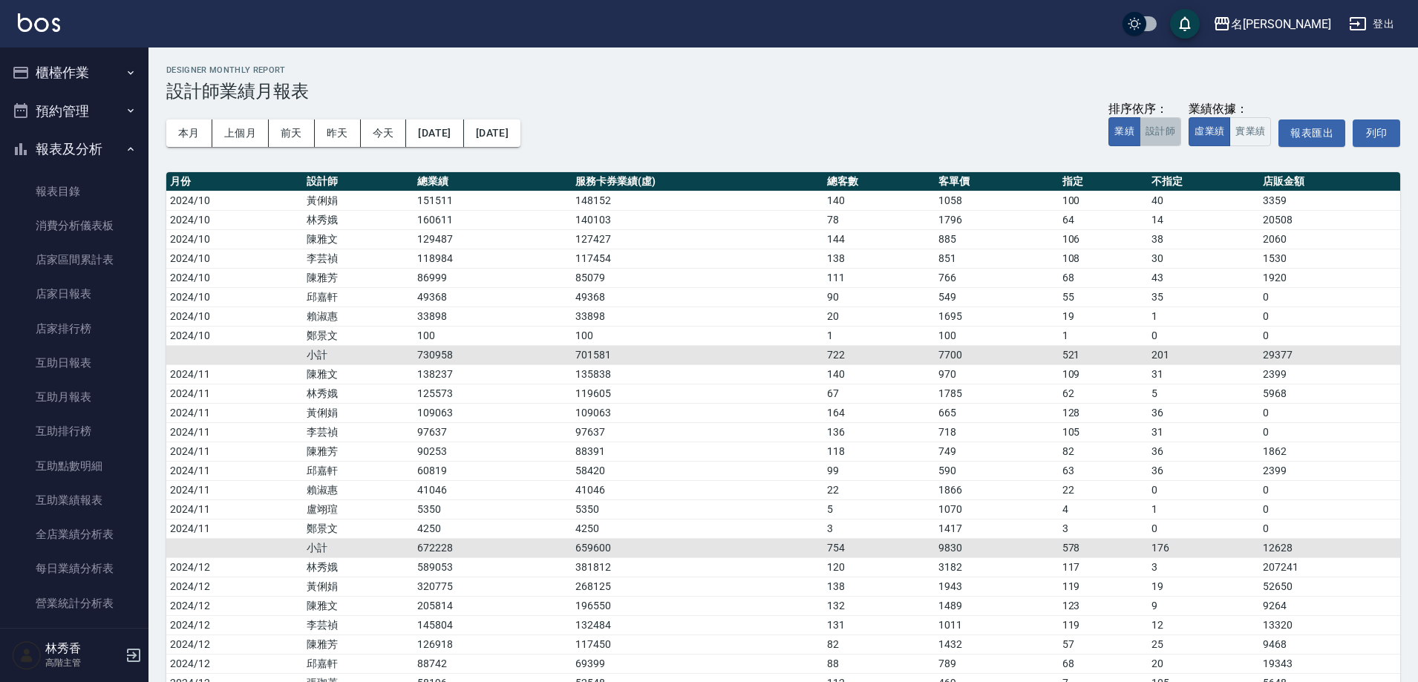
click at [1161, 128] on button "設計師" at bounding box center [1161, 131] width 42 height 29
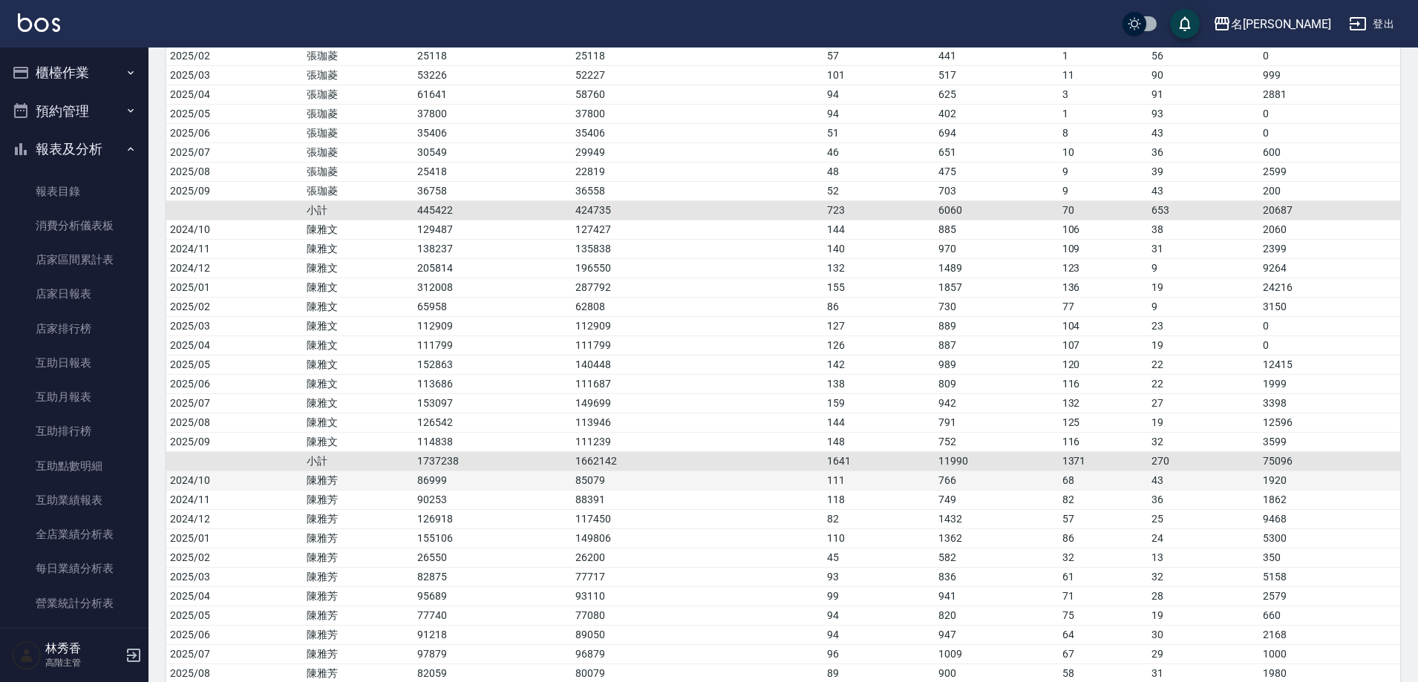
scroll to position [965, 0]
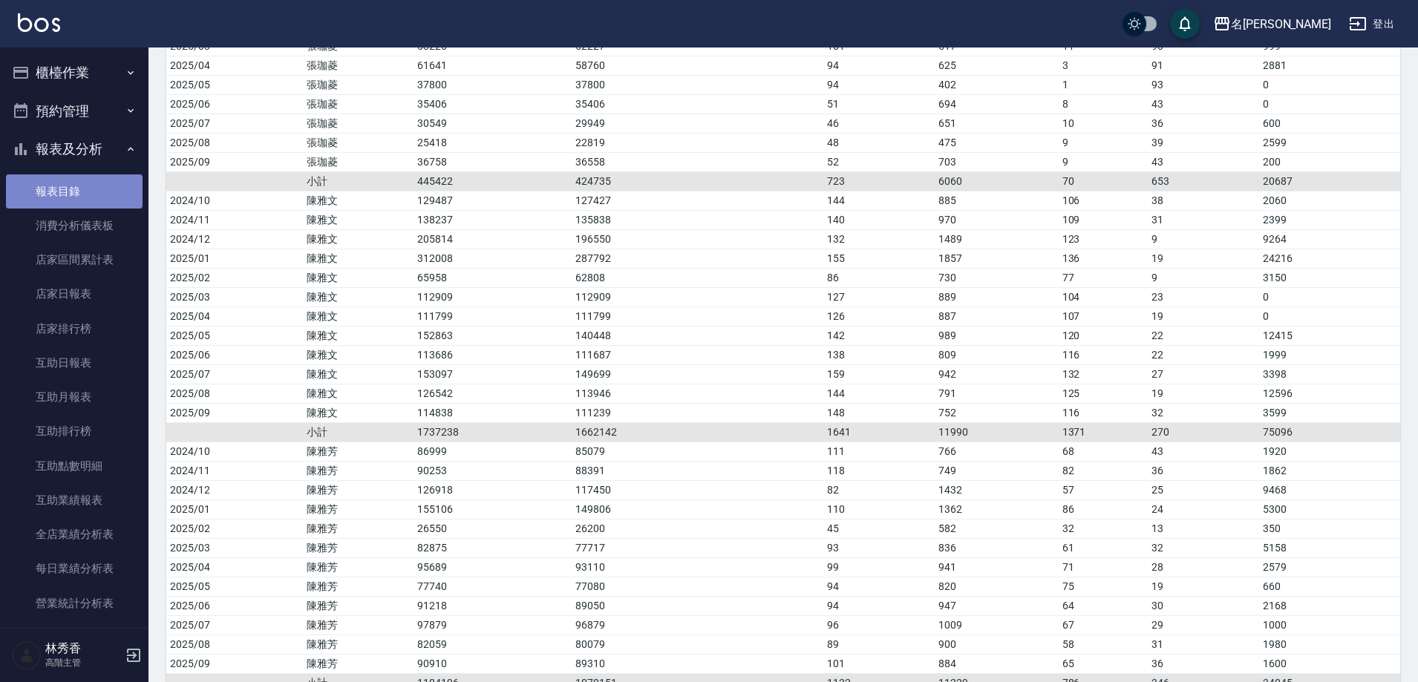
click at [76, 198] on link "報表目錄" at bounding box center [74, 192] width 137 height 34
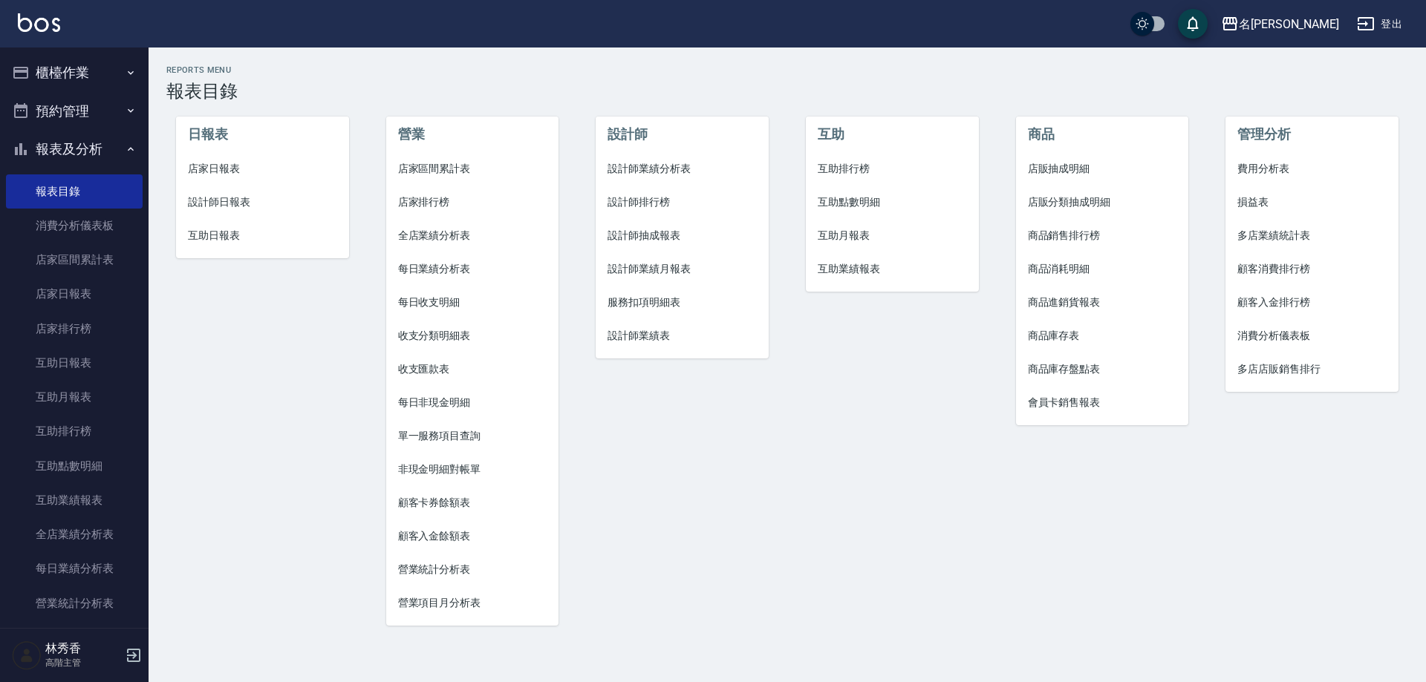
click at [838, 270] on span "互助業績報表" at bounding box center [892, 269] width 149 height 16
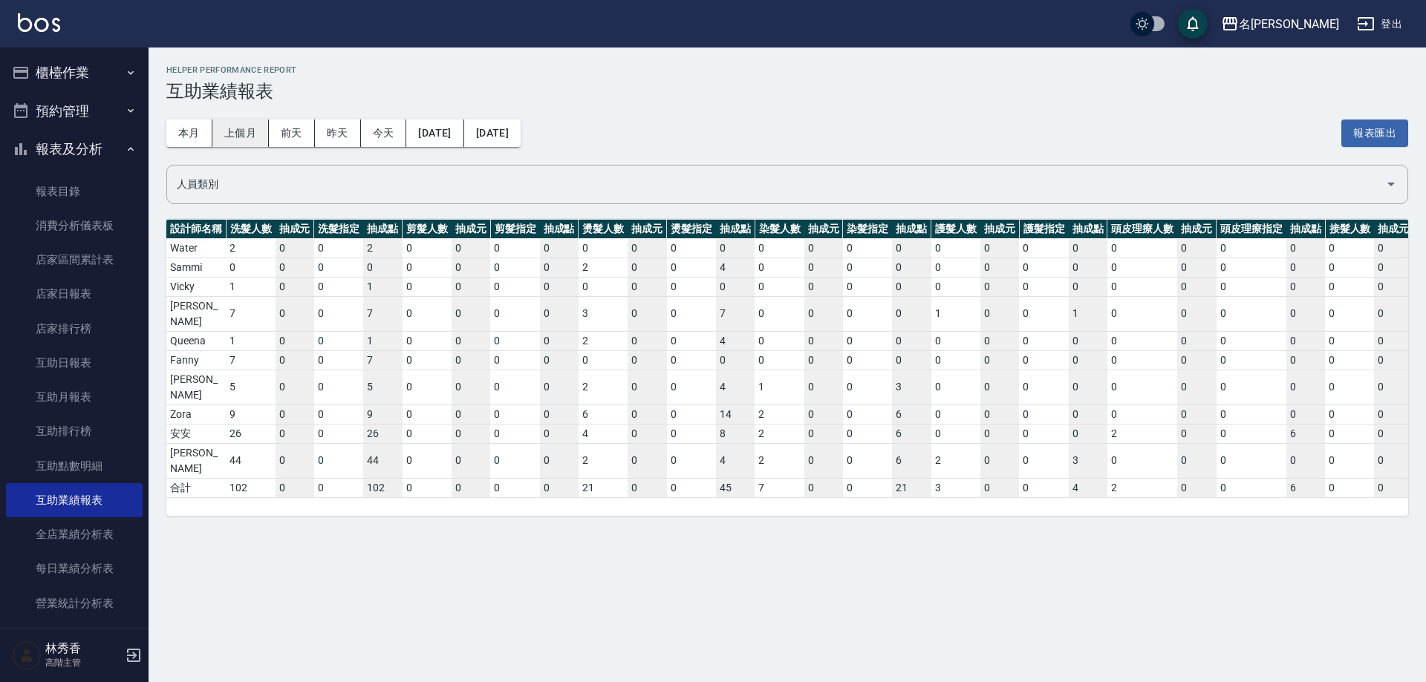
click at [226, 136] on button "上個月" at bounding box center [240, 133] width 56 height 27
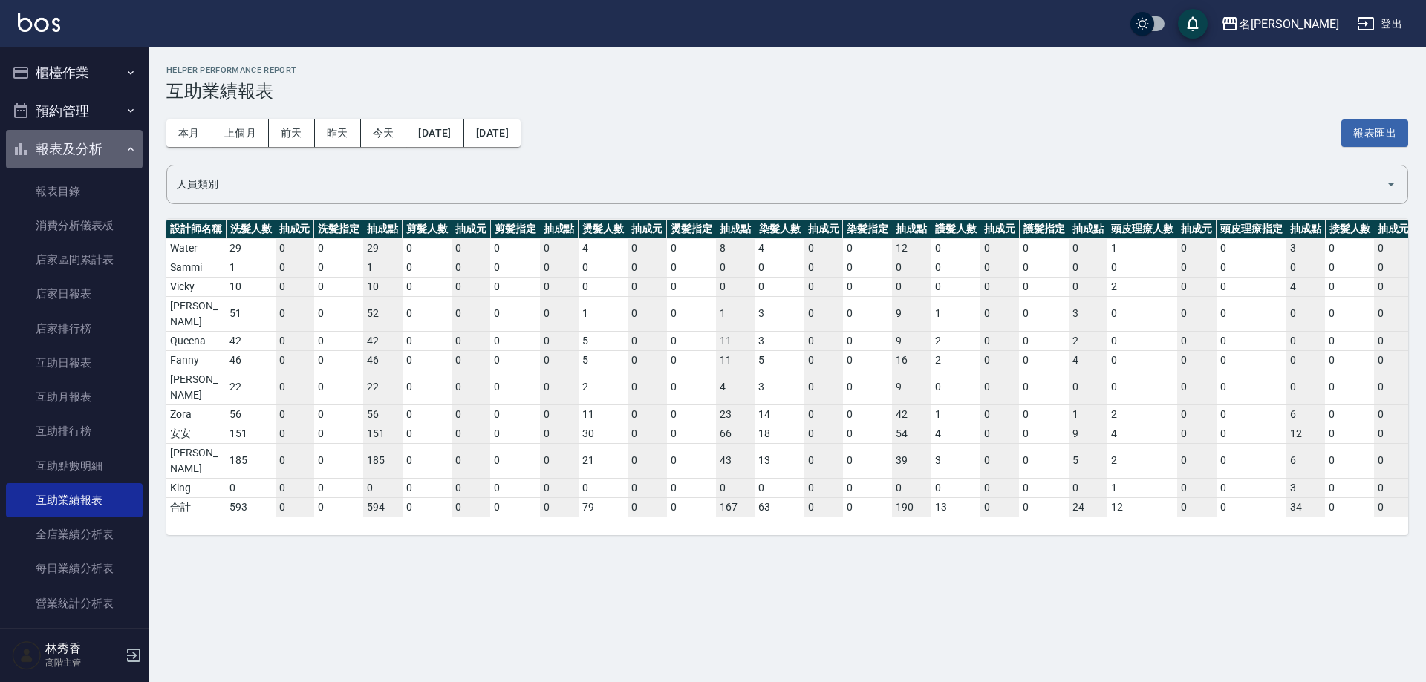
click at [114, 145] on button "報表及分析" at bounding box center [74, 149] width 137 height 39
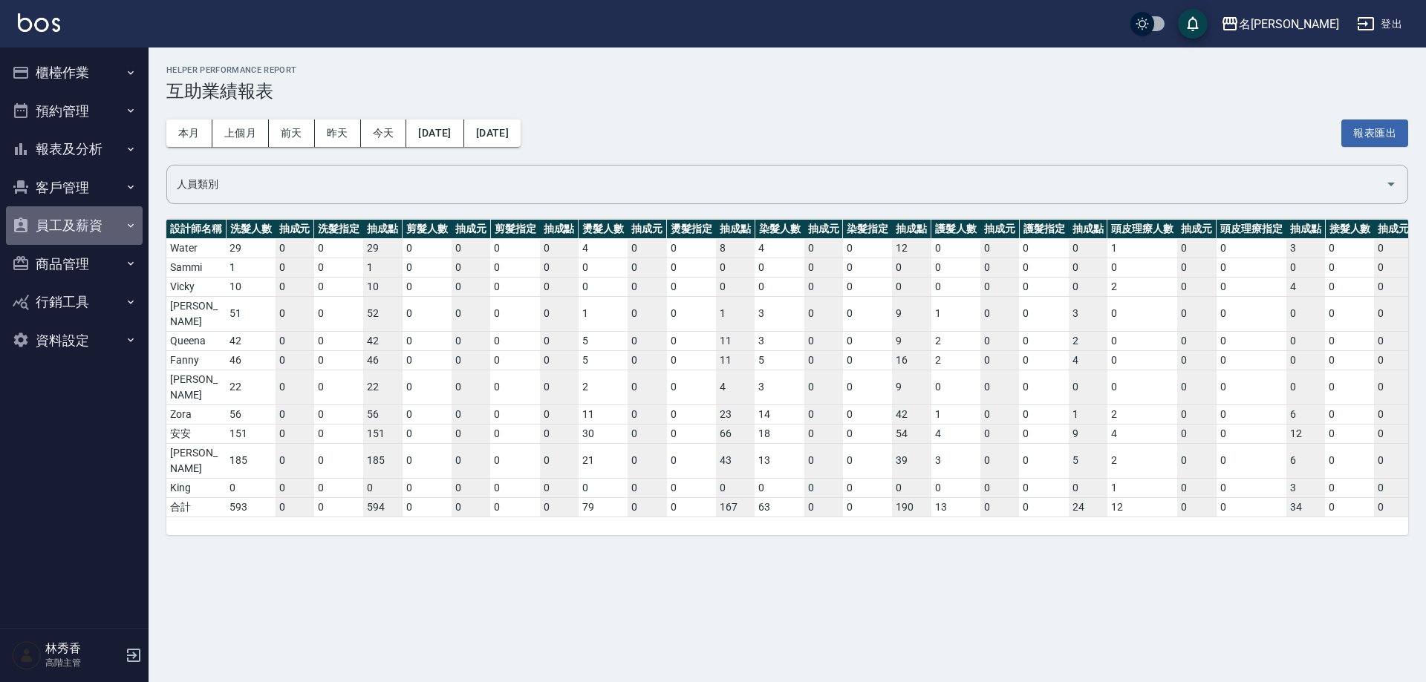
click at [86, 227] on button "員工及薪資" at bounding box center [74, 225] width 137 height 39
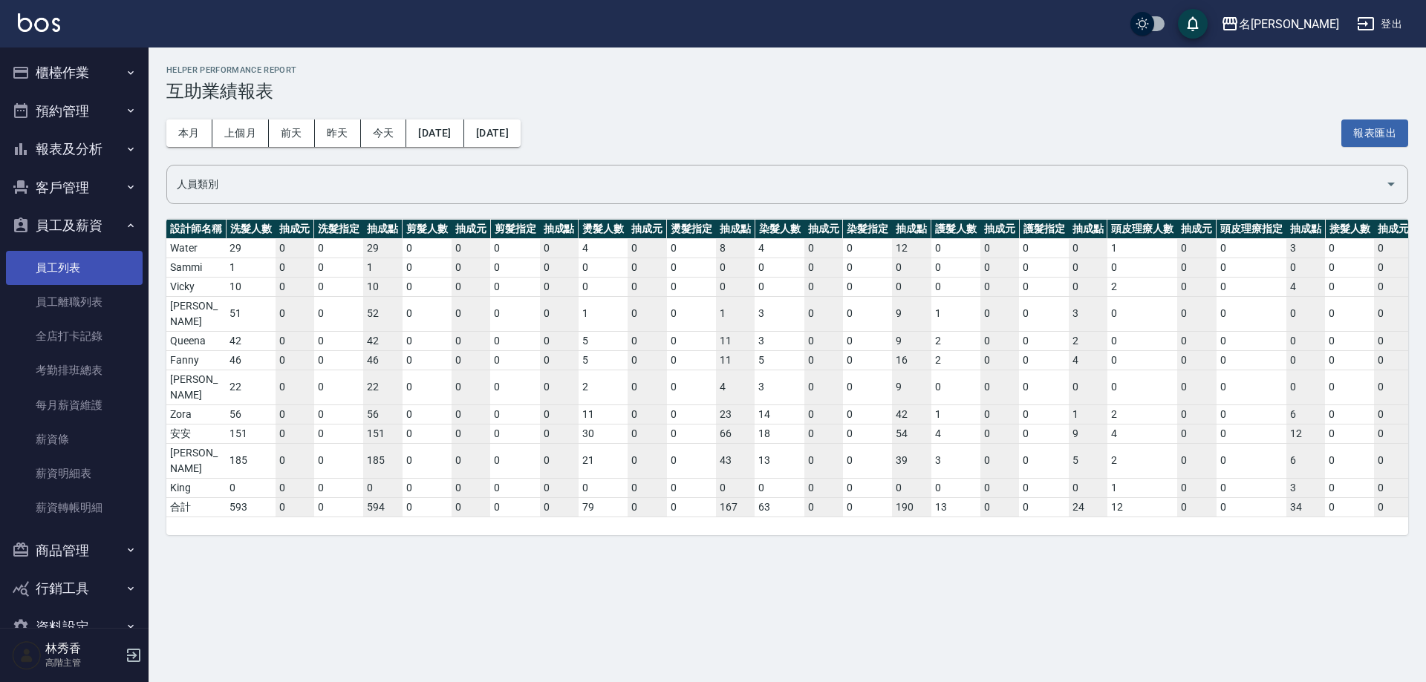
click at [66, 263] on link "員工列表" at bounding box center [74, 268] width 137 height 34
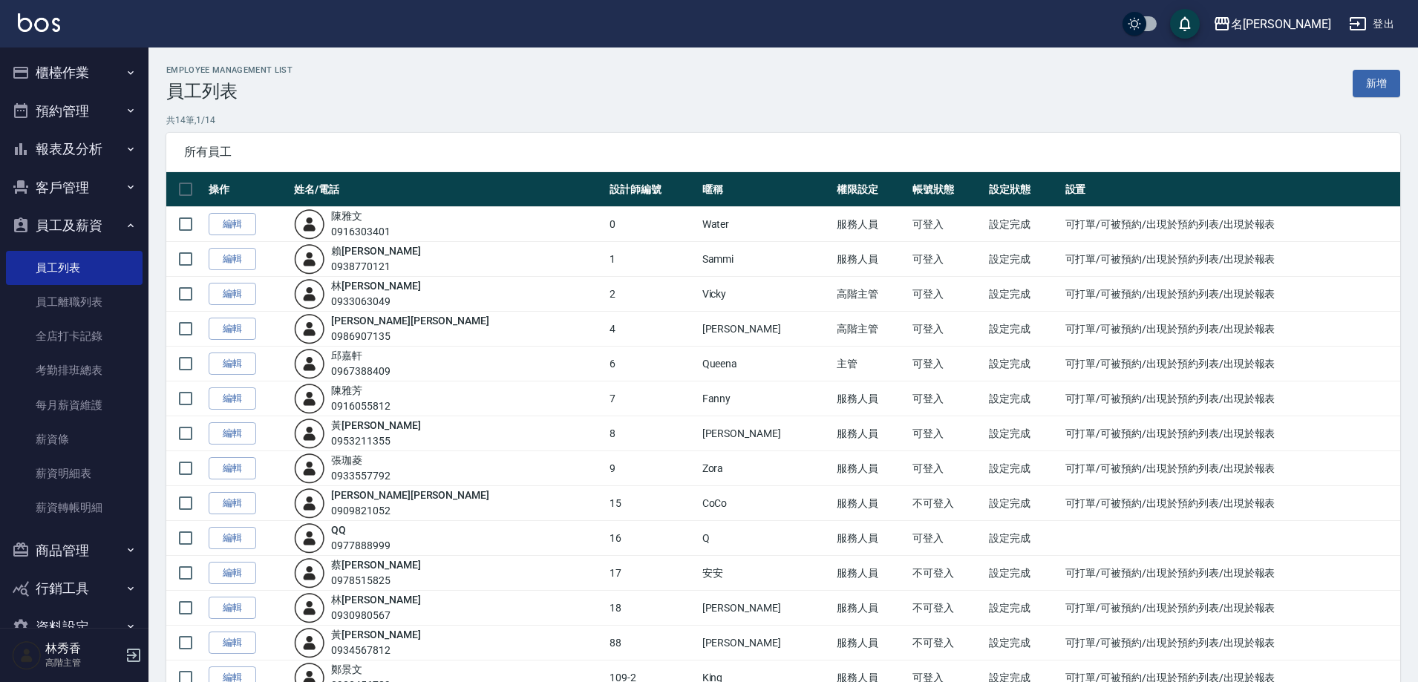
click at [76, 141] on button "報表及分析" at bounding box center [74, 149] width 137 height 39
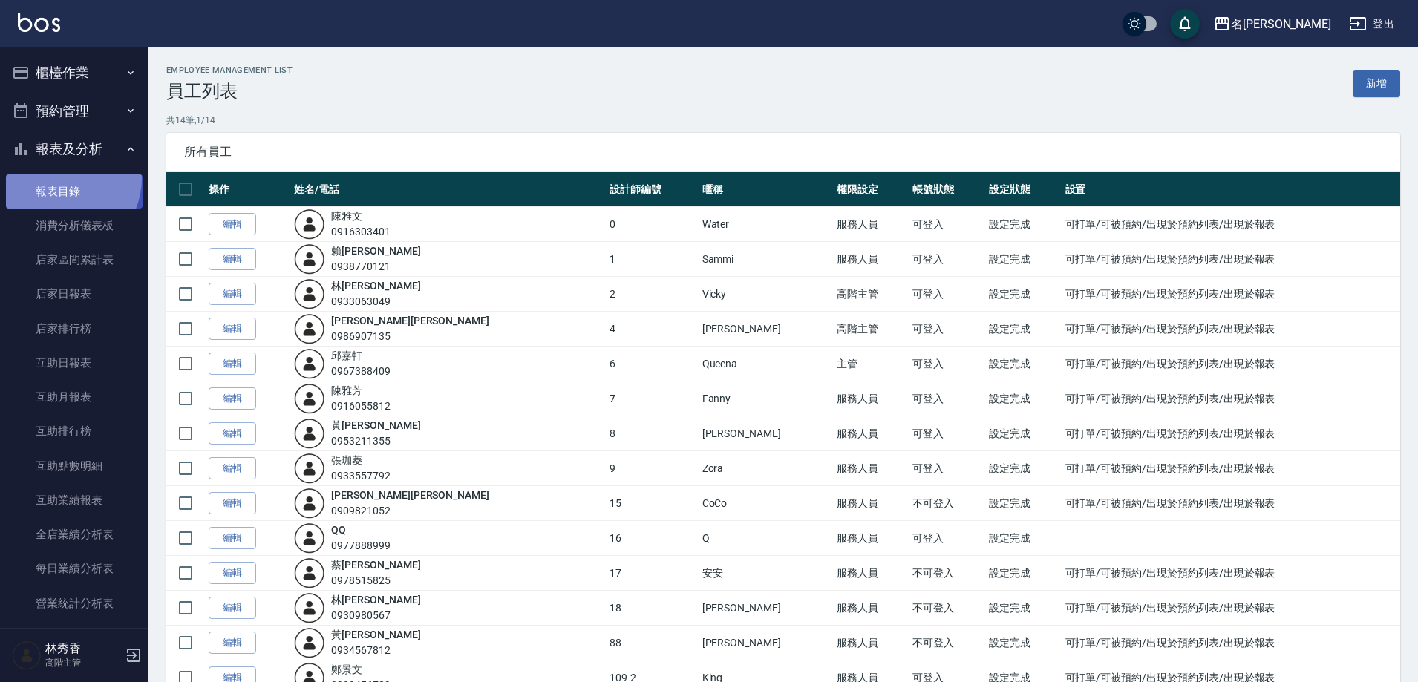
click at [60, 178] on link "報表目錄" at bounding box center [74, 192] width 137 height 34
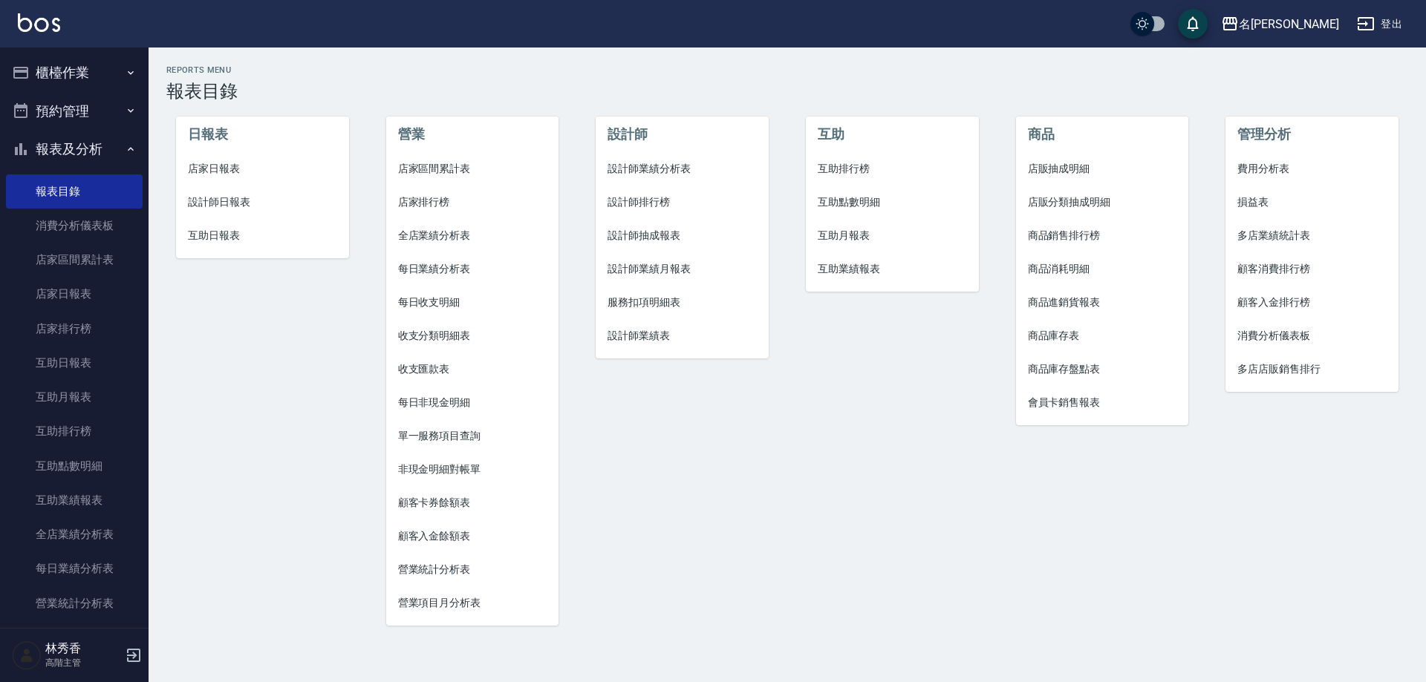
click at [840, 270] on span "互助業績報表" at bounding box center [892, 269] width 149 height 16
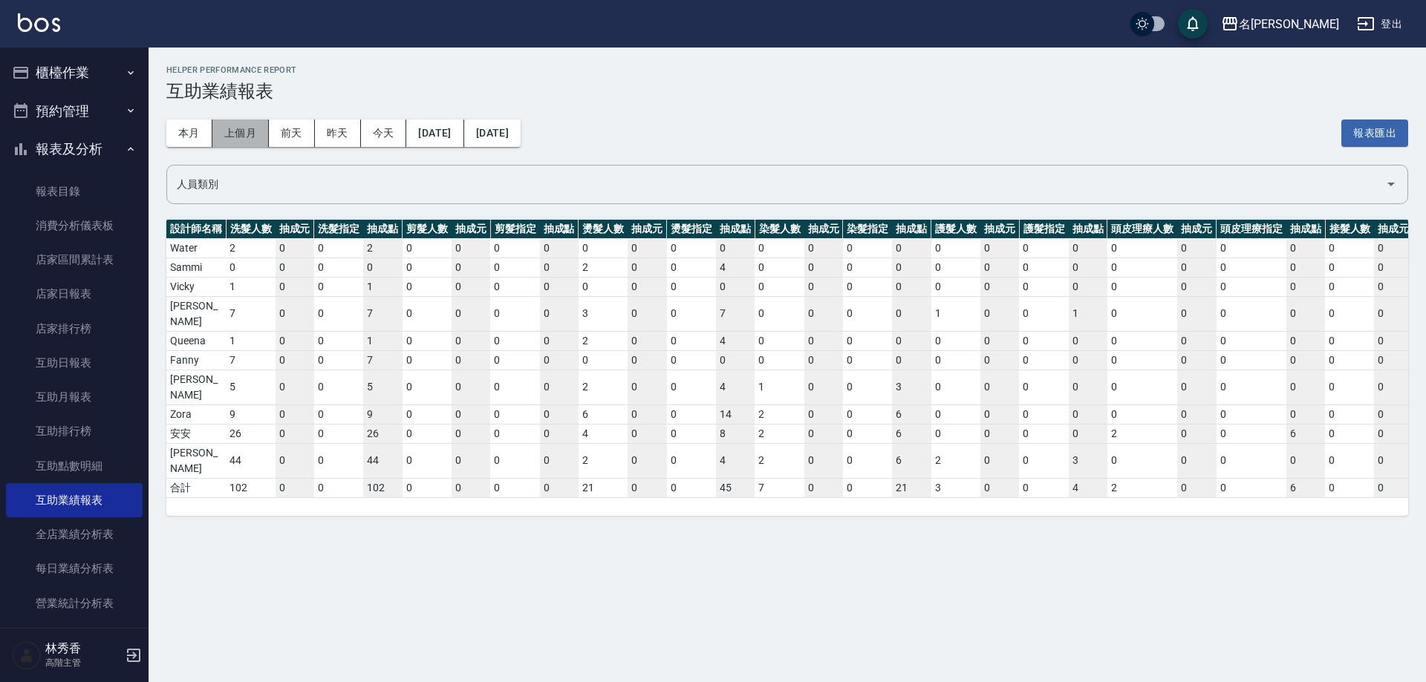
click at [235, 123] on button "上個月" at bounding box center [240, 133] width 56 height 27
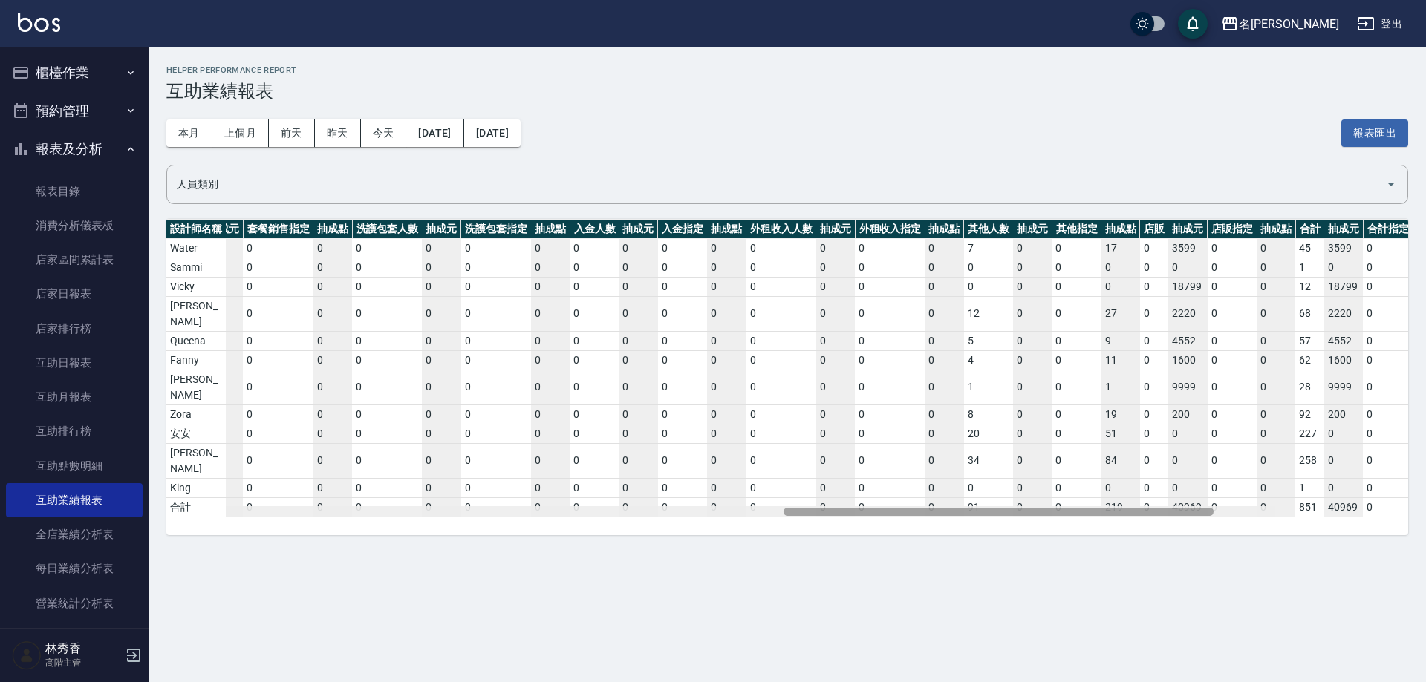
scroll to position [0, 2343]
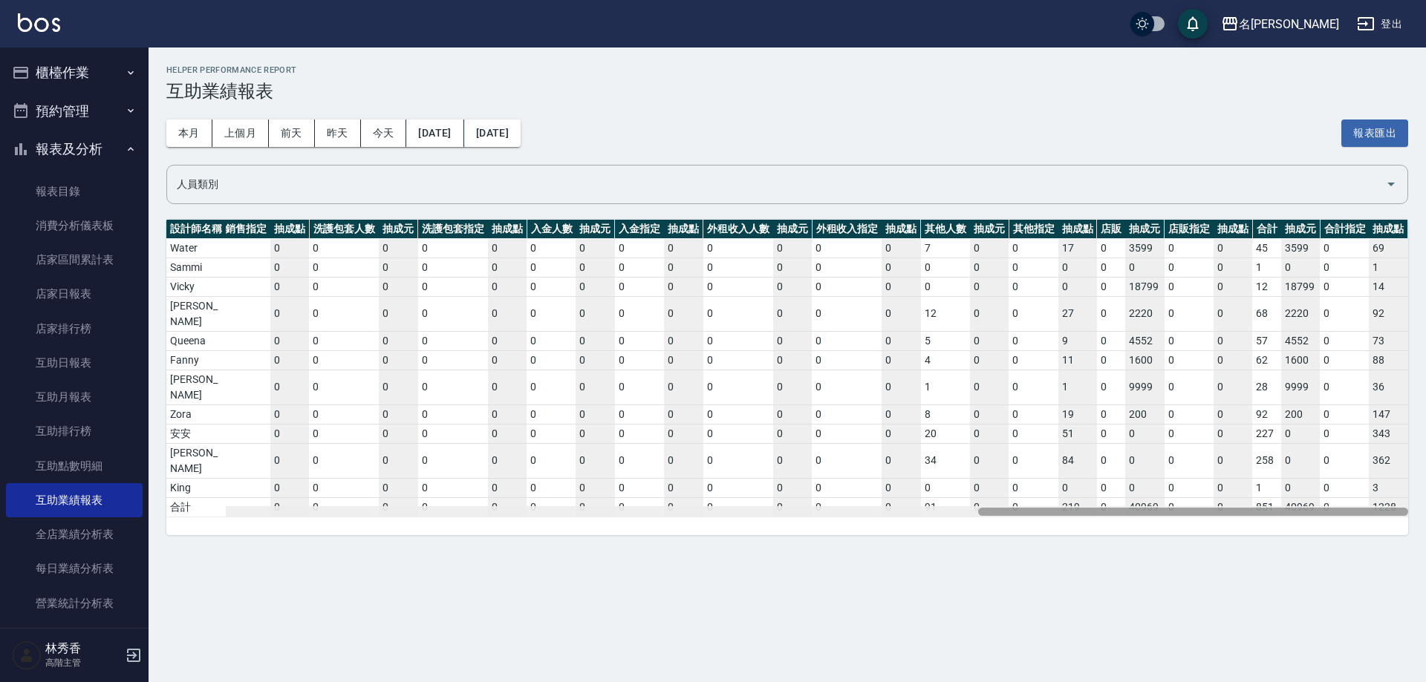
drag, startPoint x: 468, startPoint y: 463, endPoint x: 1345, endPoint y: 492, distance: 877.5
click at [1345, 492] on div "Helper Performance Report 互助業績報表 本月 上個月 前天 昨天 今天 2025/09/01 2025/09/30 報表匯出 人員類…" at bounding box center [787, 301] width 1277 height 506
click at [1322, 13] on button "名[PERSON_NAME]" at bounding box center [1280, 24] width 130 height 30
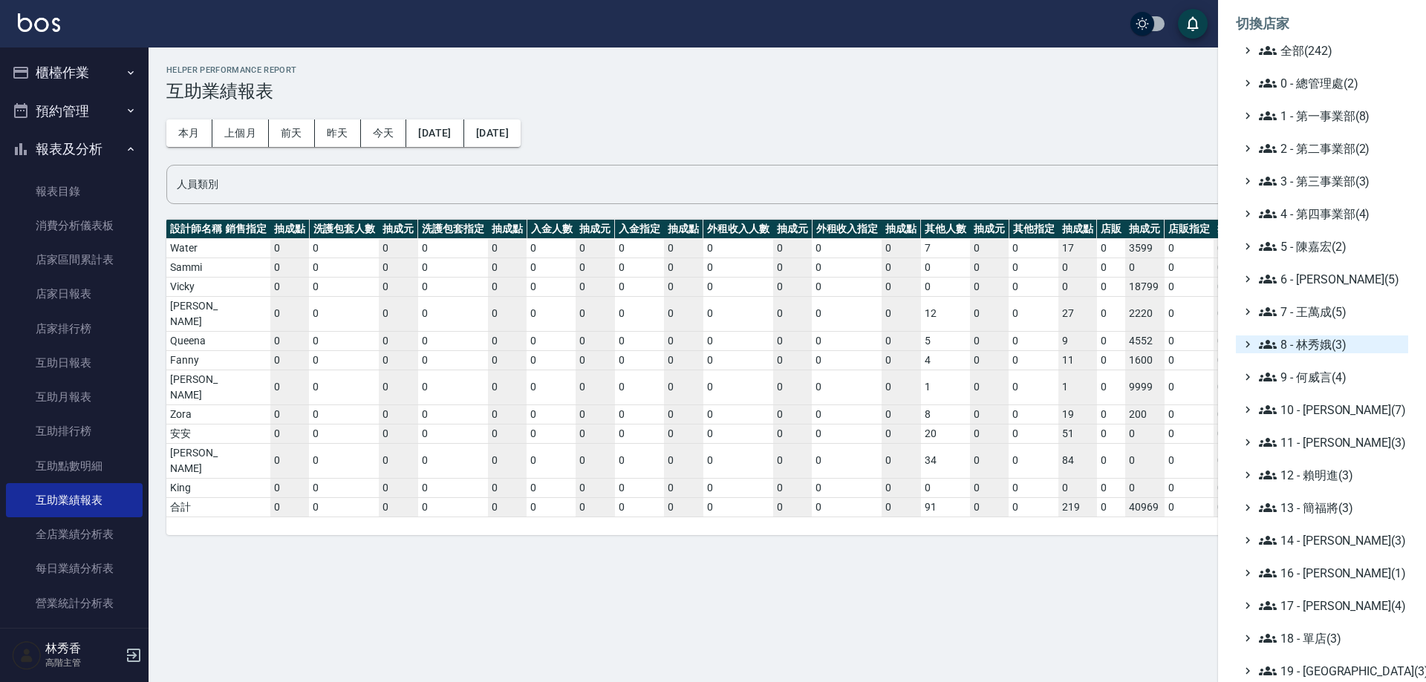
click at [1299, 348] on span "8 - 林秀娥(3)" at bounding box center [1330, 345] width 143 height 18
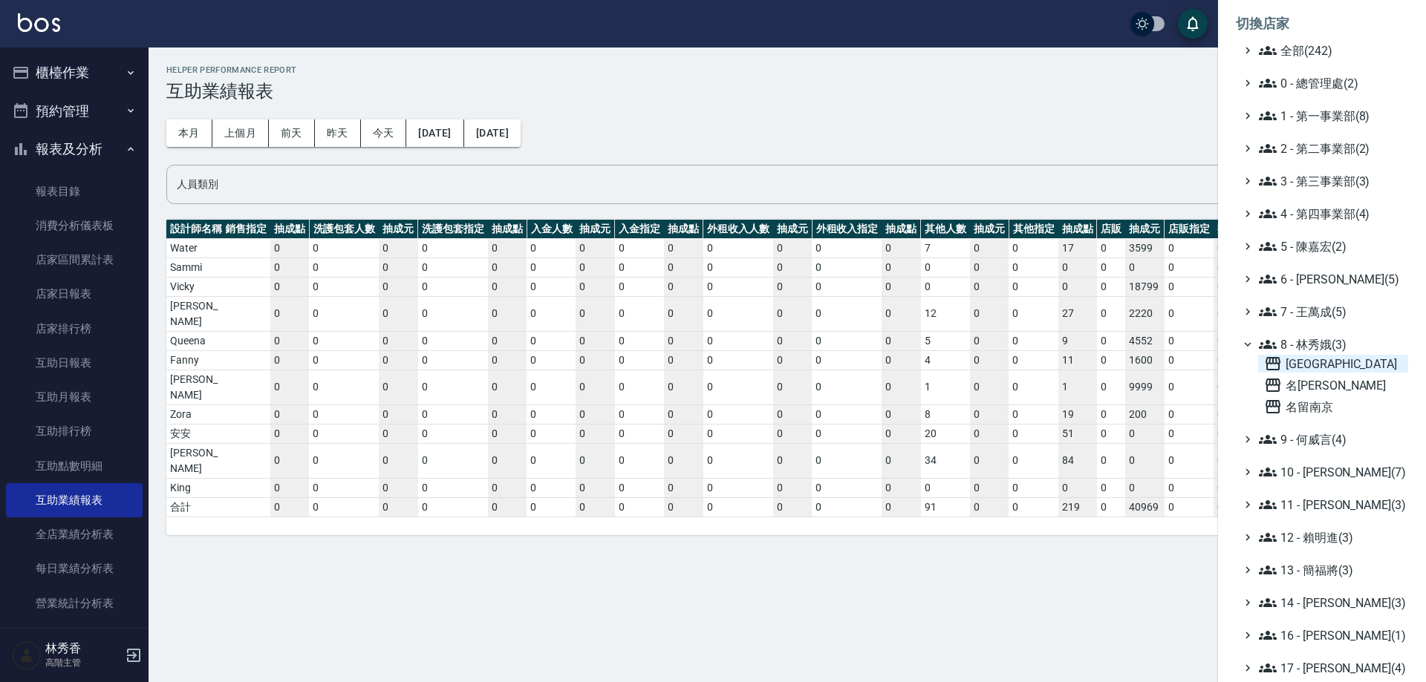
click at [1306, 367] on span "[GEOGRAPHIC_DATA]" at bounding box center [1333, 364] width 138 height 18
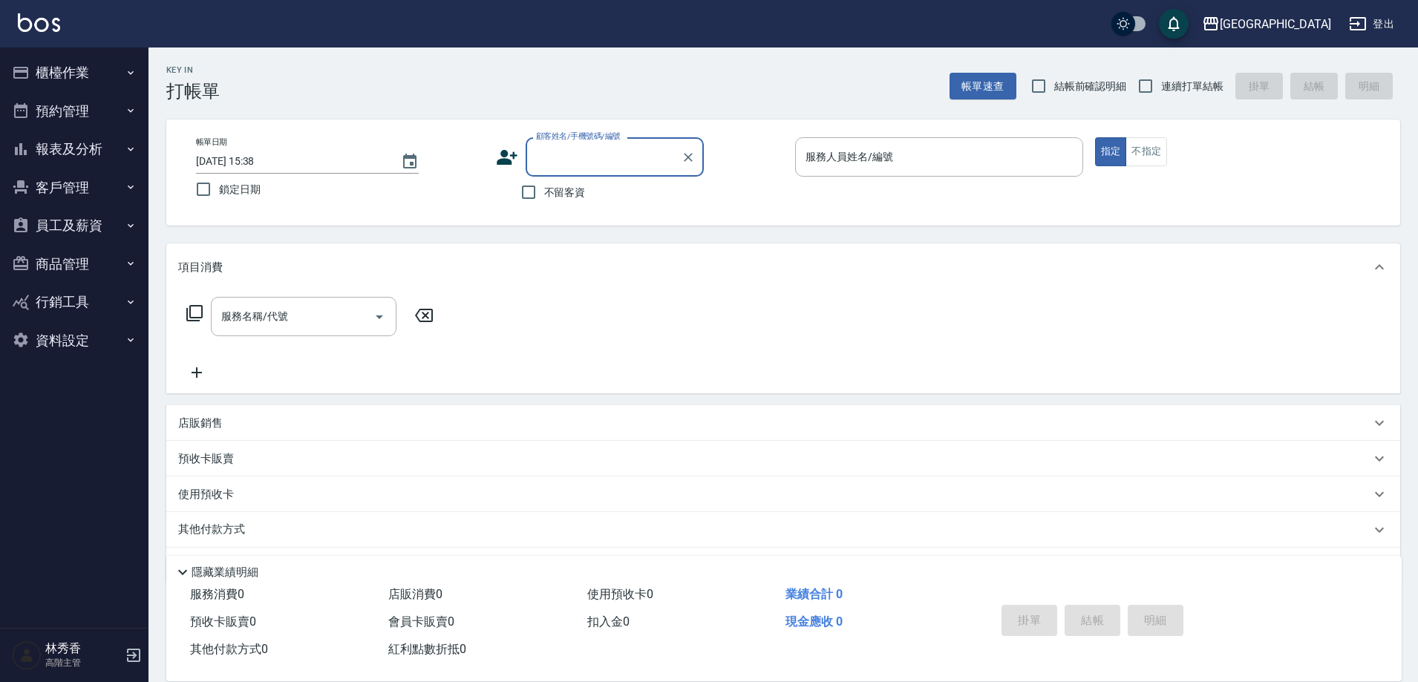
click at [86, 144] on button "報表及分析" at bounding box center [74, 149] width 137 height 39
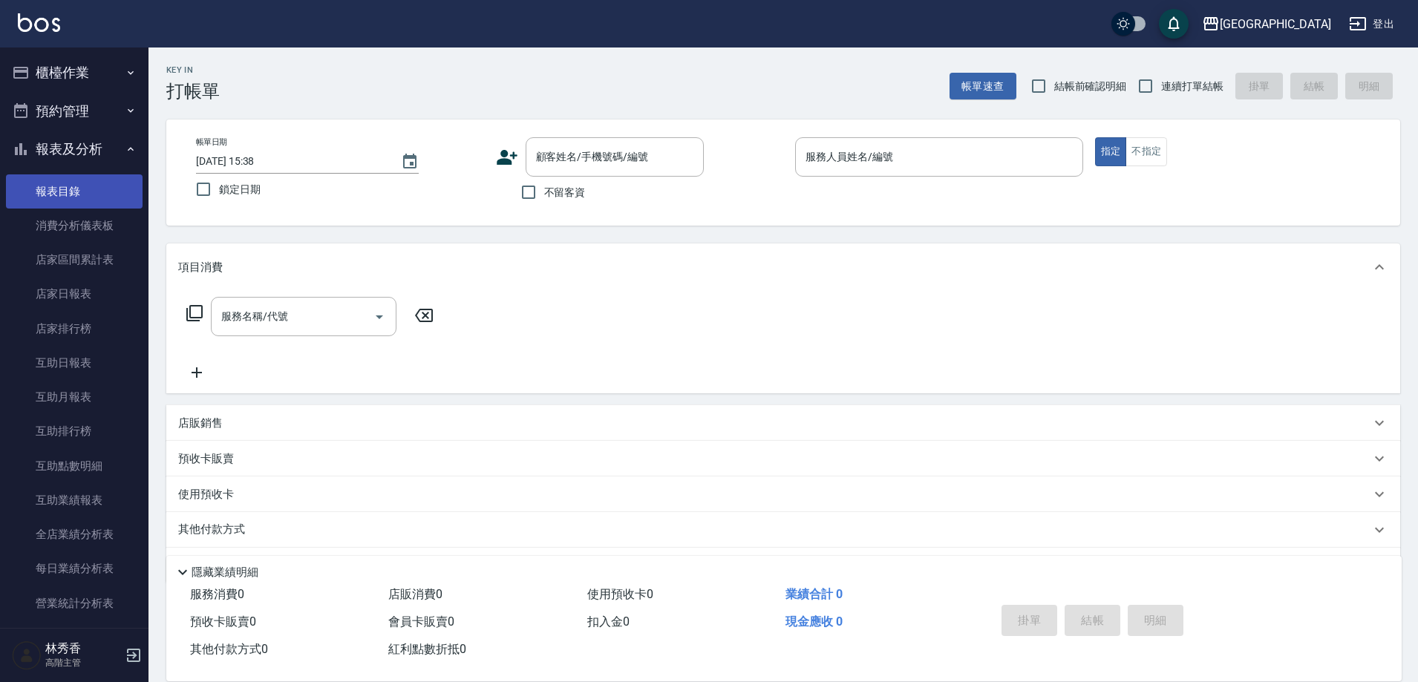
click at [66, 187] on link "報表目錄" at bounding box center [74, 192] width 137 height 34
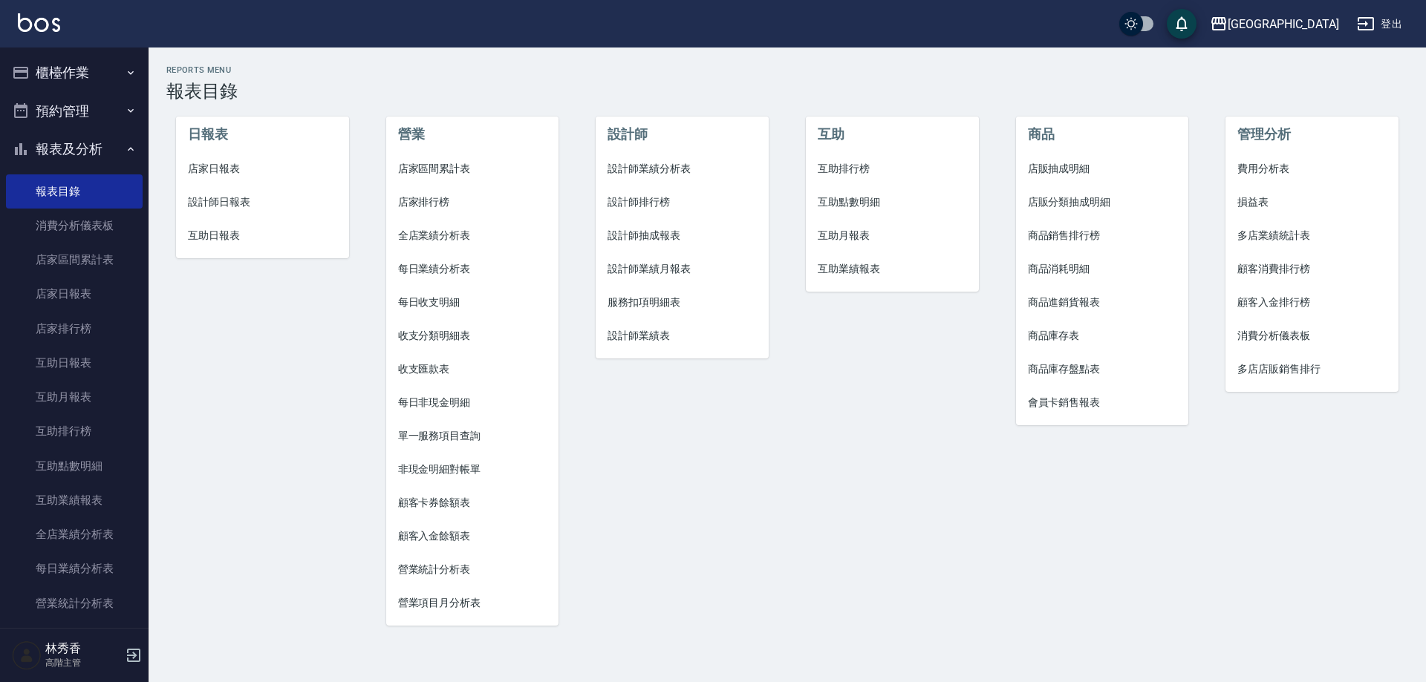
click at [662, 163] on span "設計師業績分析表" at bounding box center [681, 169] width 149 height 16
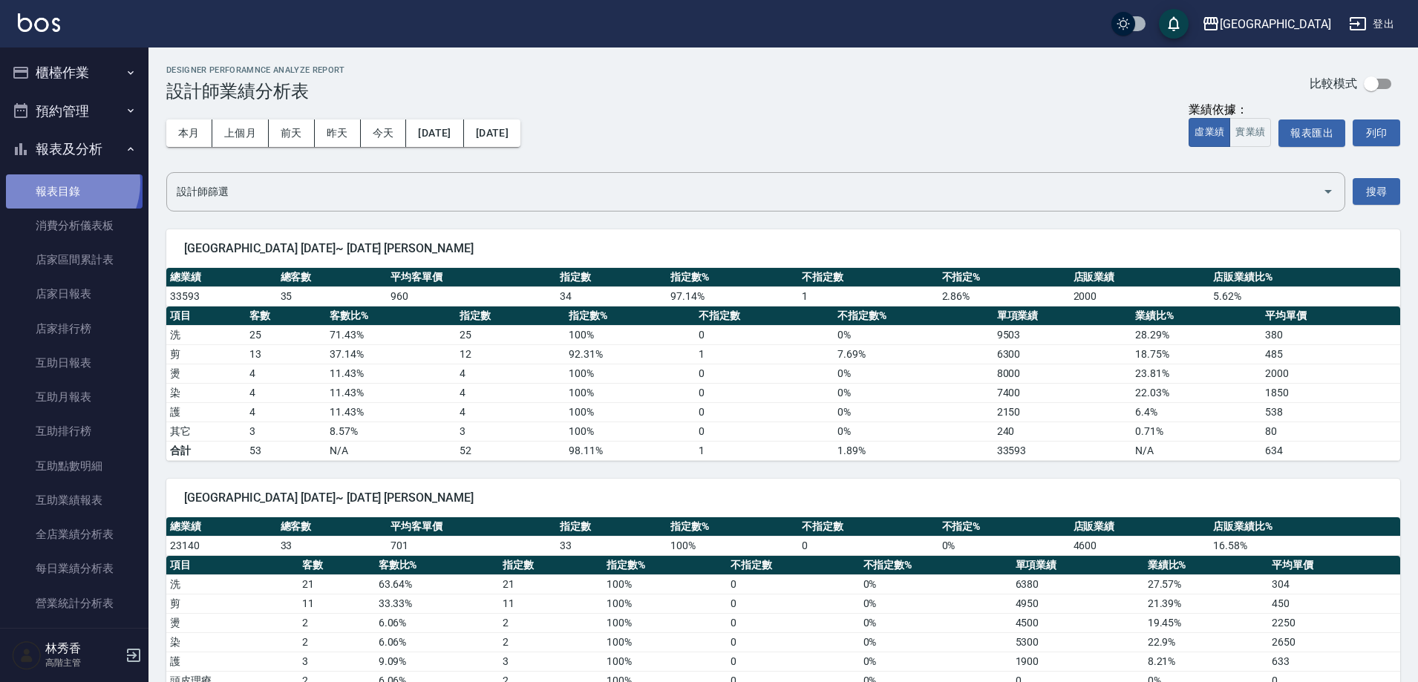
click at [62, 183] on link "報表目錄" at bounding box center [74, 192] width 137 height 34
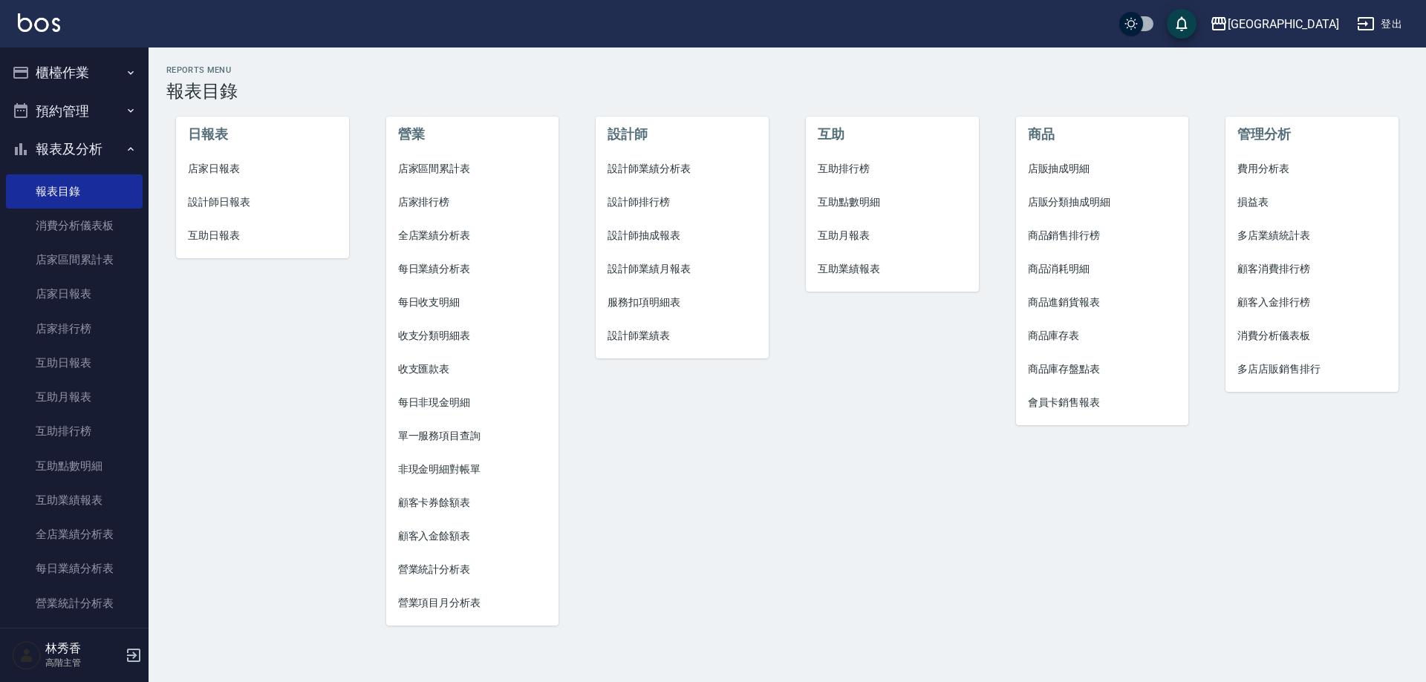
click at [665, 175] on span "設計師業績分析表" at bounding box center [681, 169] width 149 height 16
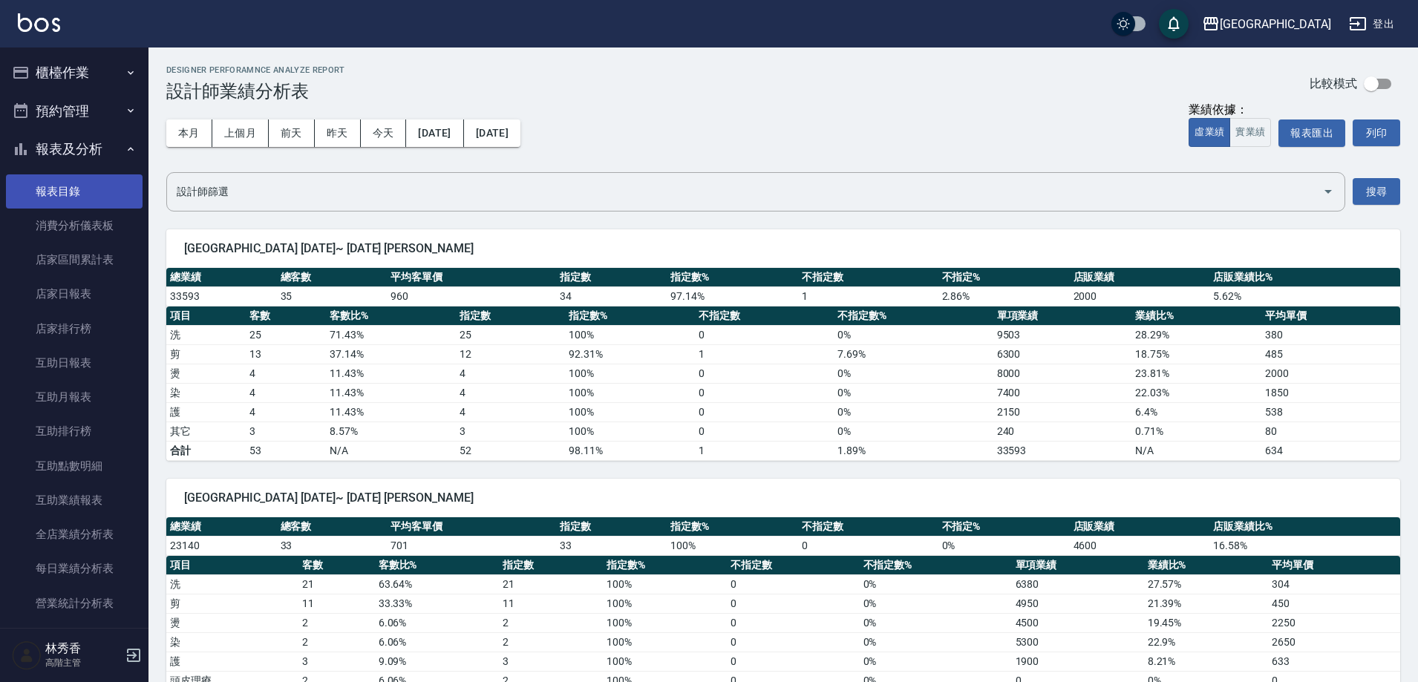
click at [93, 191] on link "報表目錄" at bounding box center [74, 192] width 137 height 34
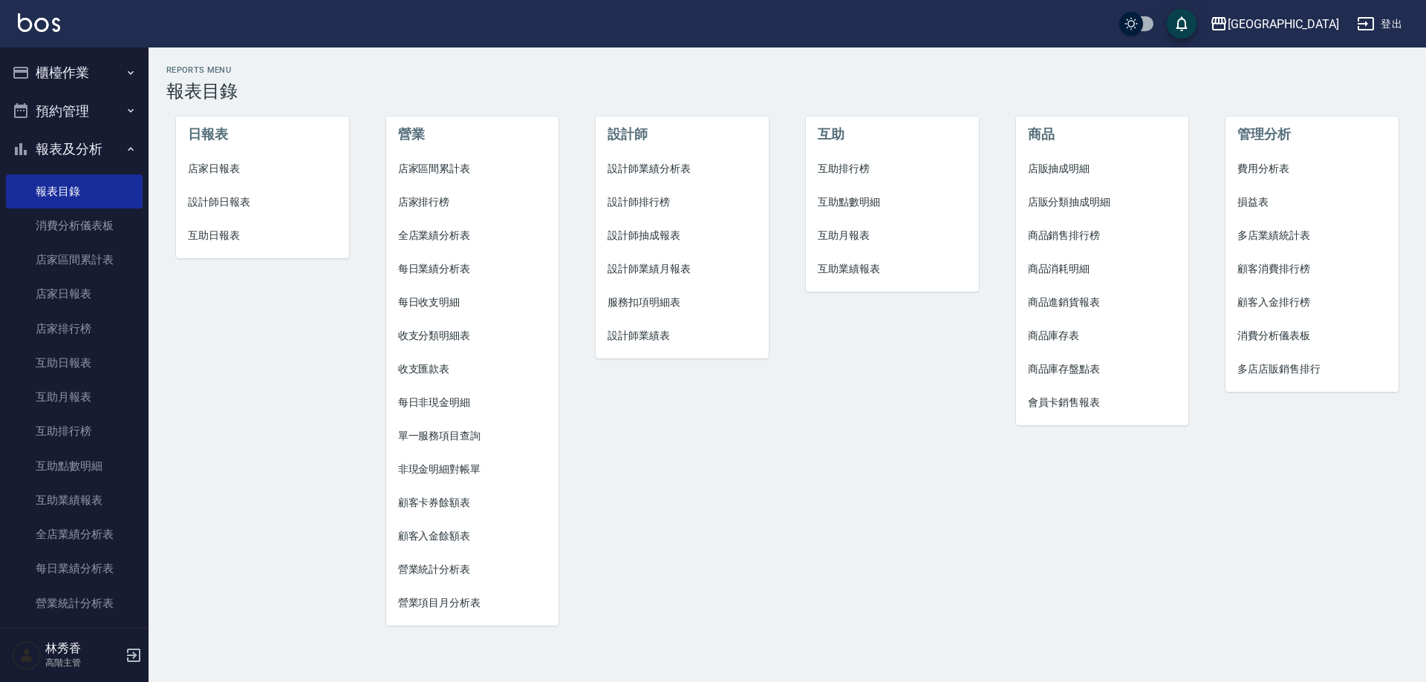
click at [661, 339] on span "設計師業績表" at bounding box center [681, 336] width 149 height 16
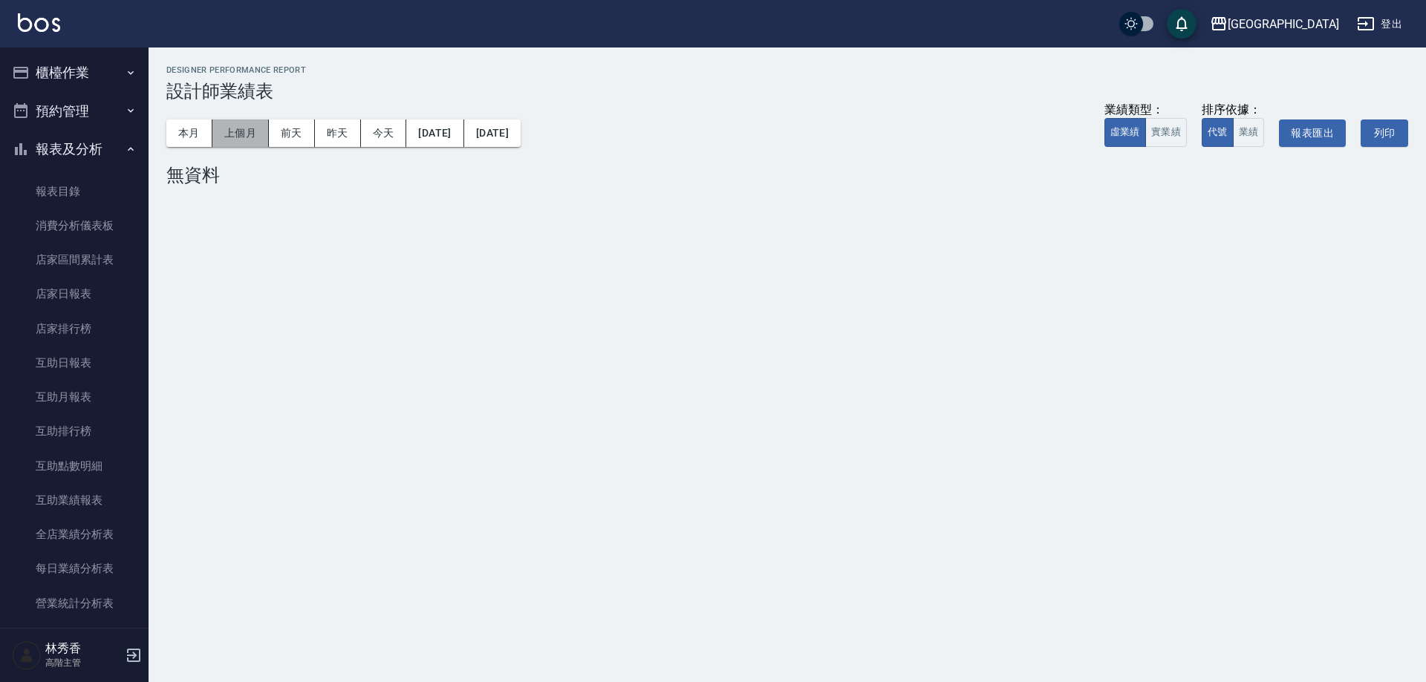
click at [250, 134] on button "上個月" at bounding box center [240, 133] width 56 height 27
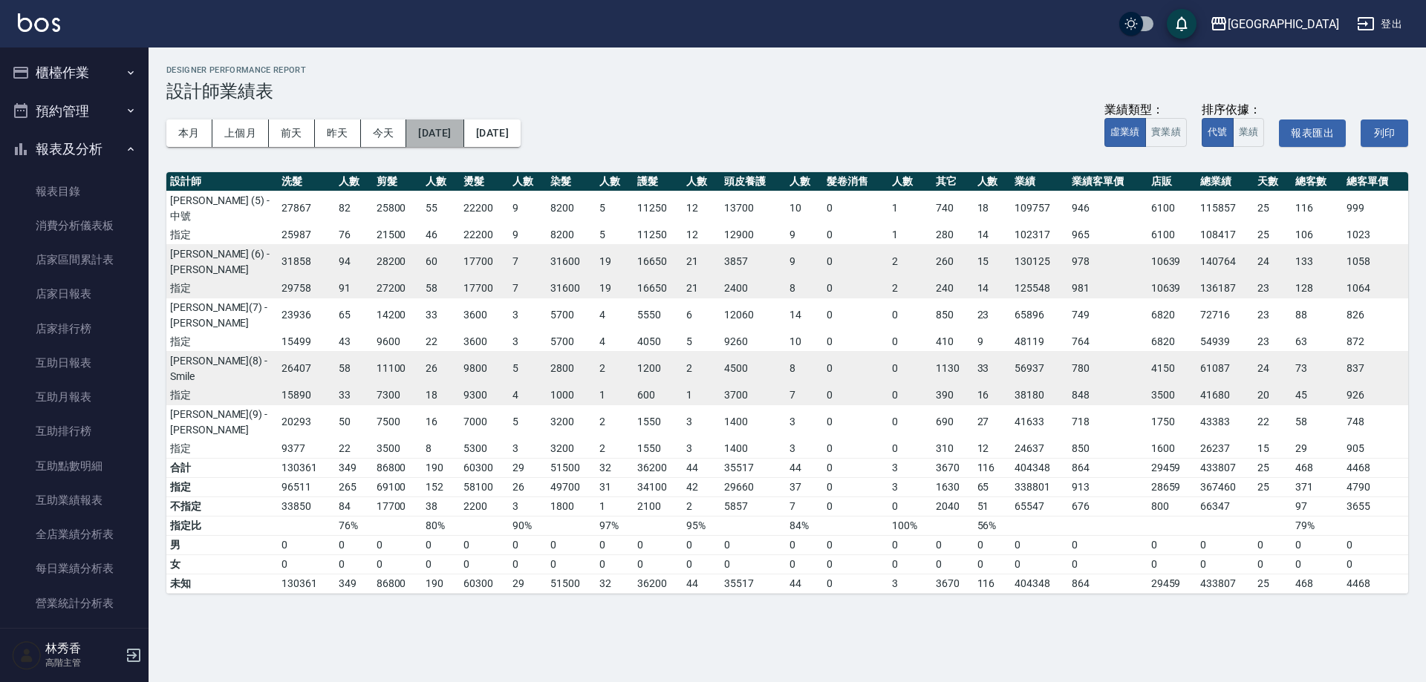
click at [463, 125] on button "[DATE]" at bounding box center [434, 133] width 57 height 27
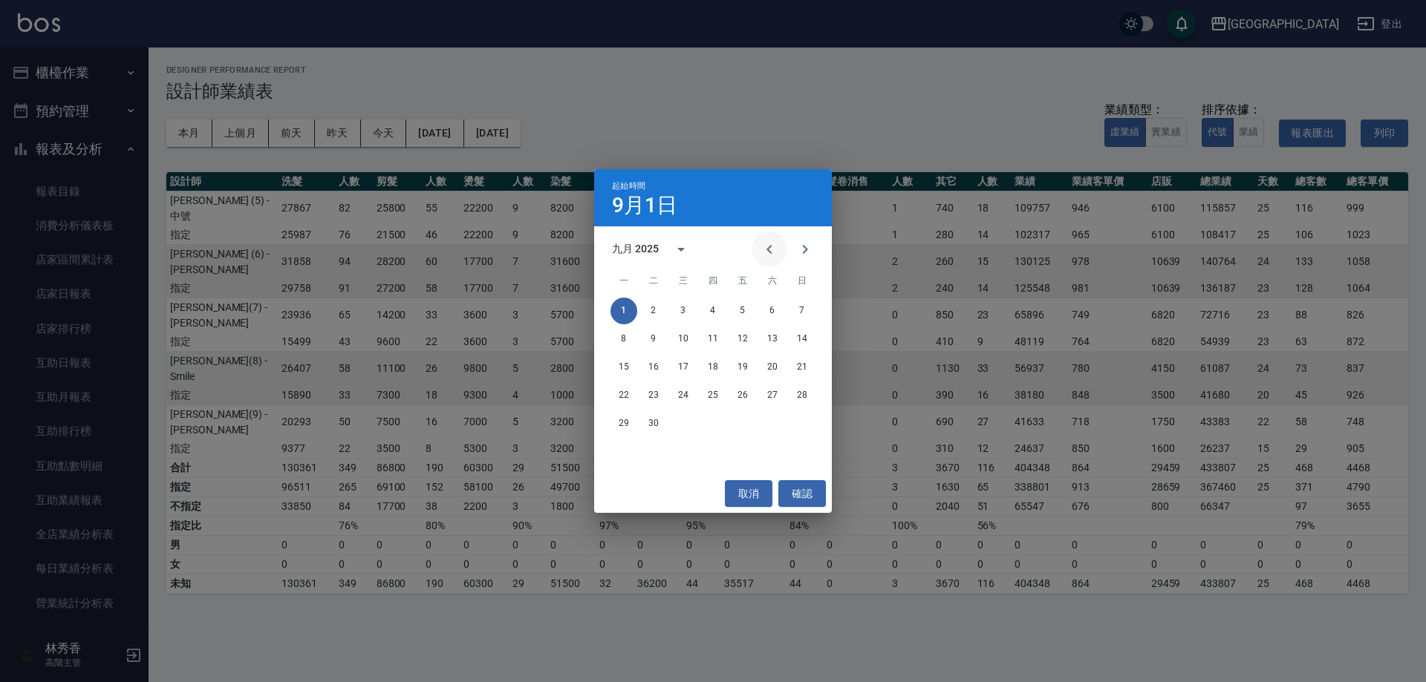
click at [769, 245] on icon "Previous month" at bounding box center [769, 250] width 18 height 18
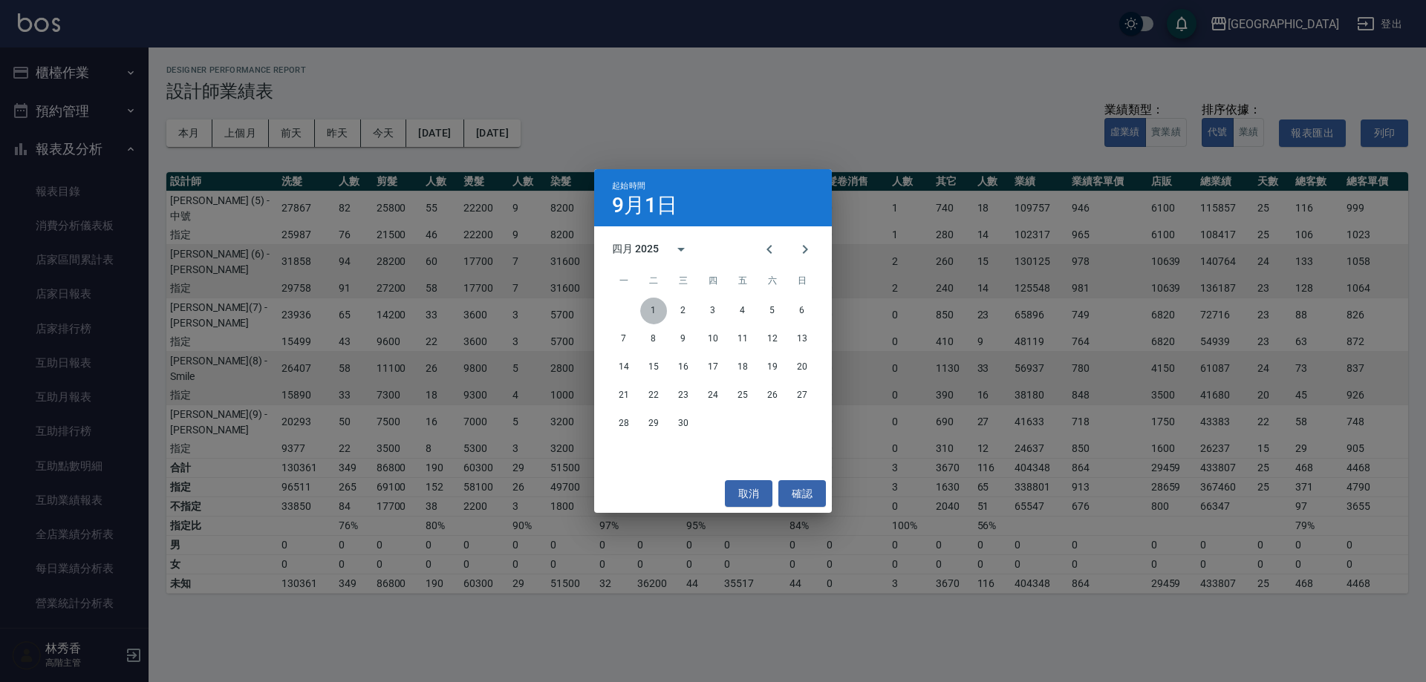
click at [654, 308] on button "1" at bounding box center [653, 311] width 27 height 27
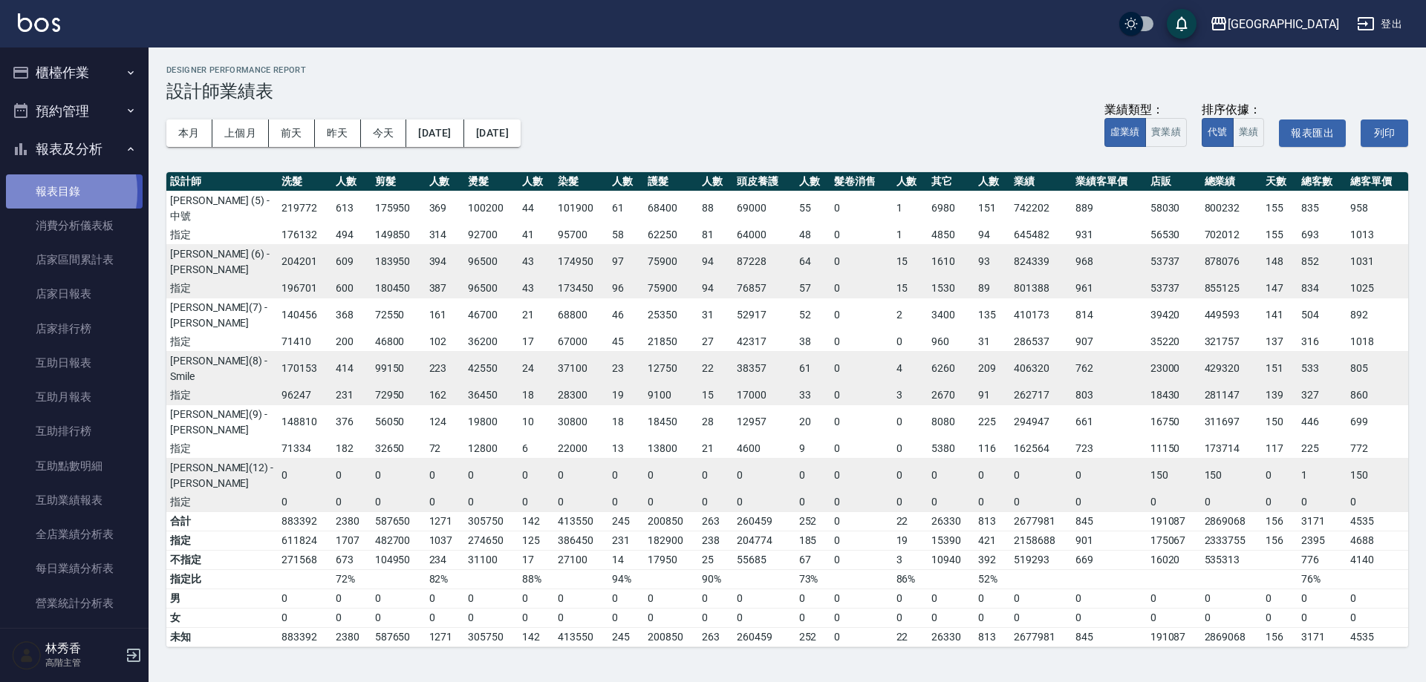
click at [36, 192] on link "報表目錄" at bounding box center [74, 192] width 137 height 34
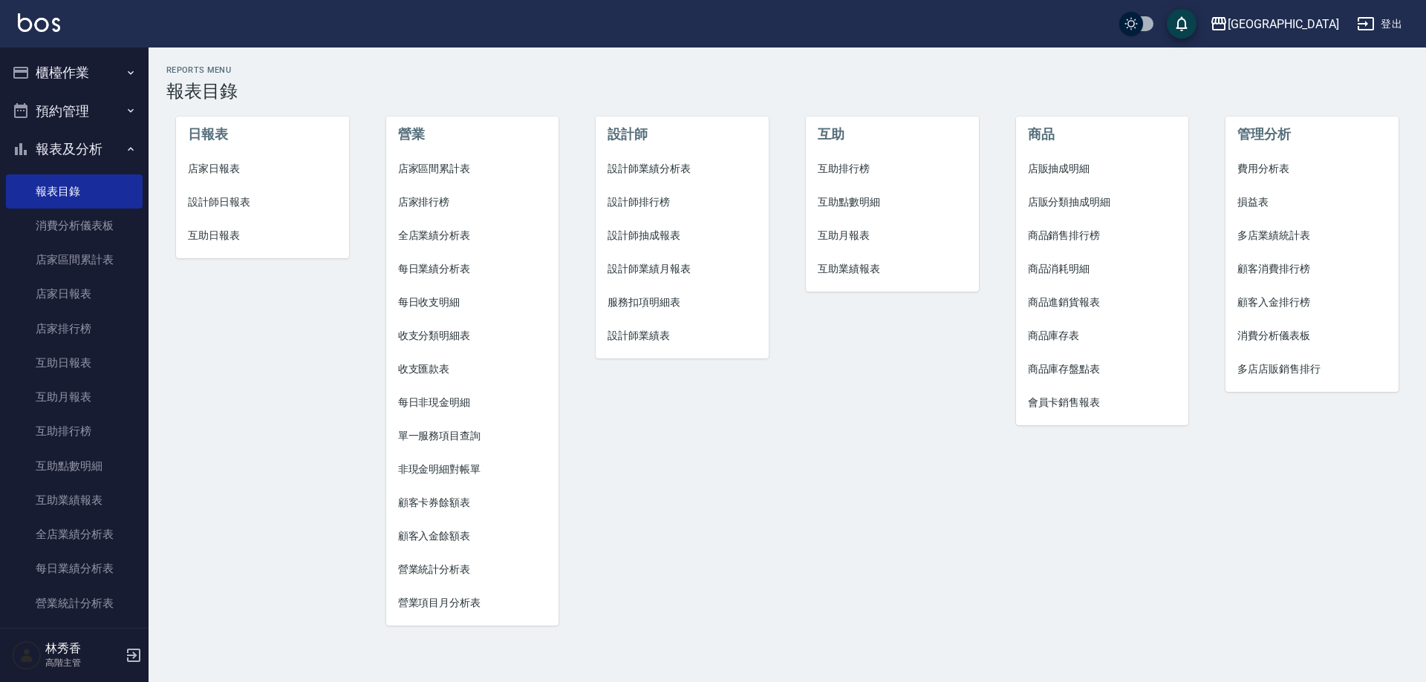
click at [630, 270] on span "設計師業績月報表" at bounding box center [681, 269] width 149 height 16
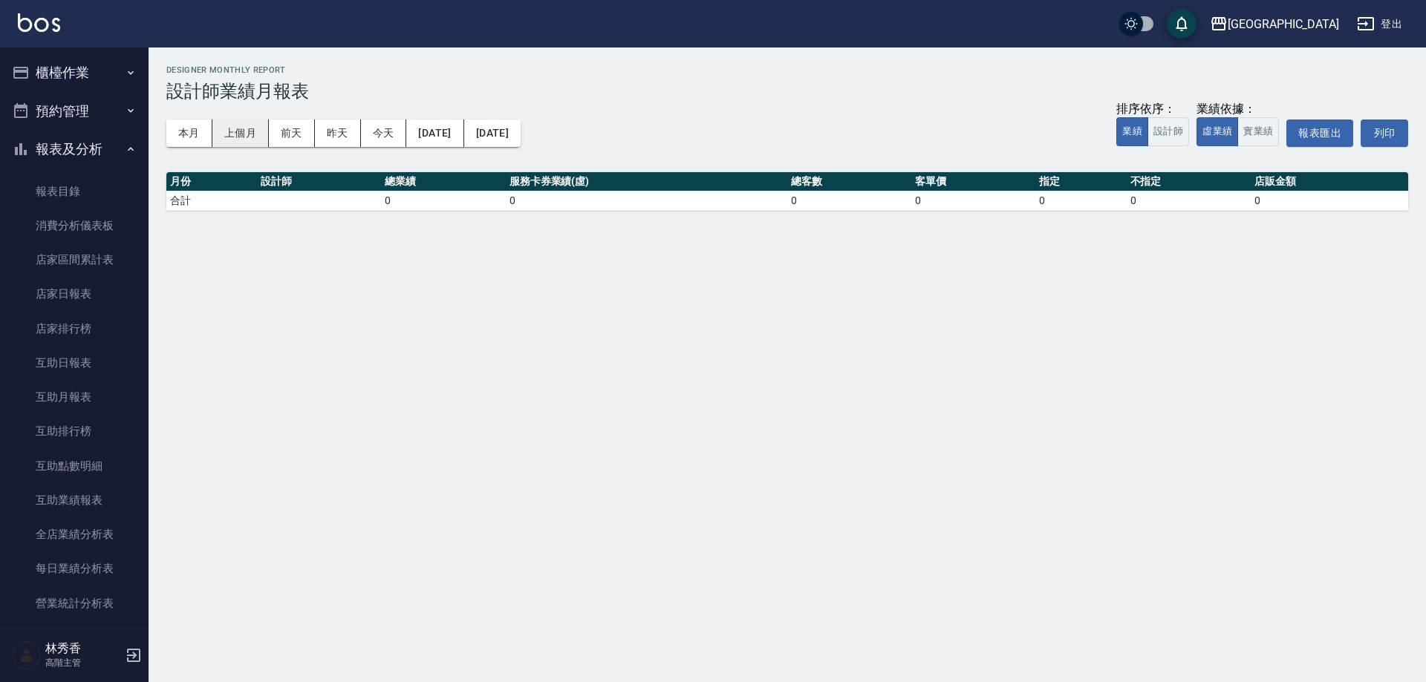
click at [241, 140] on button "上個月" at bounding box center [240, 133] width 56 height 27
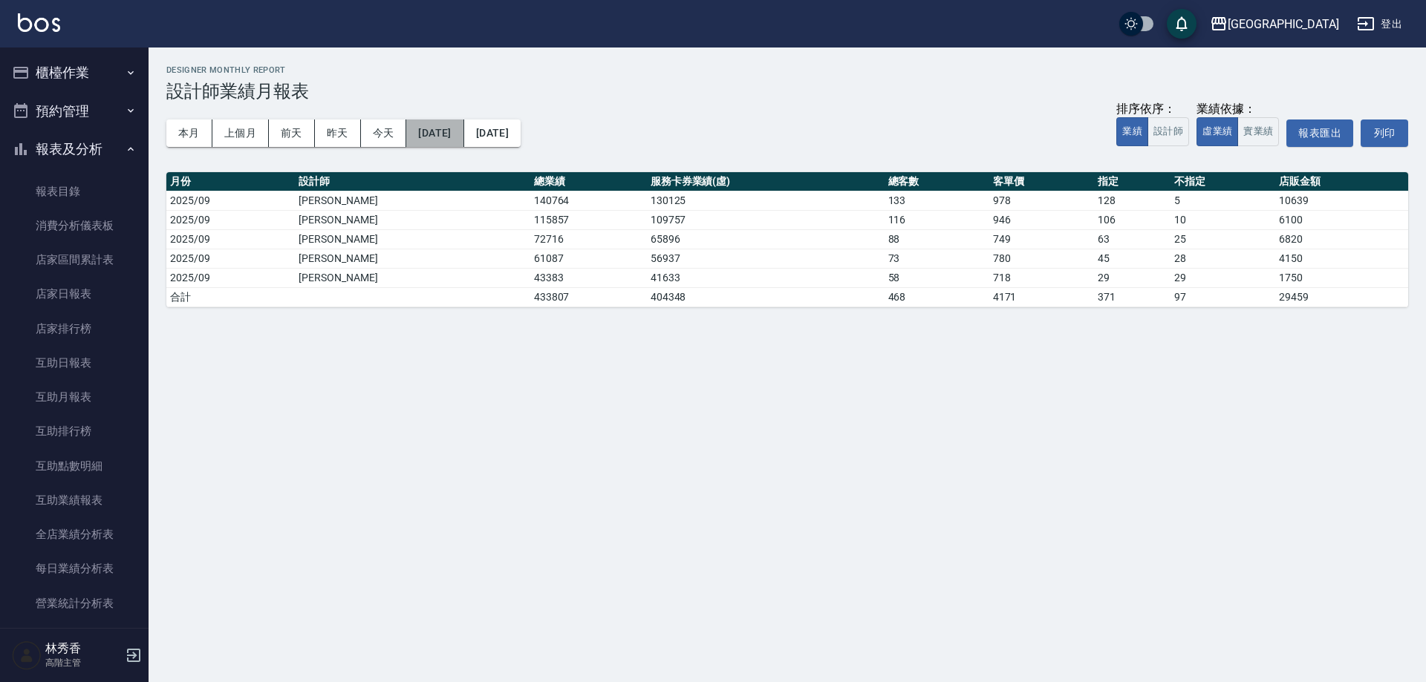
click at [446, 137] on button "[DATE]" at bounding box center [434, 133] width 57 height 27
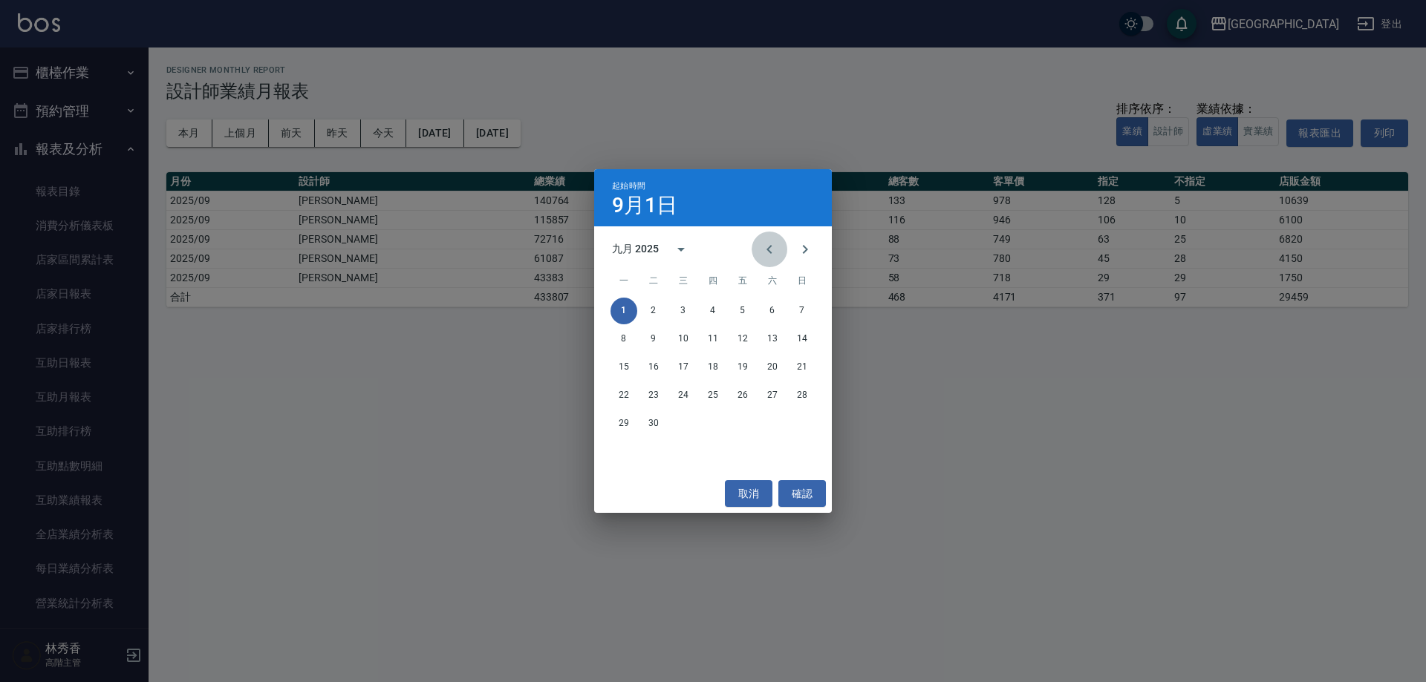
click at [775, 250] on icon "Previous month" at bounding box center [769, 250] width 18 height 18
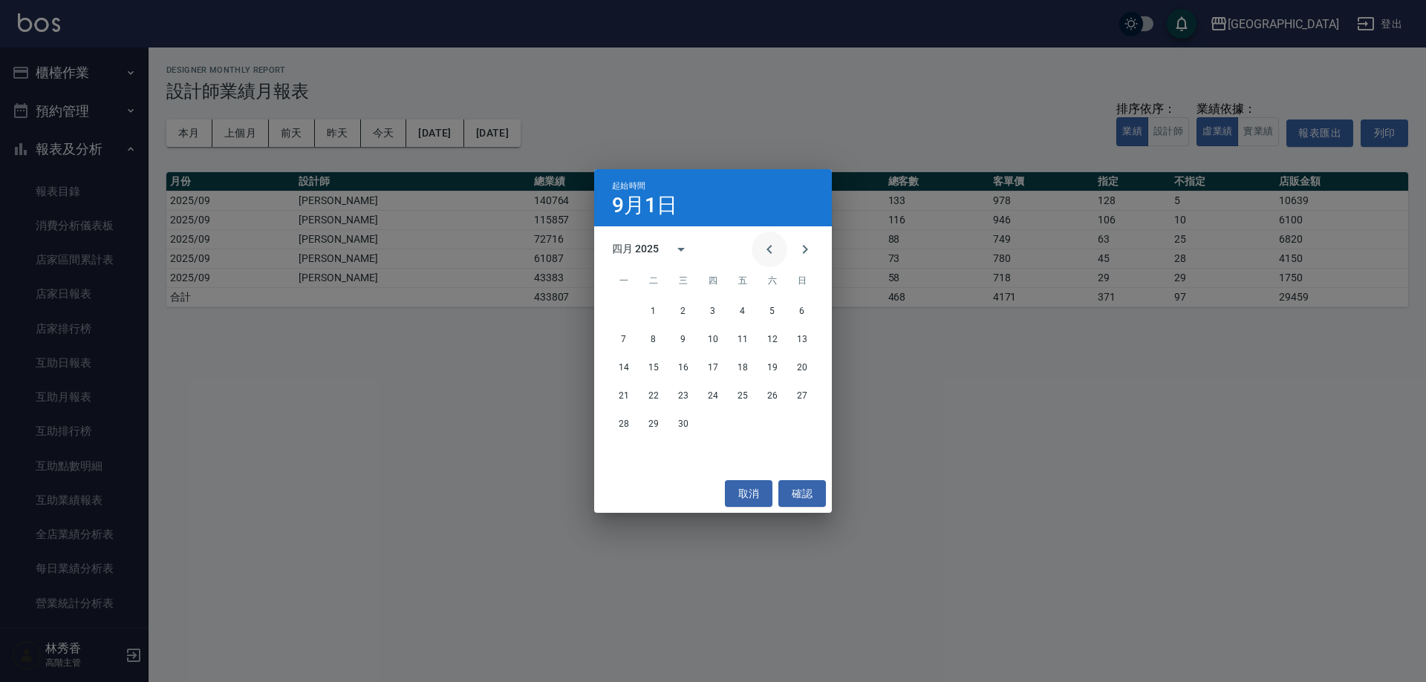
click at [775, 250] on icon "Previous month" at bounding box center [769, 250] width 18 height 18
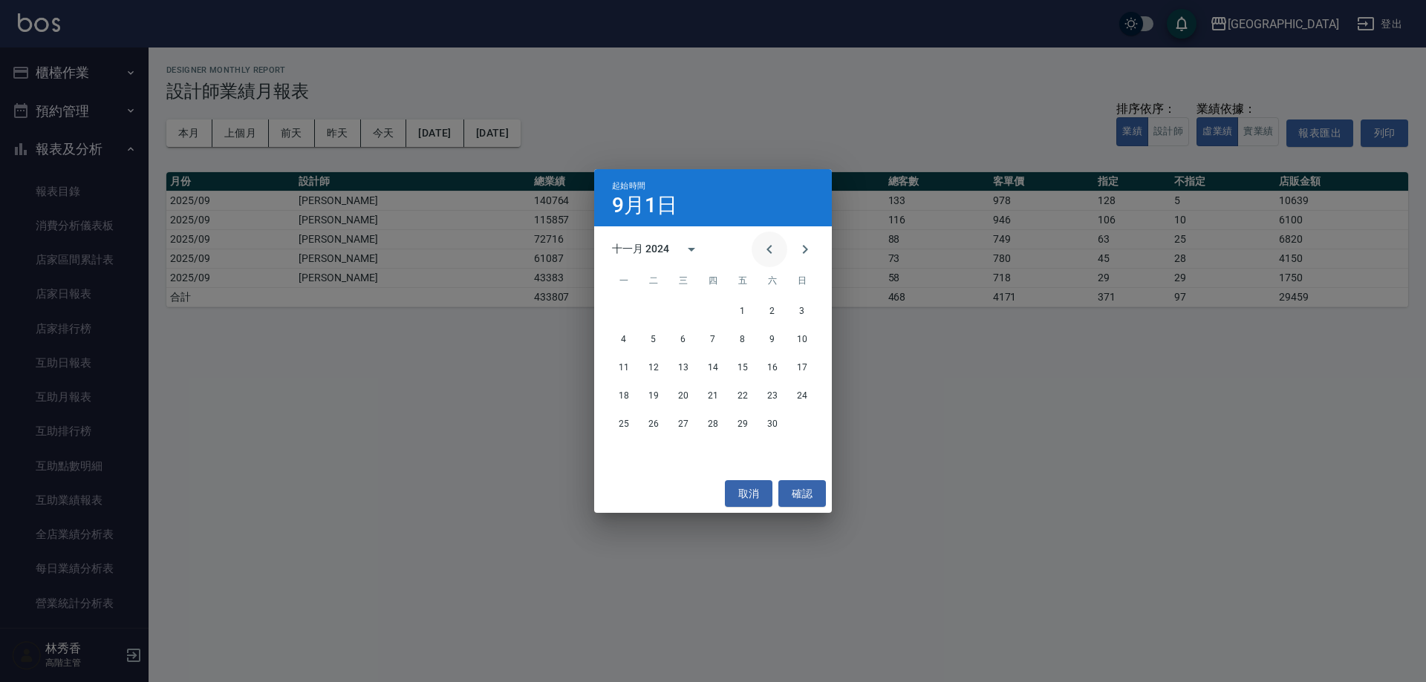
click at [775, 250] on icon "Previous month" at bounding box center [769, 250] width 18 height 18
click at [655, 310] on button "1" at bounding box center [653, 311] width 27 height 27
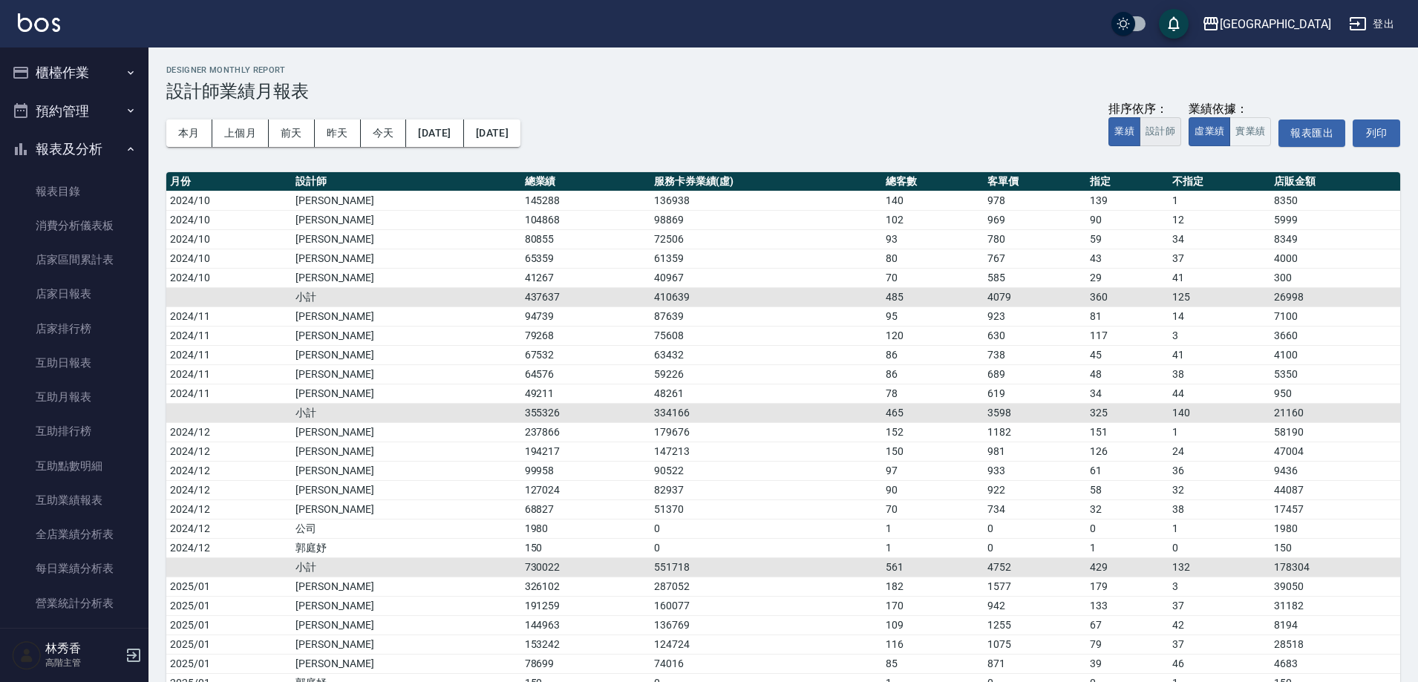
click at [1162, 131] on button "設計師" at bounding box center [1161, 131] width 42 height 29
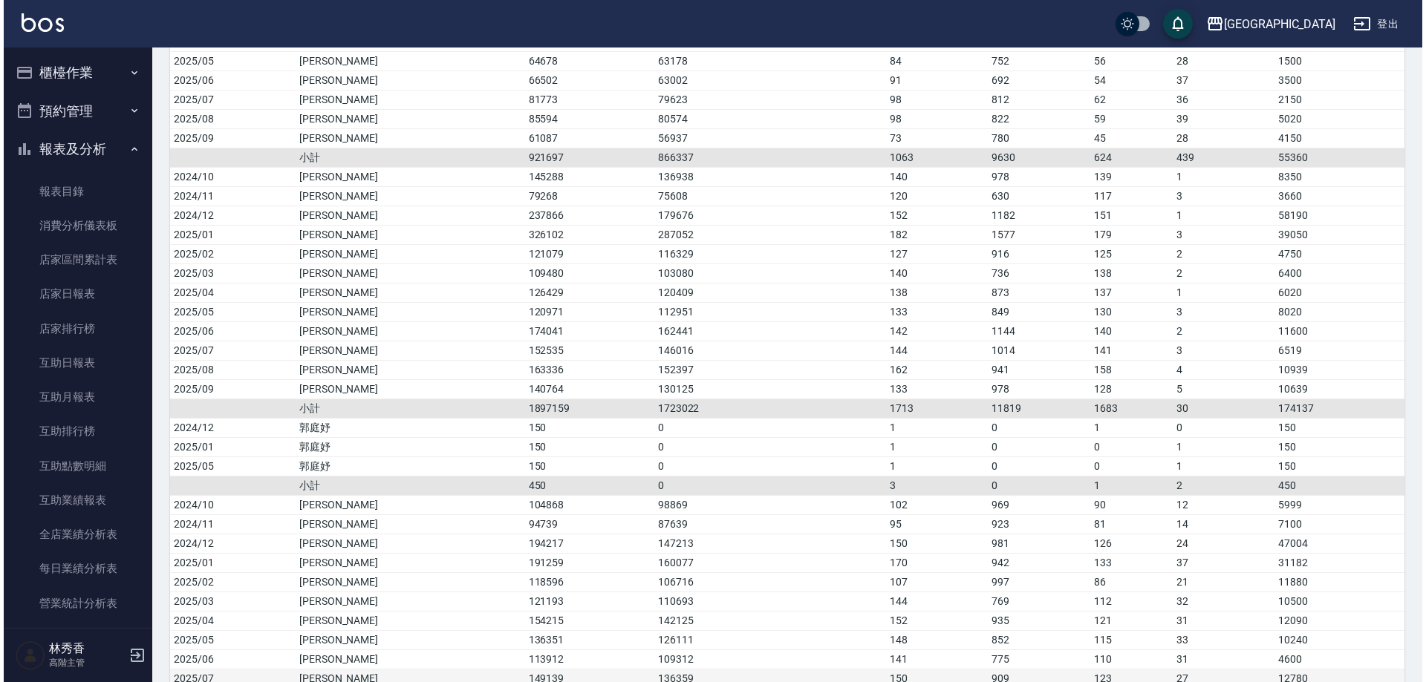
scroll to position [565, 0]
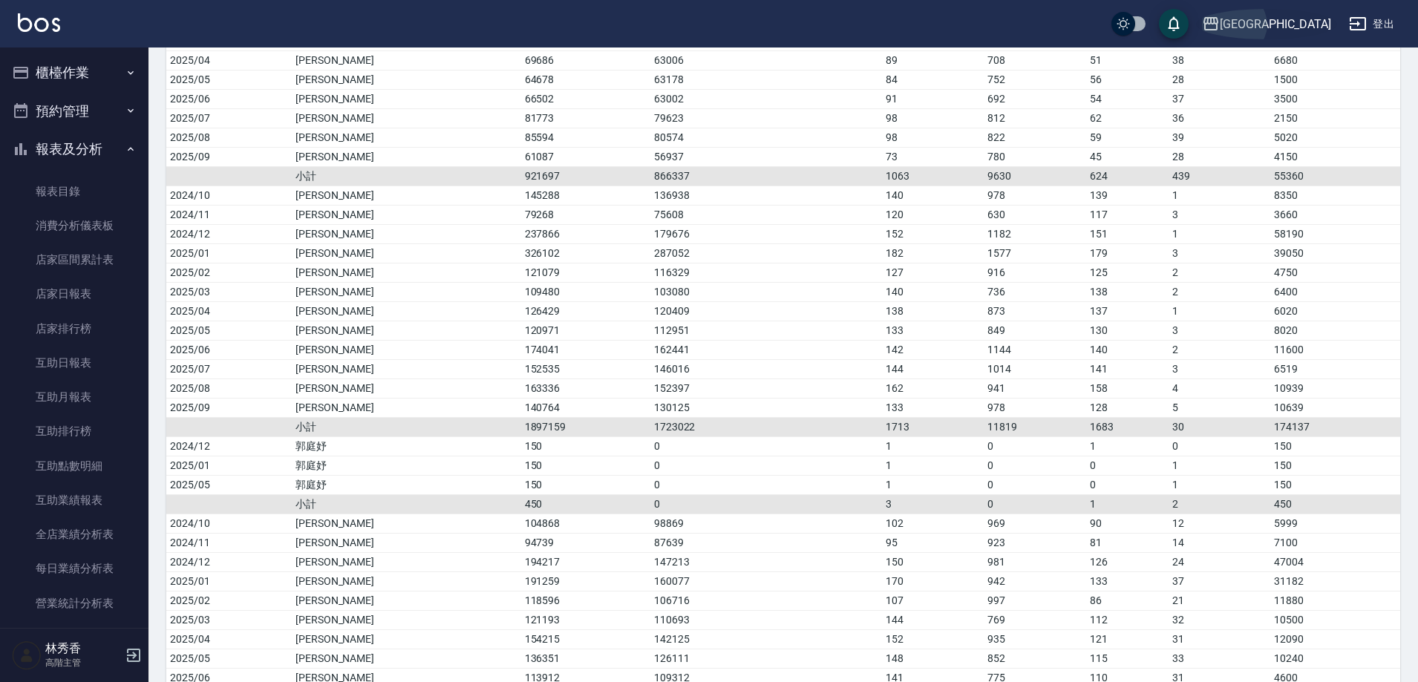
click at [1303, 30] on div "[GEOGRAPHIC_DATA]" at bounding box center [1275, 24] width 111 height 19
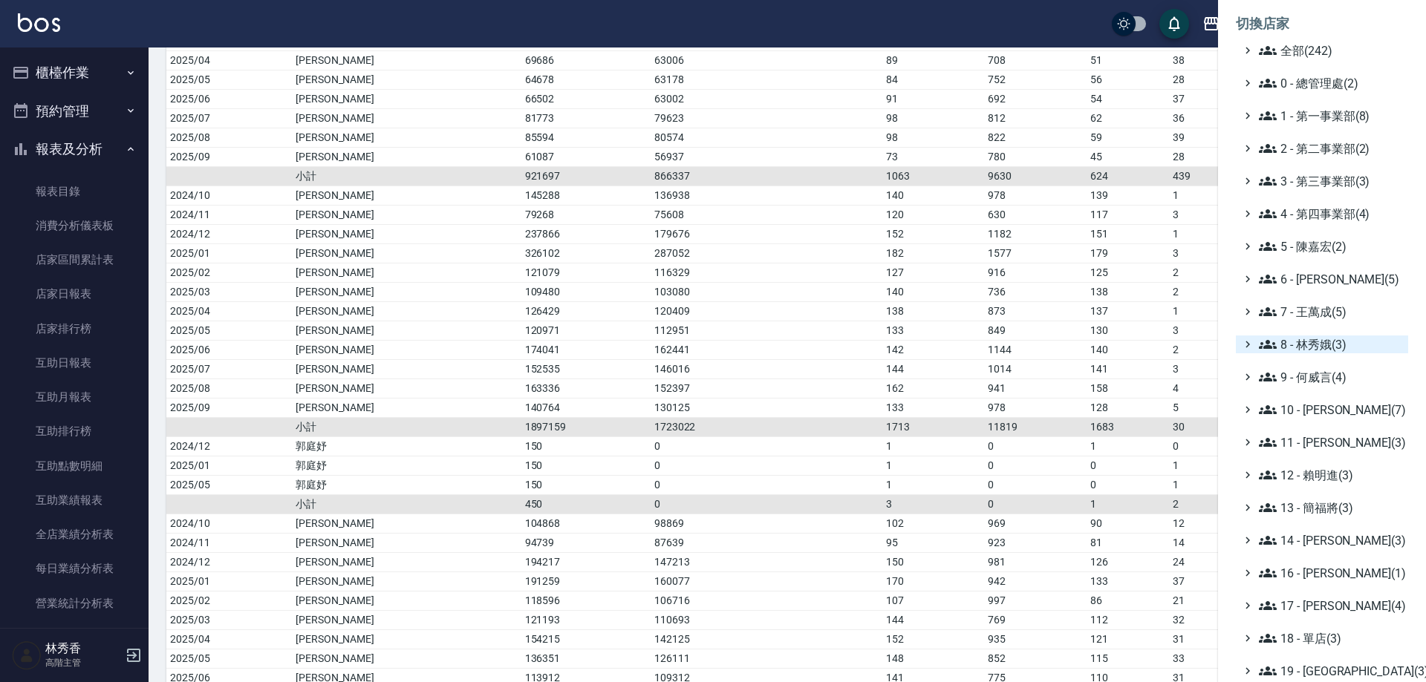
click at [1304, 345] on span "8 - 林秀娥(3)" at bounding box center [1330, 345] width 143 height 18
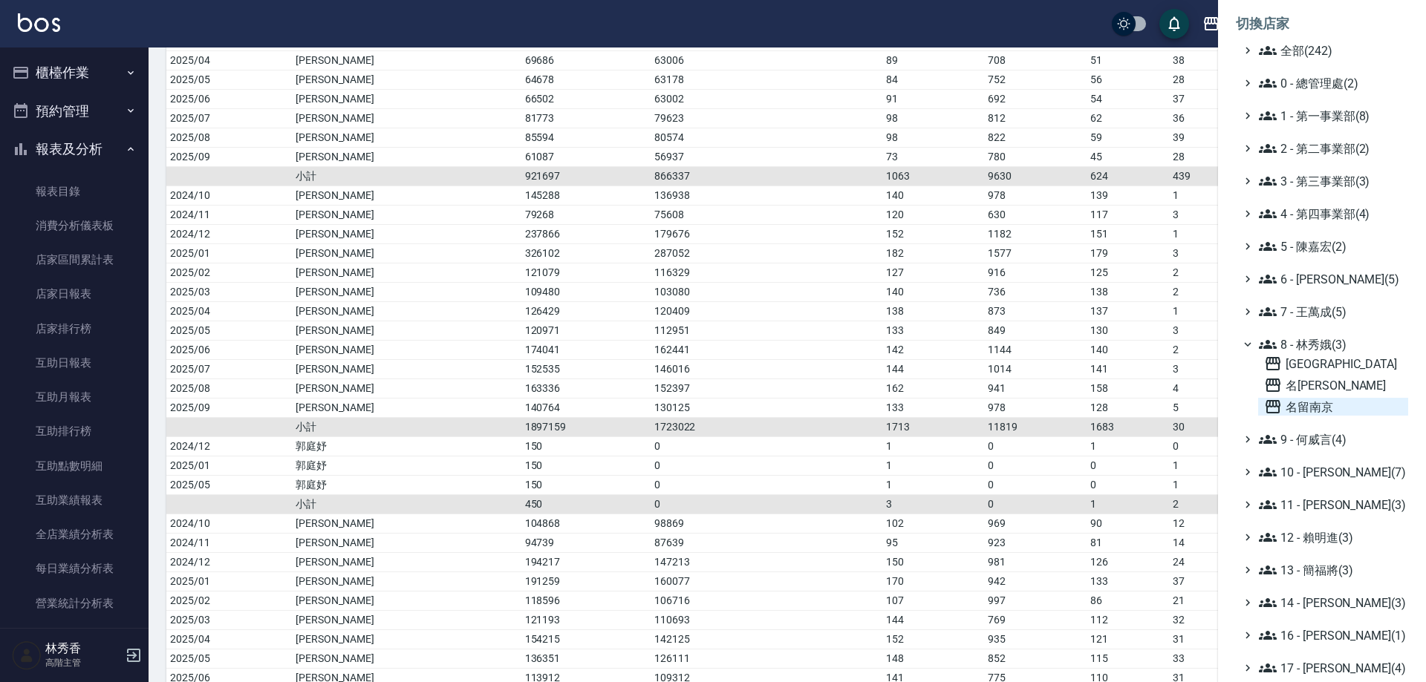
click at [1306, 405] on span "名留南京" at bounding box center [1333, 407] width 138 height 18
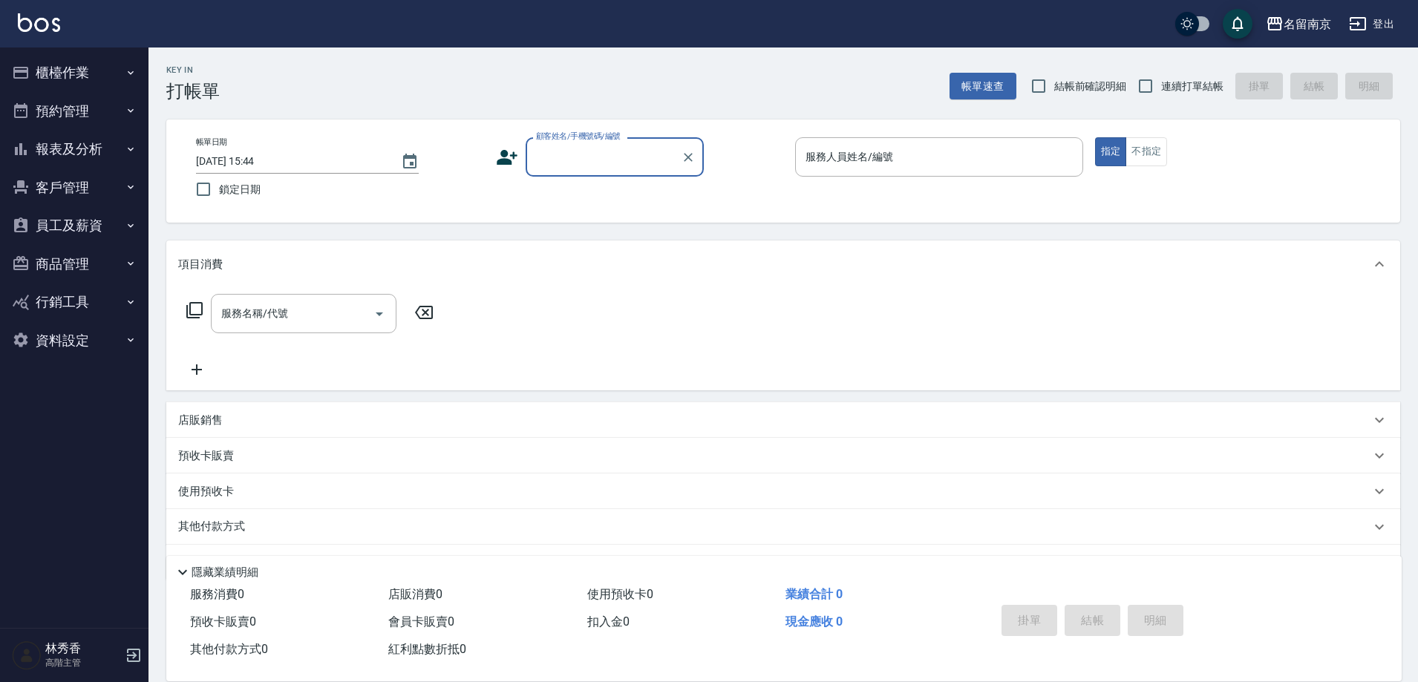
click at [75, 151] on button "報表及分析" at bounding box center [74, 149] width 137 height 39
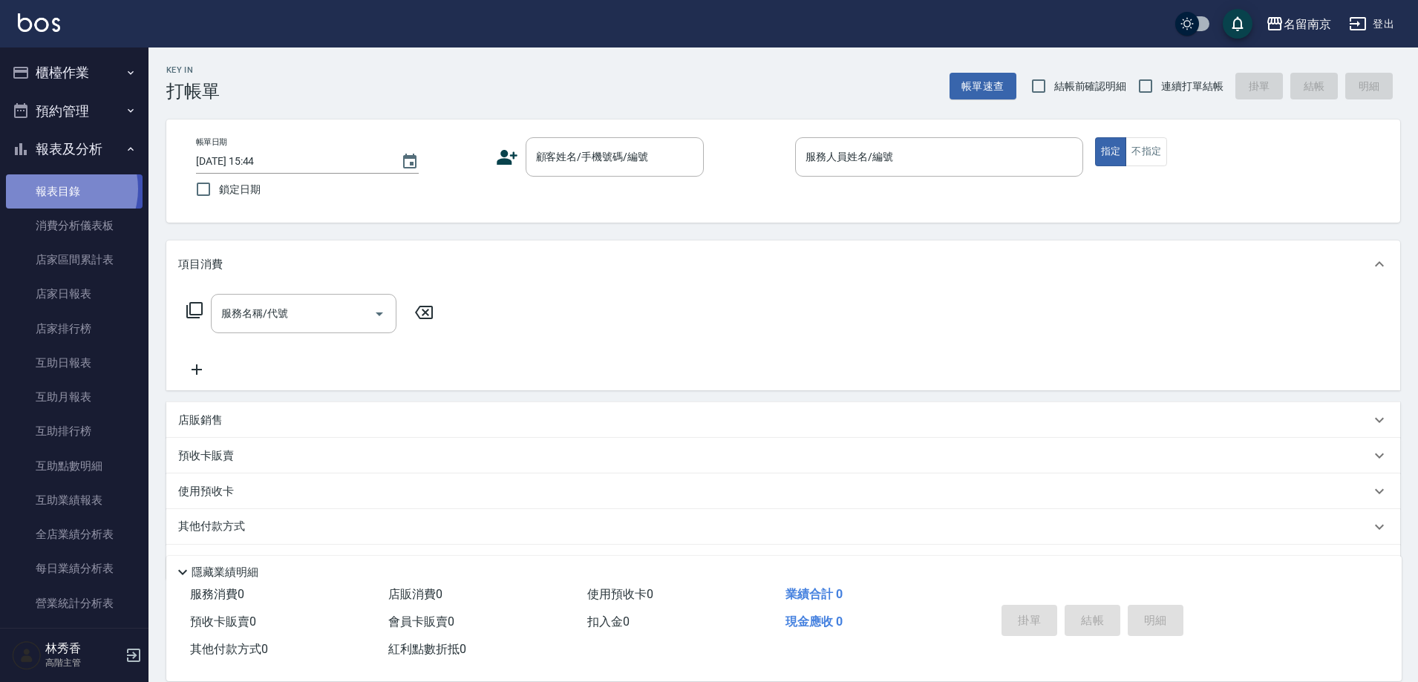
click at [59, 189] on link "報表目錄" at bounding box center [74, 192] width 137 height 34
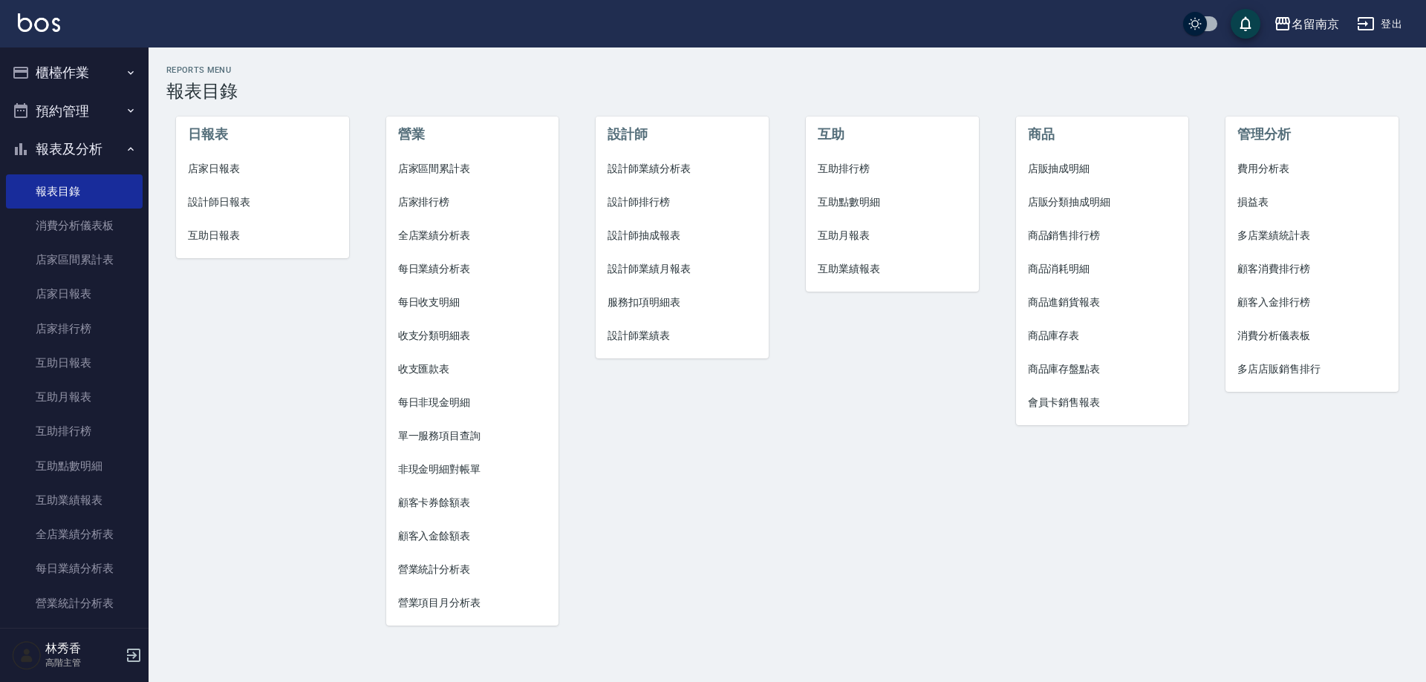
click at [642, 333] on span "設計師業績表" at bounding box center [681, 336] width 149 height 16
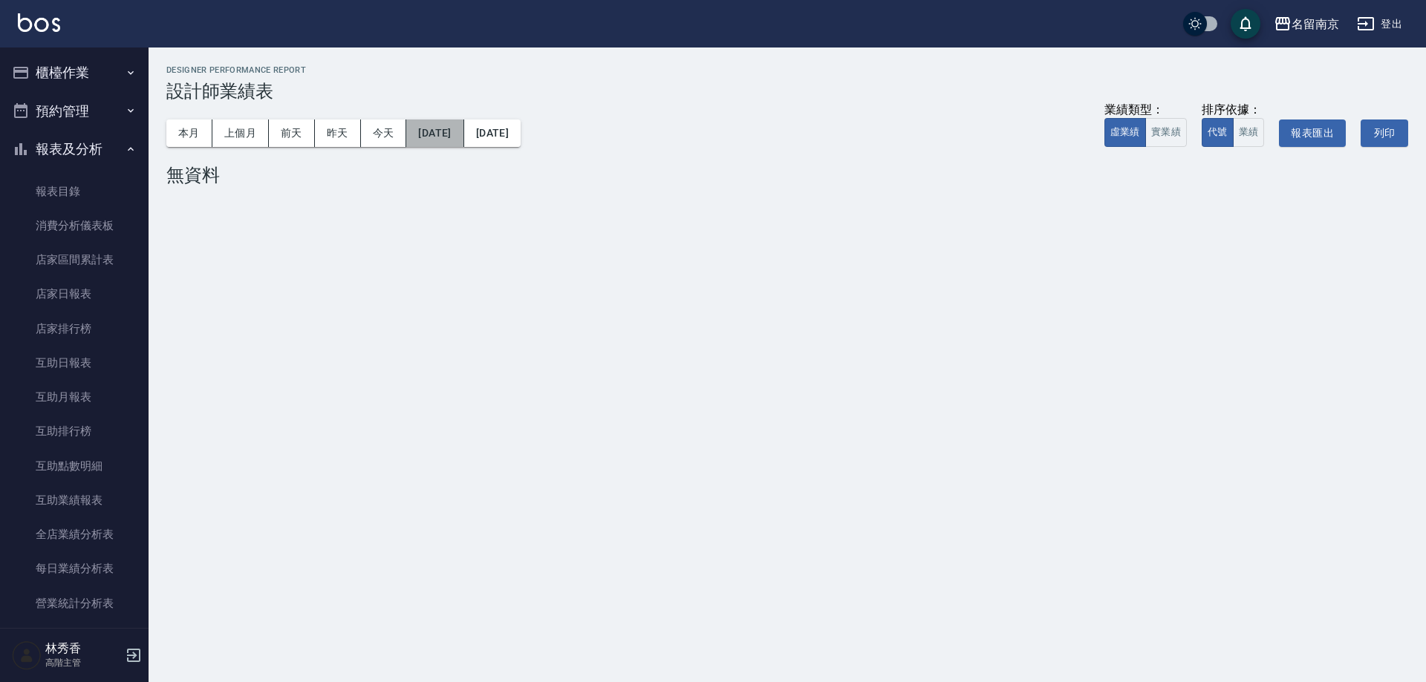
click at [431, 137] on button "[DATE]" at bounding box center [434, 133] width 57 height 27
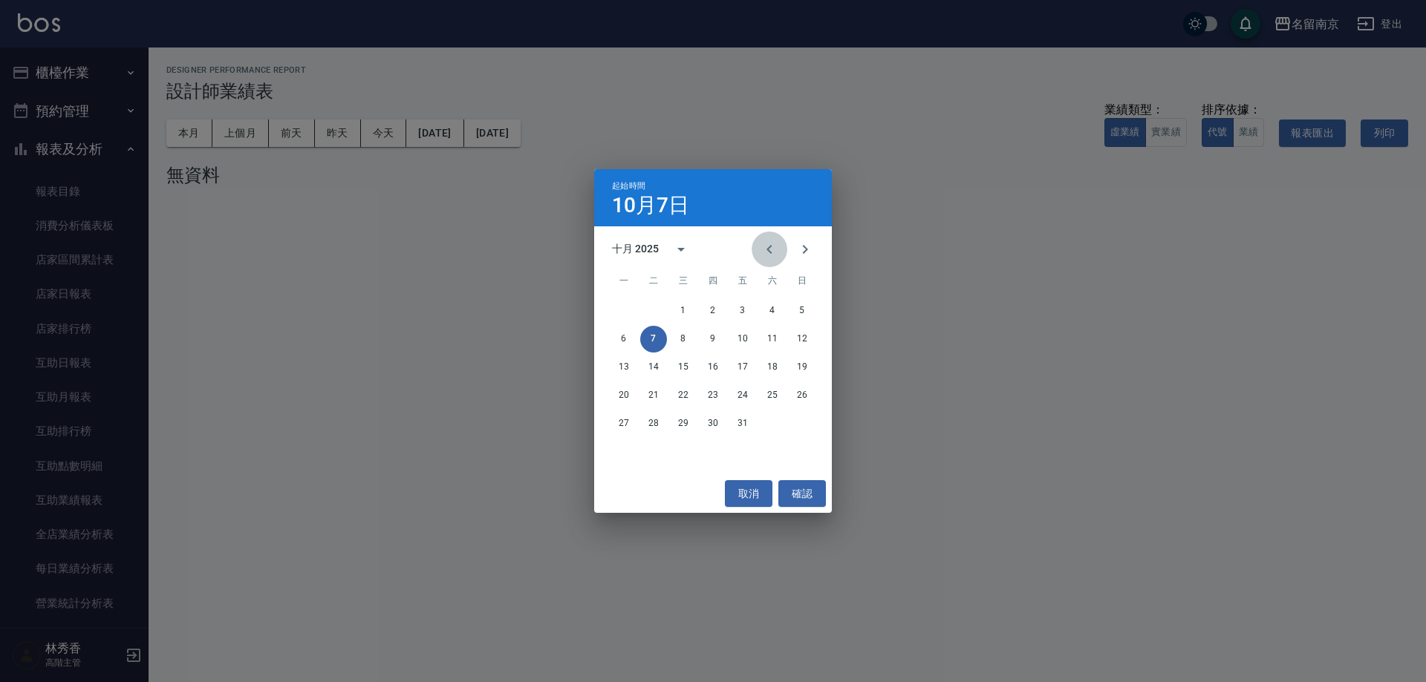
click at [769, 244] on icon "Previous month" at bounding box center [769, 250] width 18 height 18
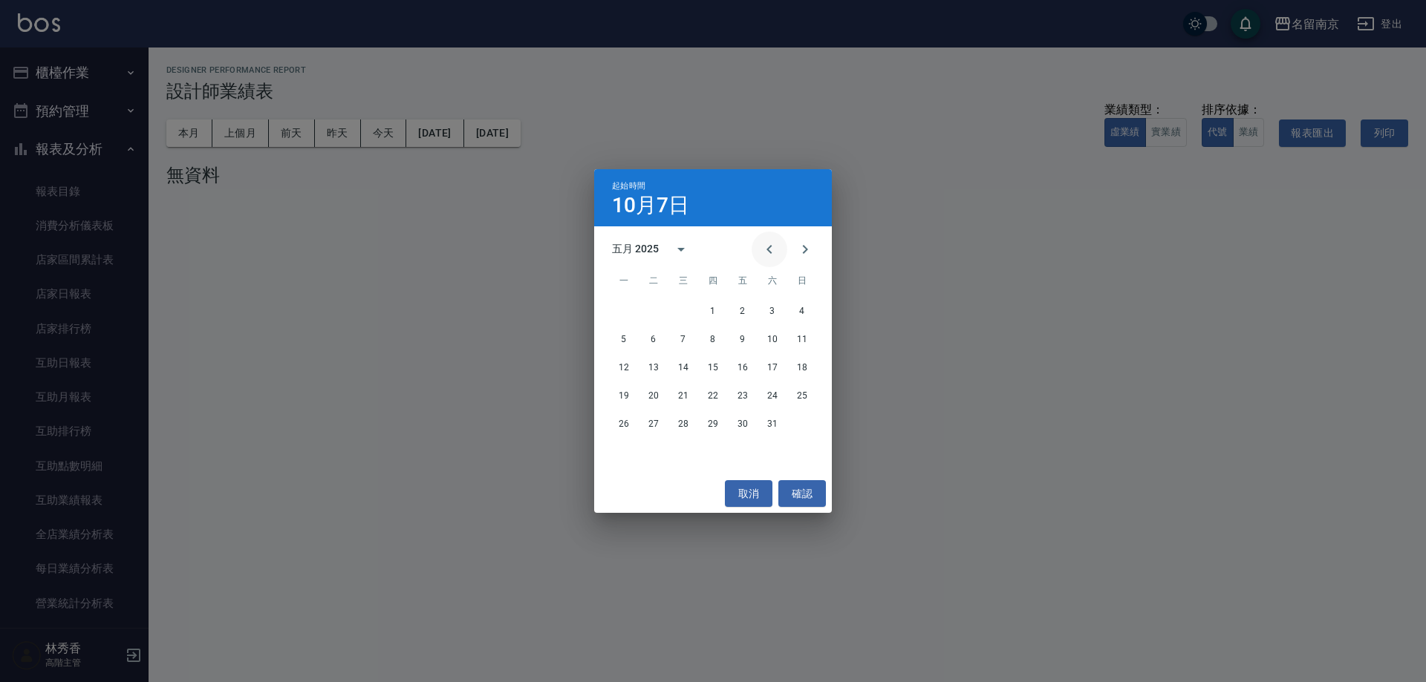
click at [769, 244] on icon "Previous month" at bounding box center [769, 250] width 18 height 18
click at [685, 311] on button "1" at bounding box center [683, 311] width 27 height 27
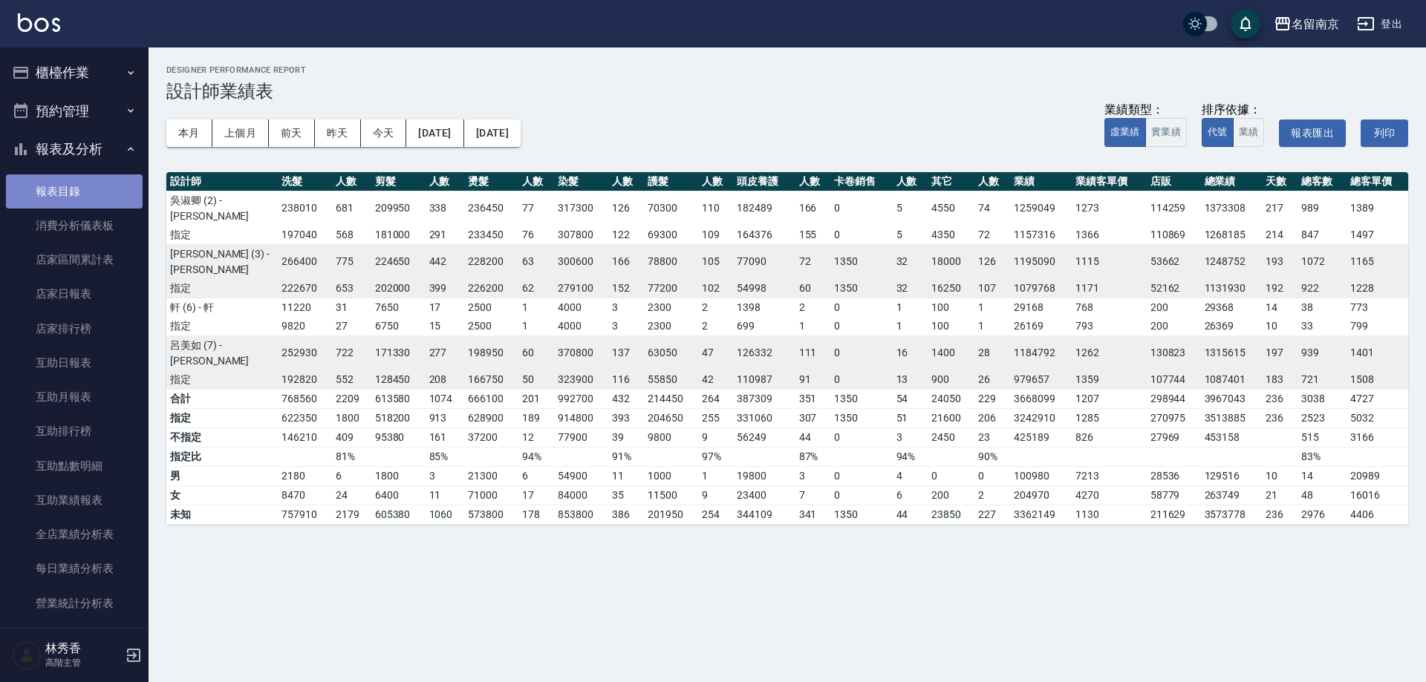
click at [79, 190] on link "報表目錄" at bounding box center [74, 192] width 137 height 34
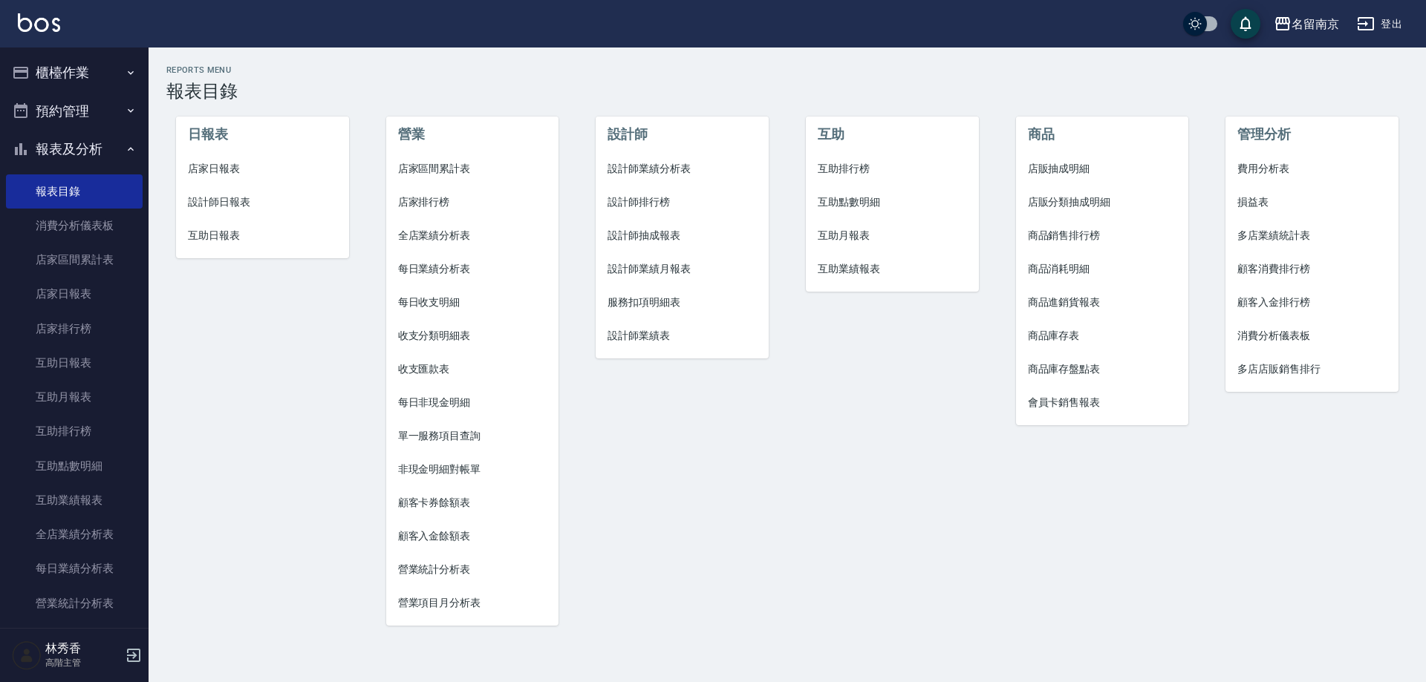
click at [657, 203] on span "設計師排行榜" at bounding box center [681, 203] width 149 height 16
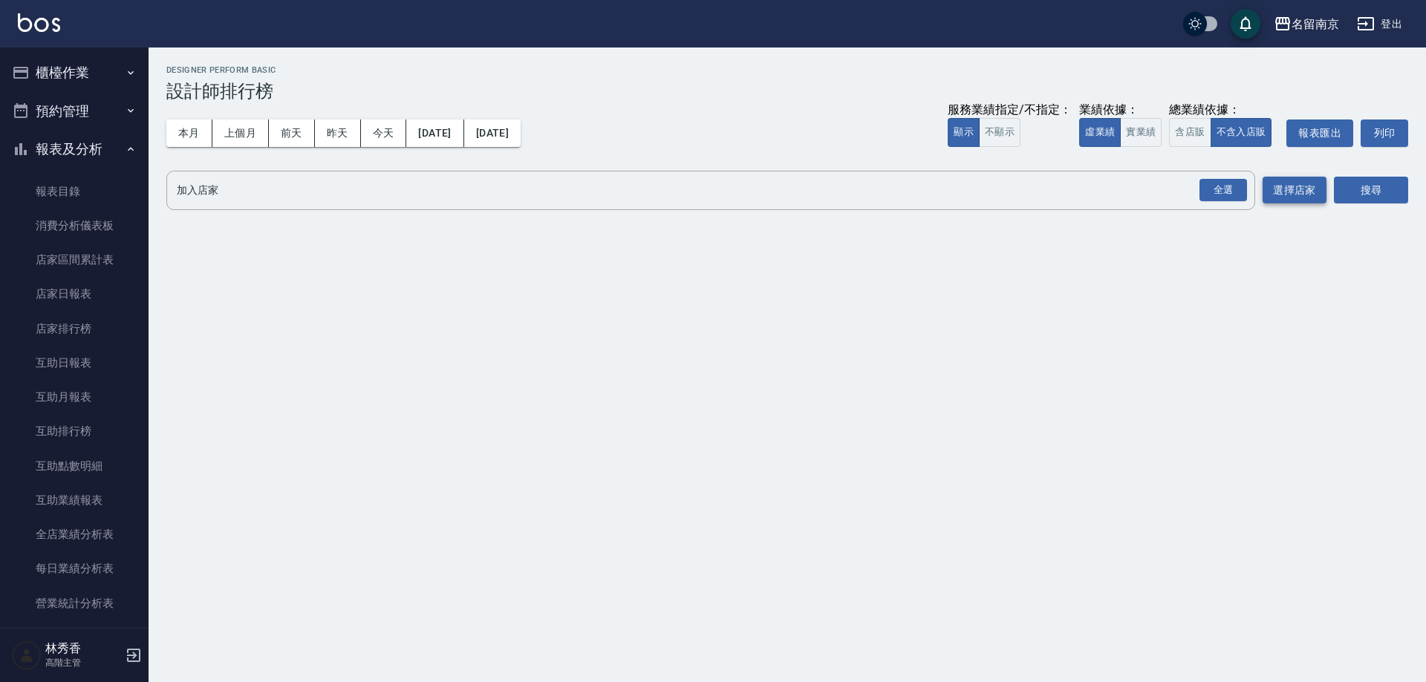
click at [1289, 192] on button "選擇店家" at bounding box center [1294, 190] width 64 height 27
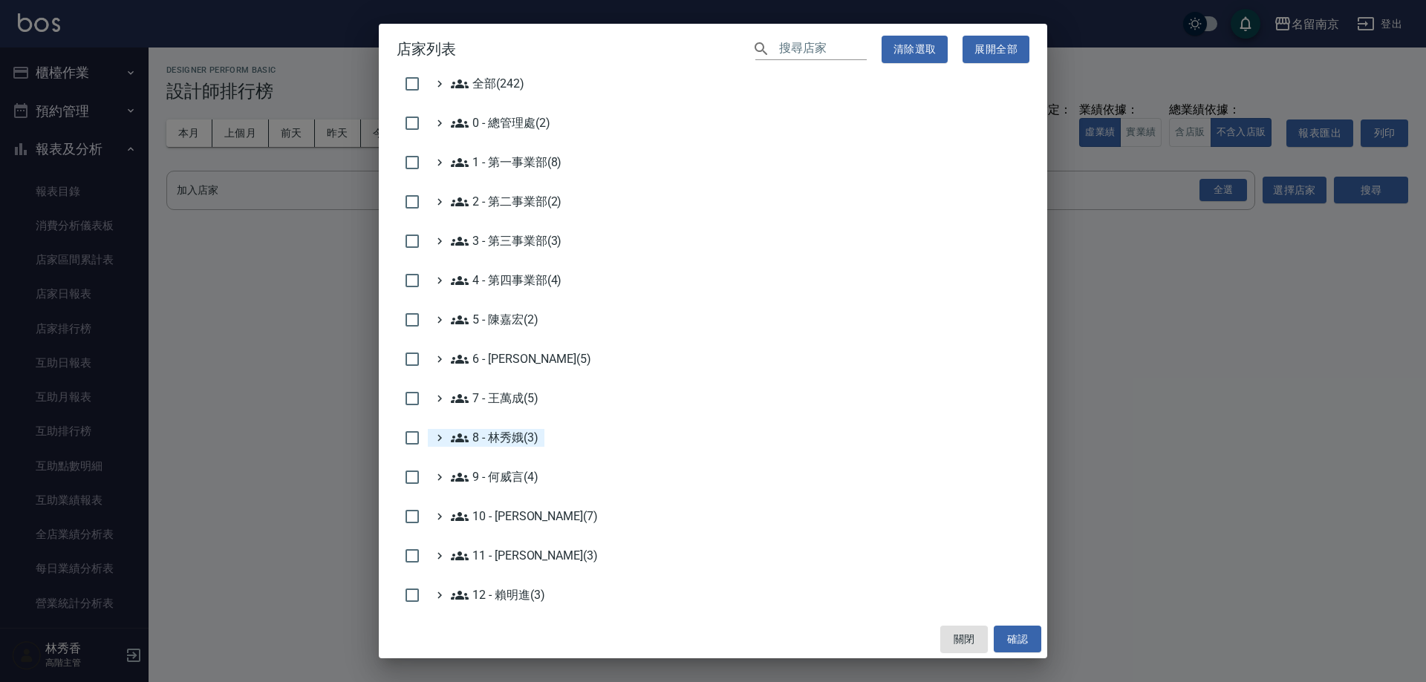
click at [446, 440] on icon at bounding box center [439, 437] width 13 height 13
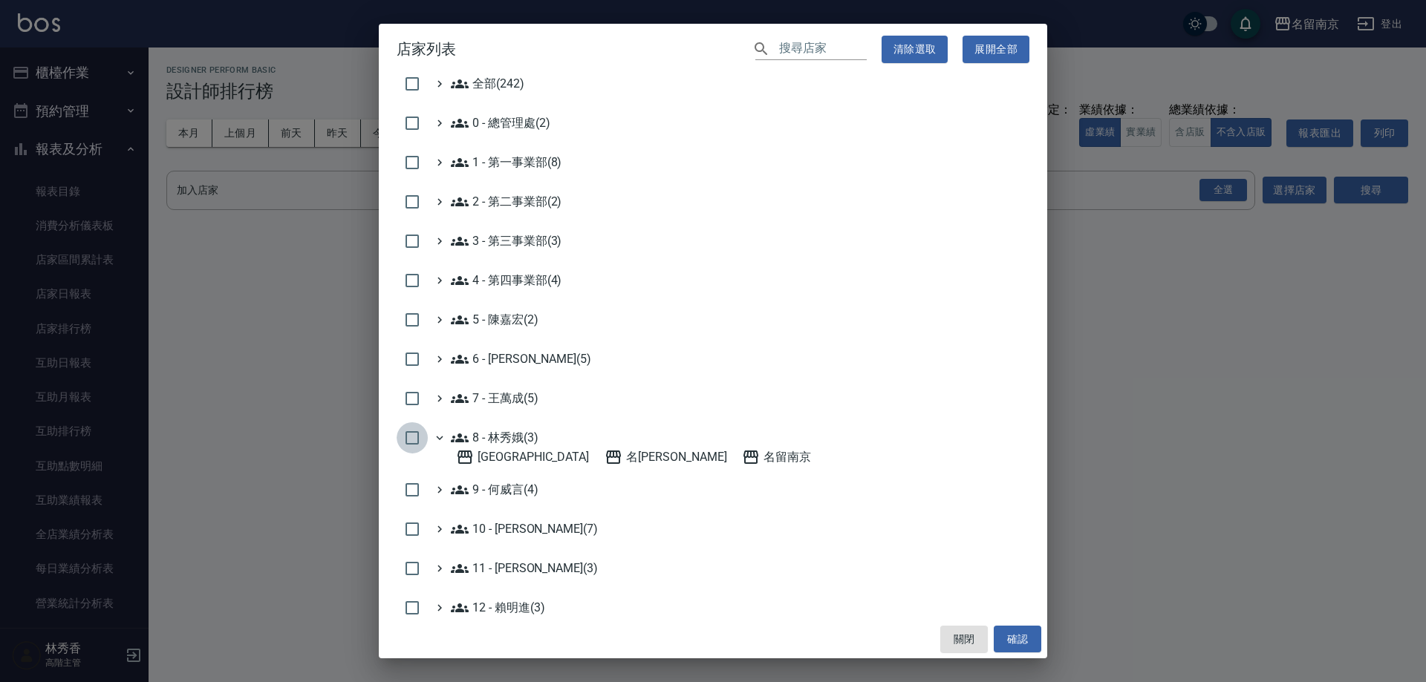
click at [414, 437] on input "checkbox" at bounding box center [412, 438] width 31 height 31
click at [1022, 636] on button "確認" at bounding box center [1018, 639] width 48 height 27
checkbox input "false"
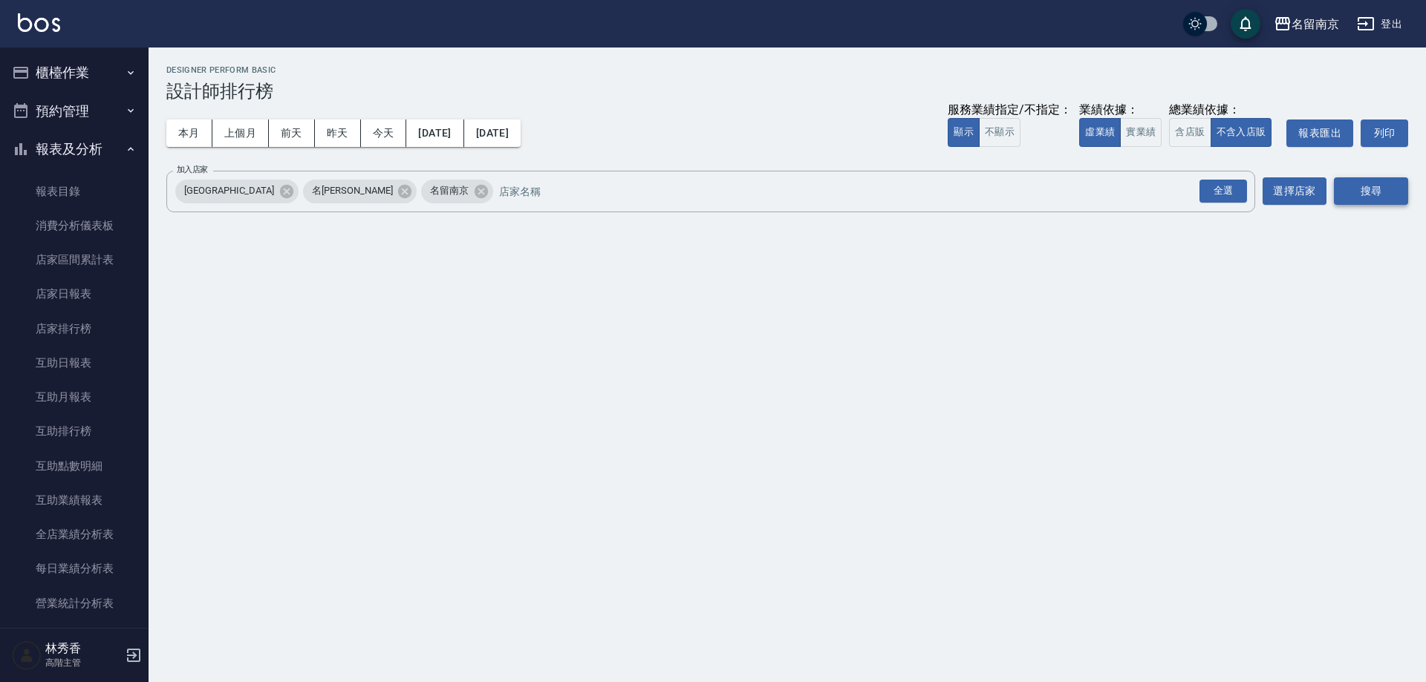
click at [1378, 181] on button "搜尋" at bounding box center [1371, 190] width 74 height 27
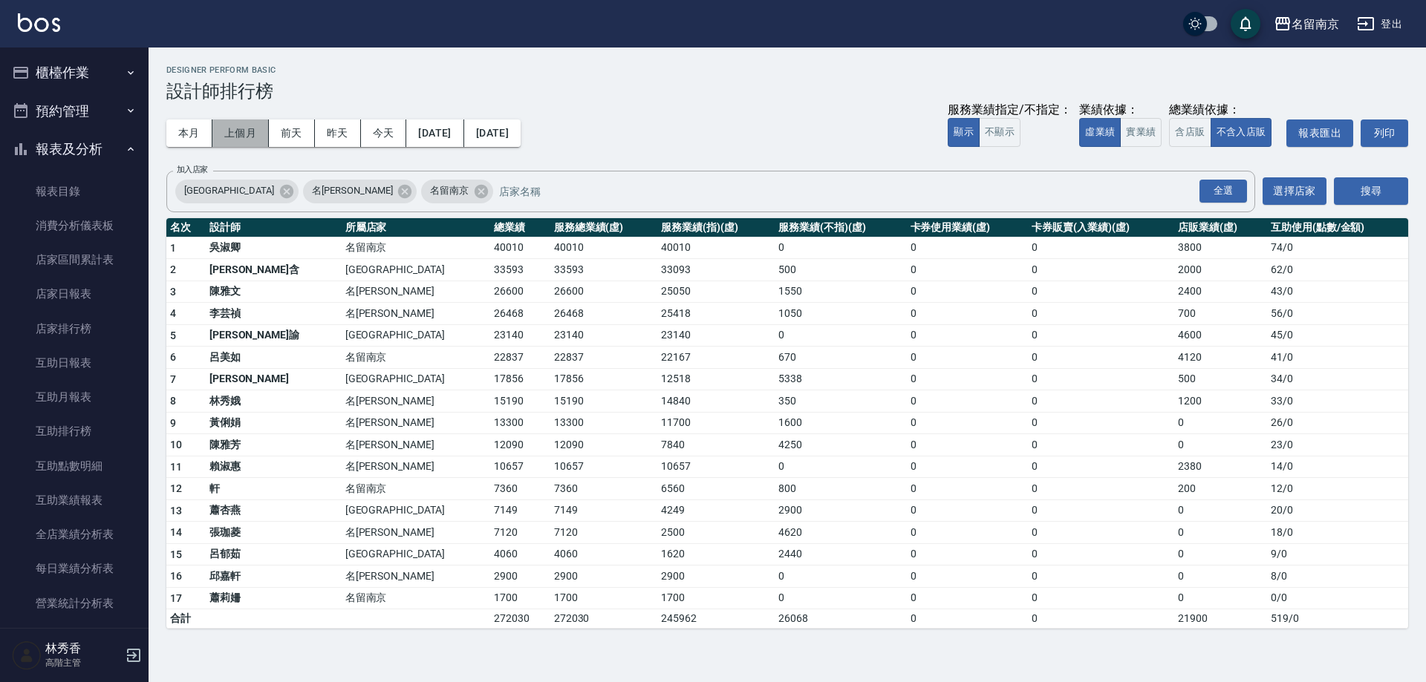
click at [234, 137] on button "上個月" at bounding box center [240, 133] width 56 height 27
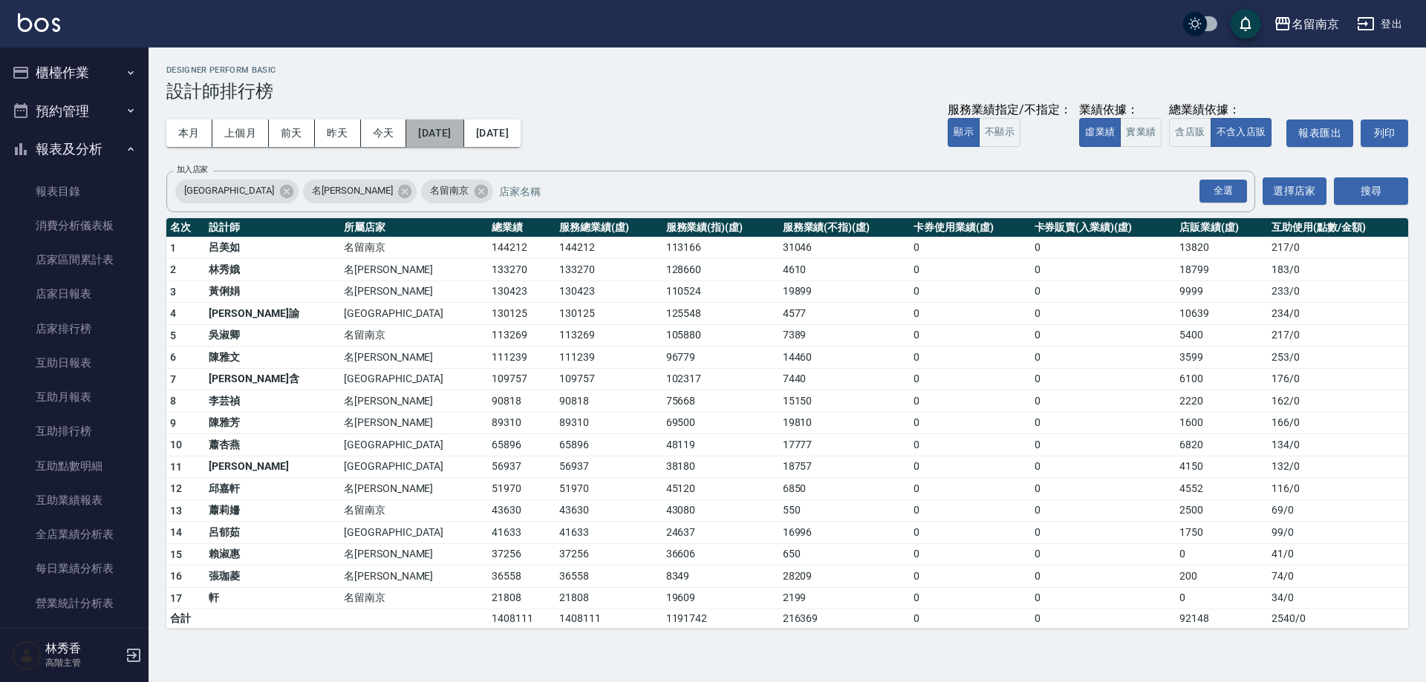
click at [448, 128] on button "[DATE]" at bounding box center [434, 133] width 57 height 27
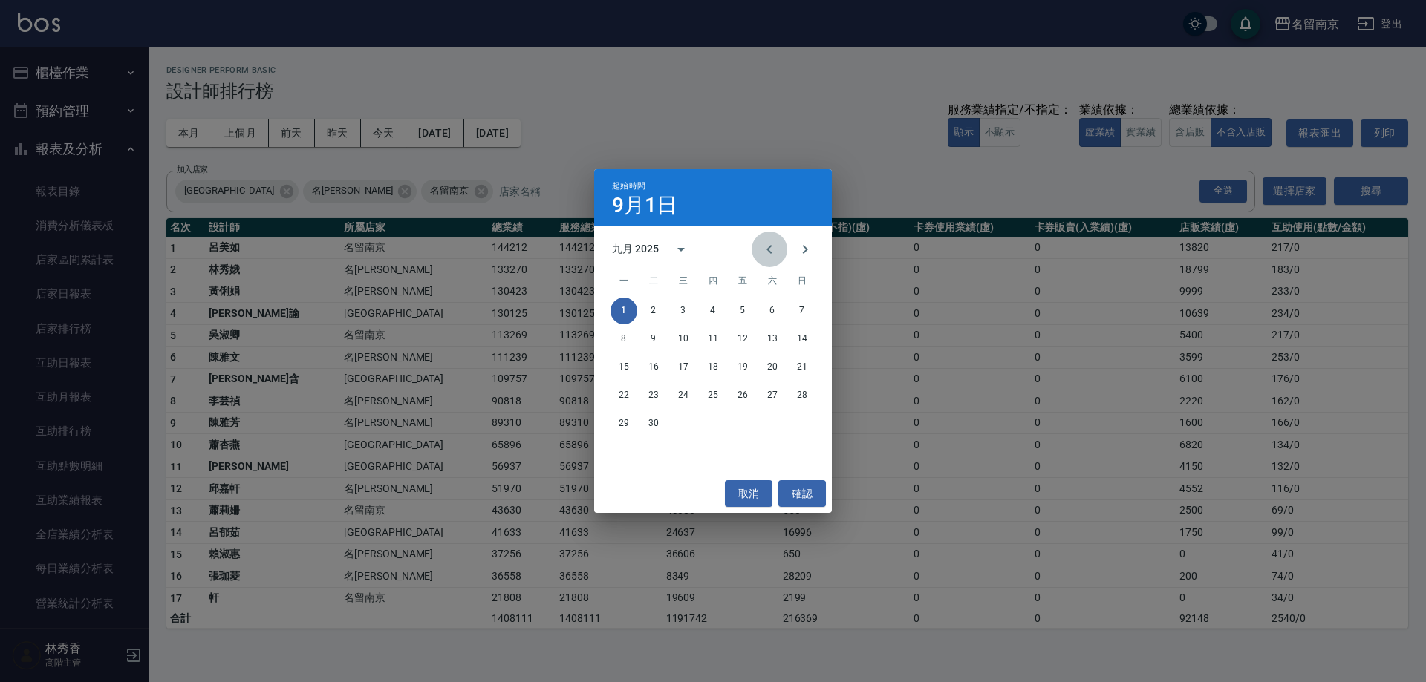
click at [767, 246] on icon "Previous month" at bounding box center [769, 250] width 18 height 18
click at [745, 304] on button "1" at bounding box center [742, 311] width 27 height 27
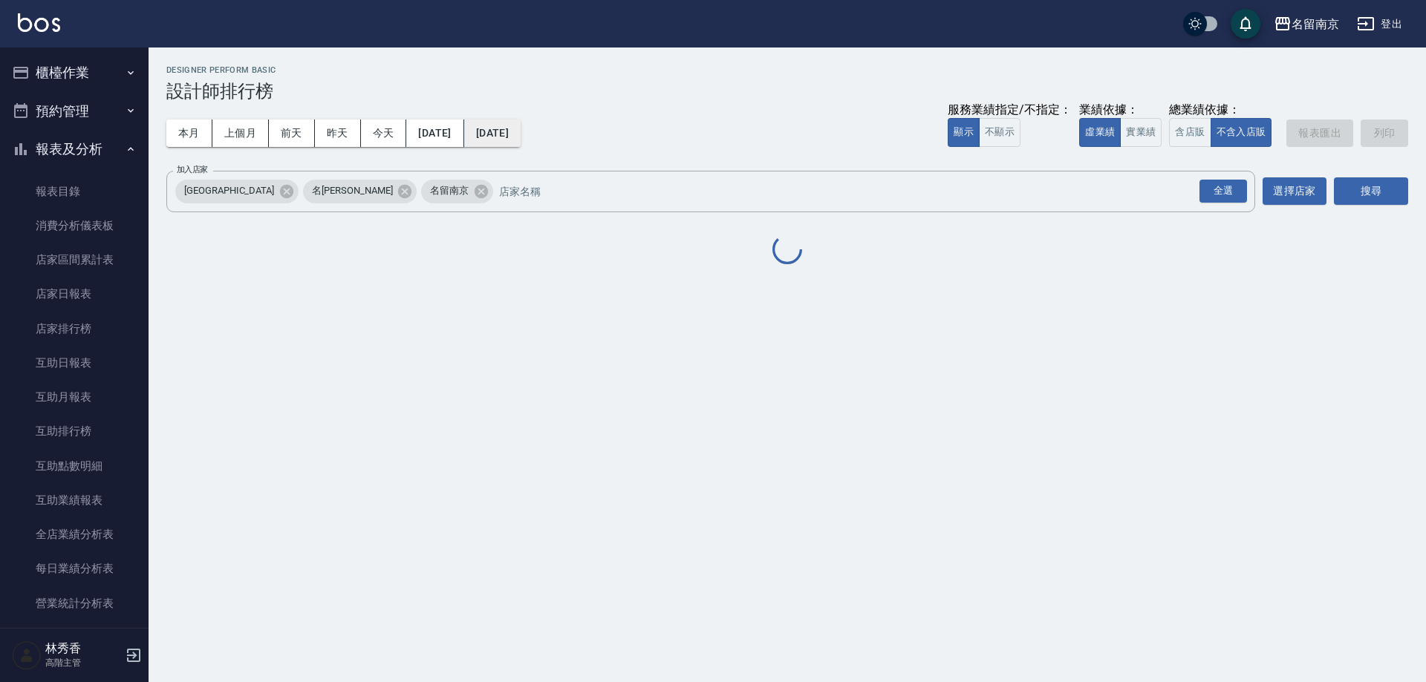
click at [521, 132] on button "[DATE]" at bounding box center [492, 133] width 56 height 27
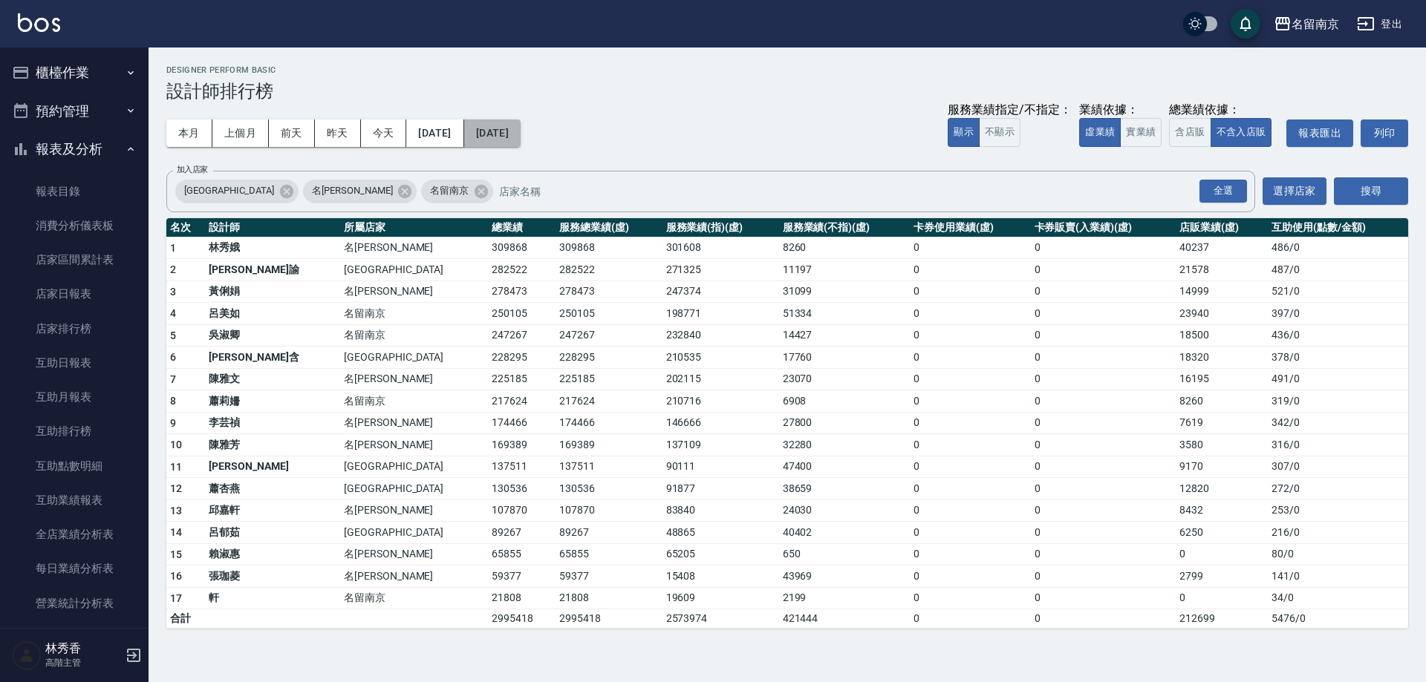
click at [521, 137] on button "[DATE]" at bounding box center [492, 133] width 56 height 27
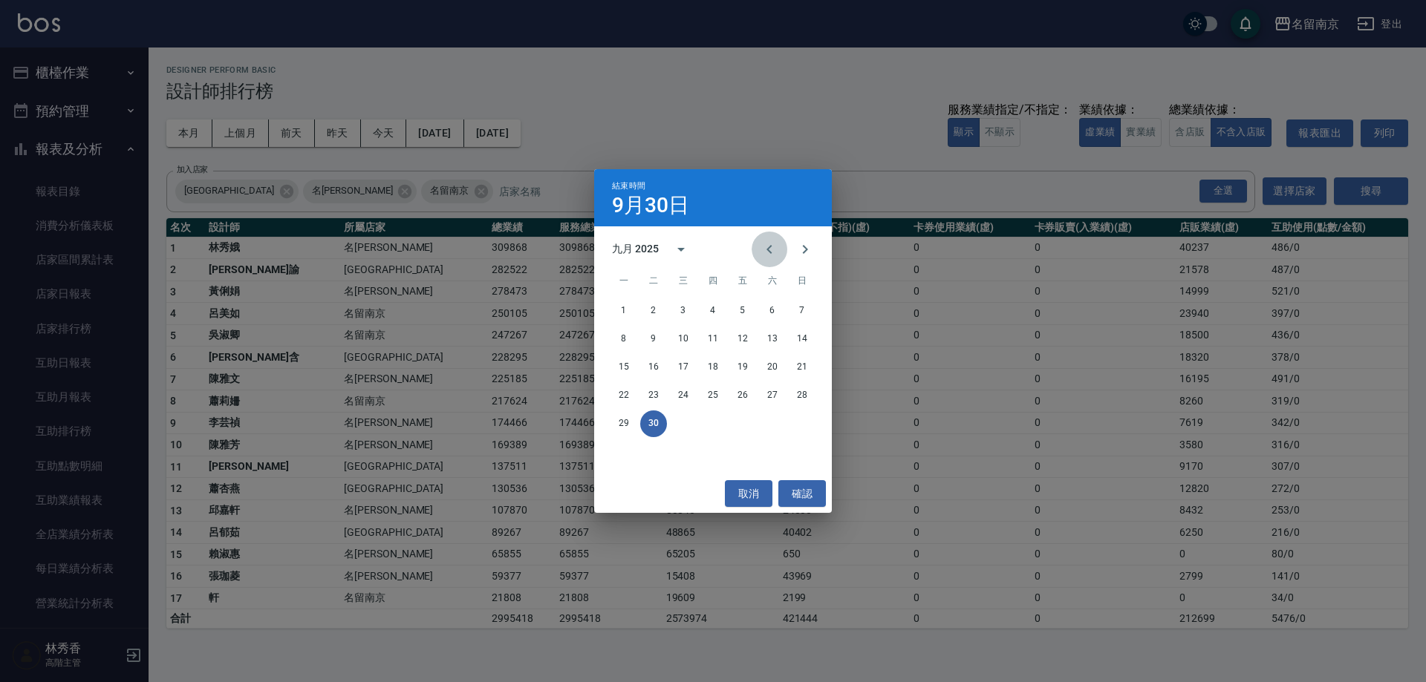
click at [777, 252] on icon "Previous month" at bounding box center [769, 250] width 18 height 18
click at [804, 426] on button "31" at bounding box center [802, 424] width 27 height 27
